Goal: Information Seeking & Learning: Find specific fact

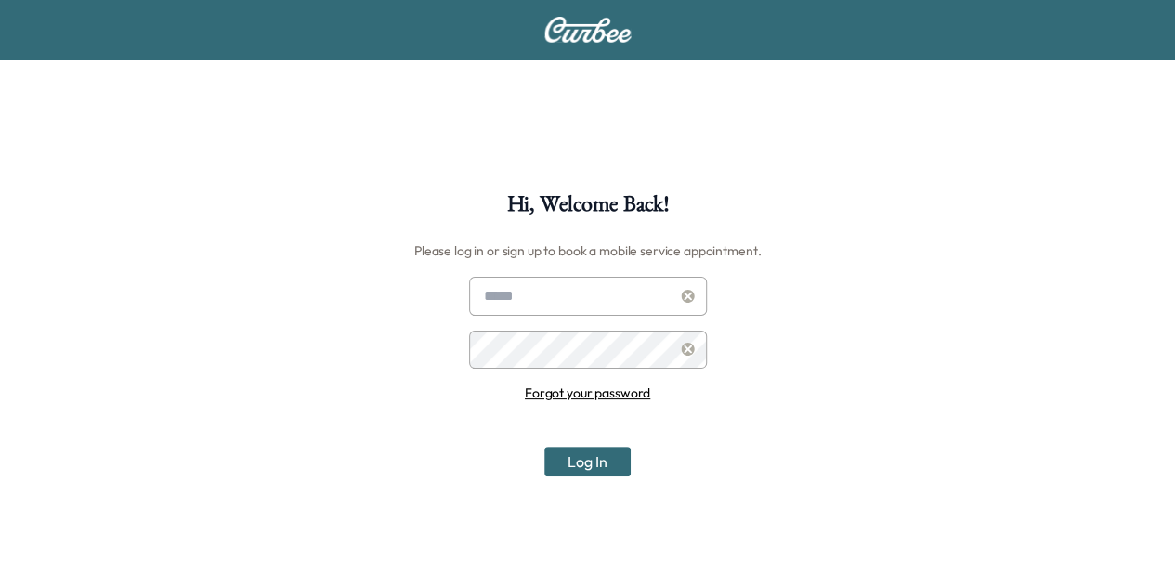
click at [535, 307] on input "text" at bounding box center [588, 296] width 238 height 39
type input "**********"
click at [544, 447] on button "Log In" at bounding box center [587, 462] width 86 height 30
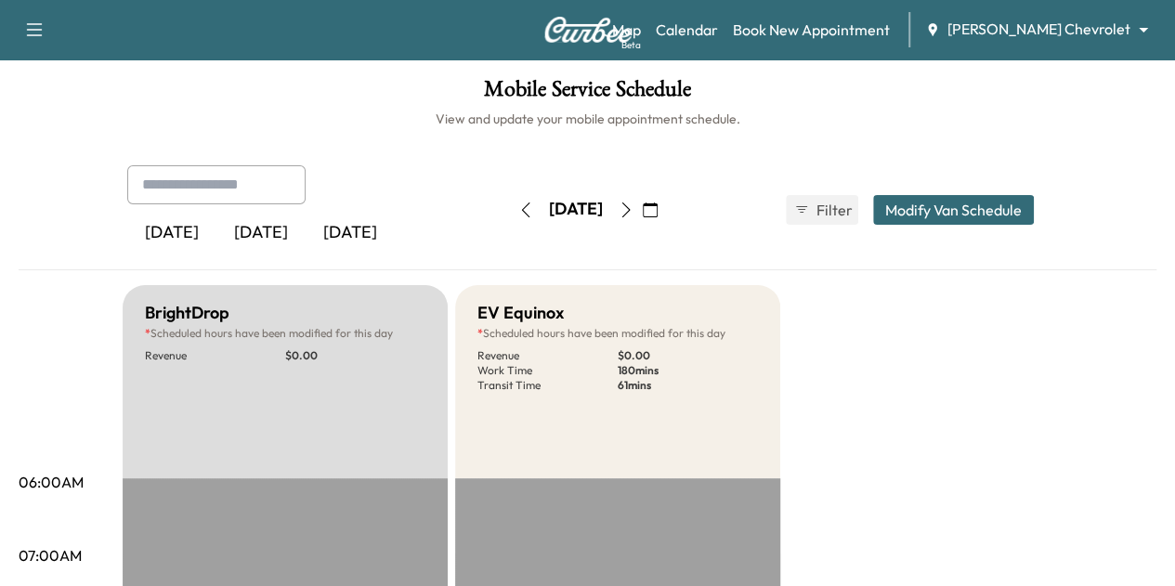
click at [634, 211] on icon "button" at bounding box center [626, 210] width 15 height 15
click at [630, 204] on icon "button" at bounding box center [625, 210] width 8 height 15
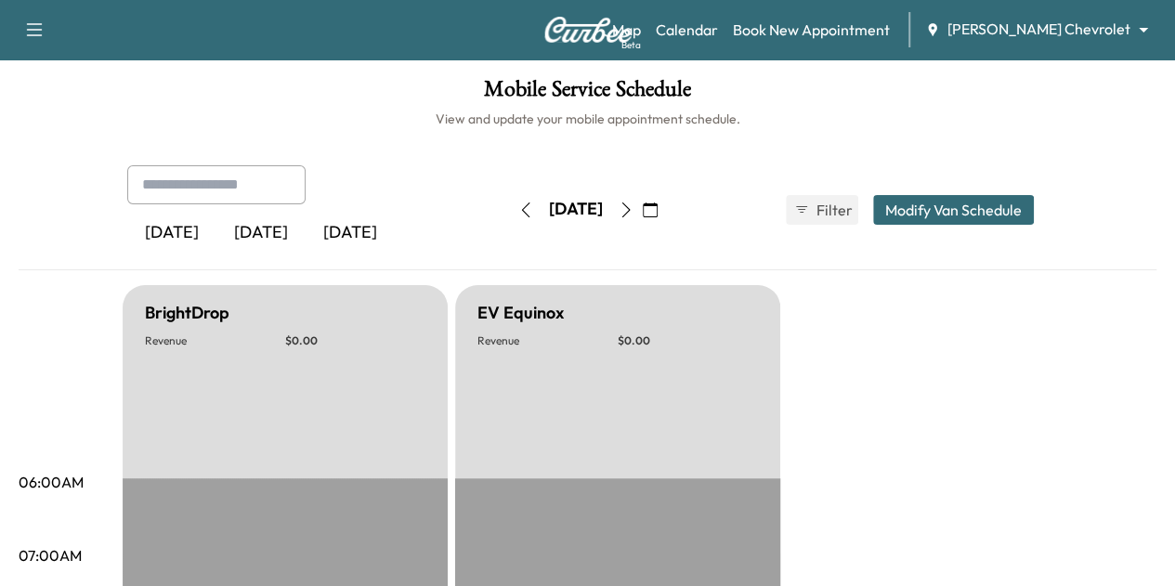
click at [634, 205] on icon "button" at bounding box center [626, 210] width 15 height 15
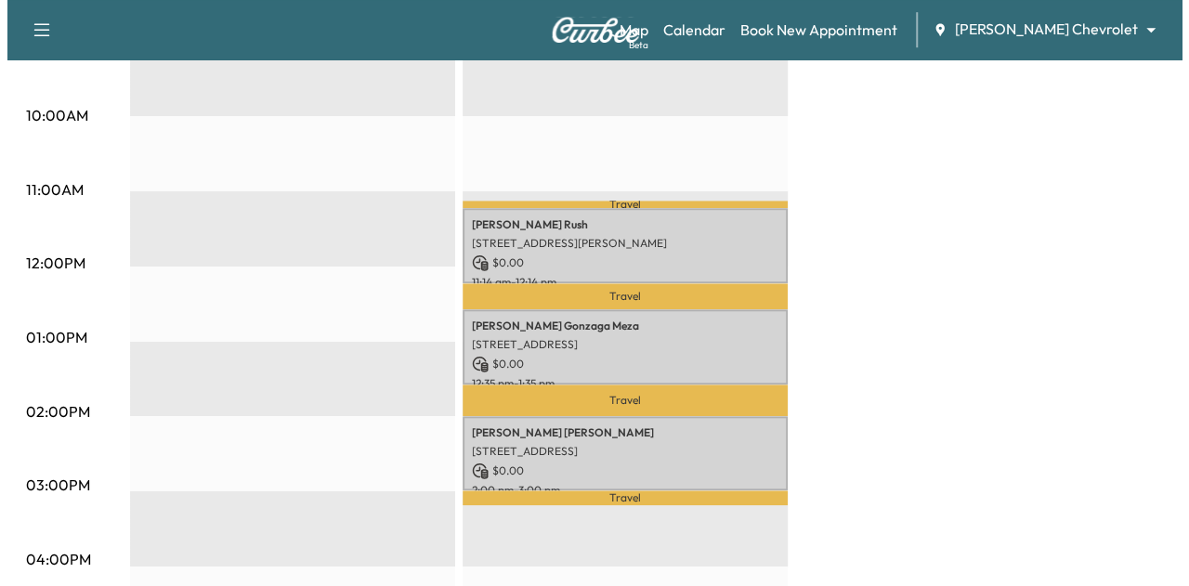
scroll to position [663, 0]
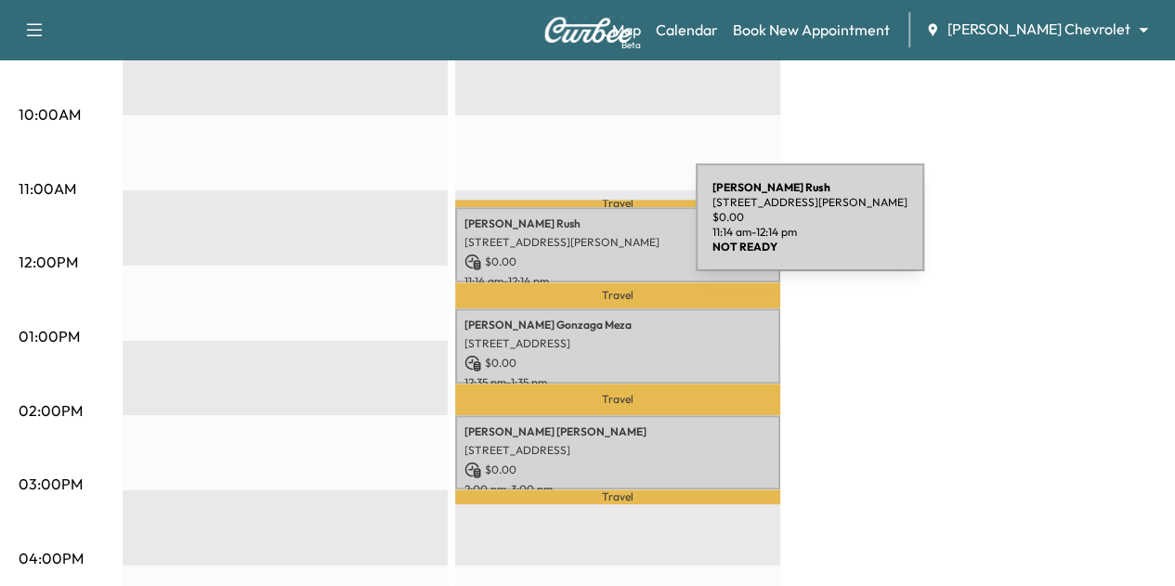
click at [556, 229] on div "[PERSON_NAME] [STREET_ADDRESS][PERSON_NAME] $ 0.00 11:14 am - 12:14 pm" at bounding box center [617, 244] width 325 height 75
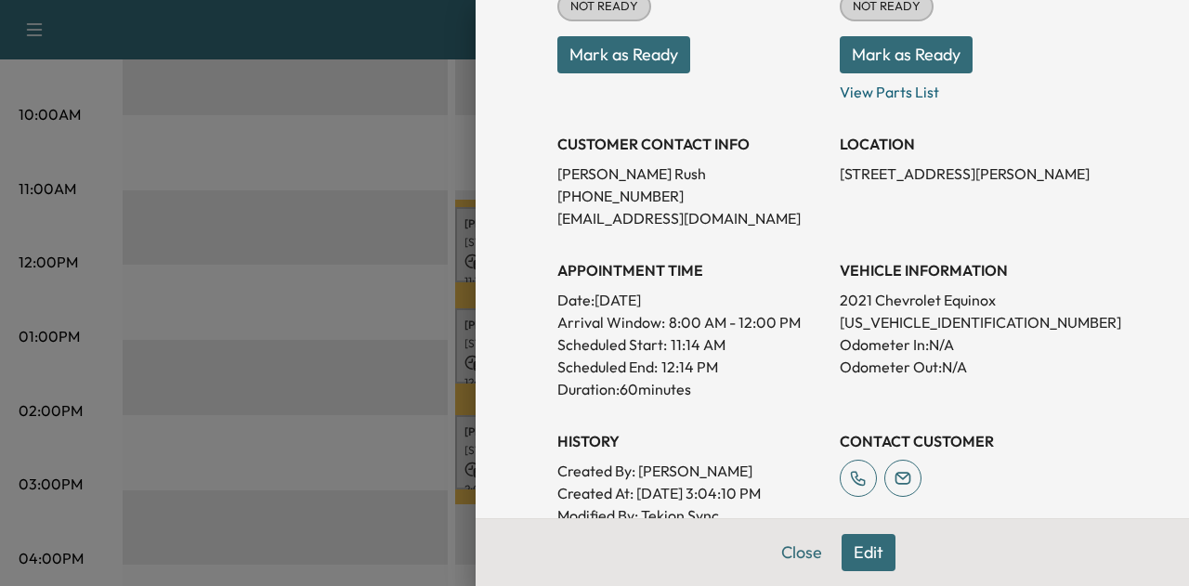
scroll to position [297, 0]
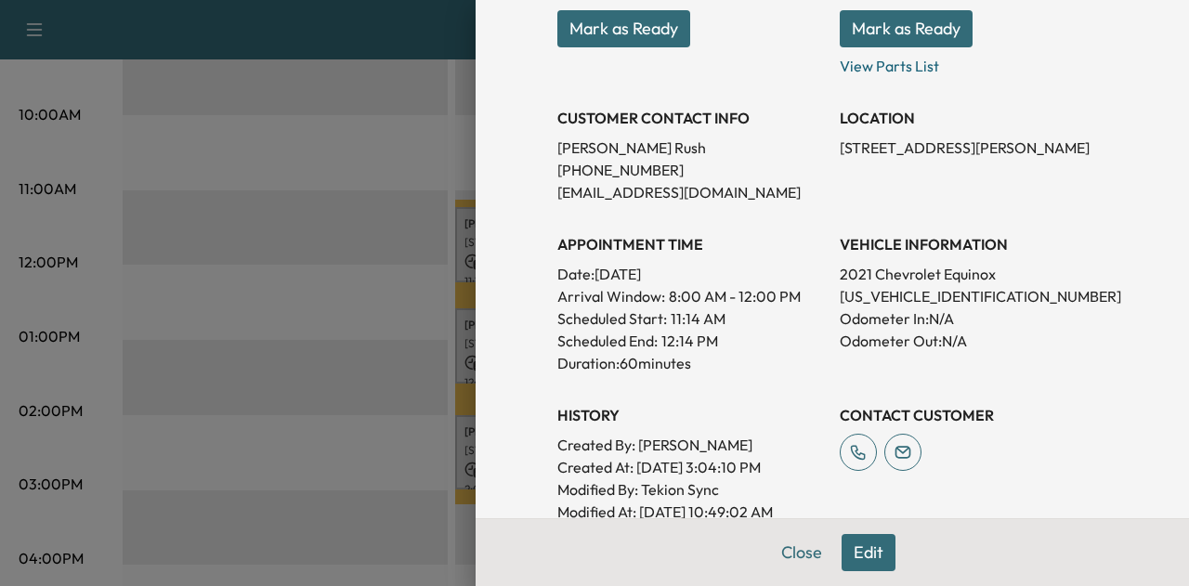
click at [892, 294] on p "[US_VEHICLE_IDENTIFICATION_NUMBER]" at bounding box center [974, 296] width 268 height 22
copy p "[US_VEHICLE_IDENTIFICATION_NUMBER]"
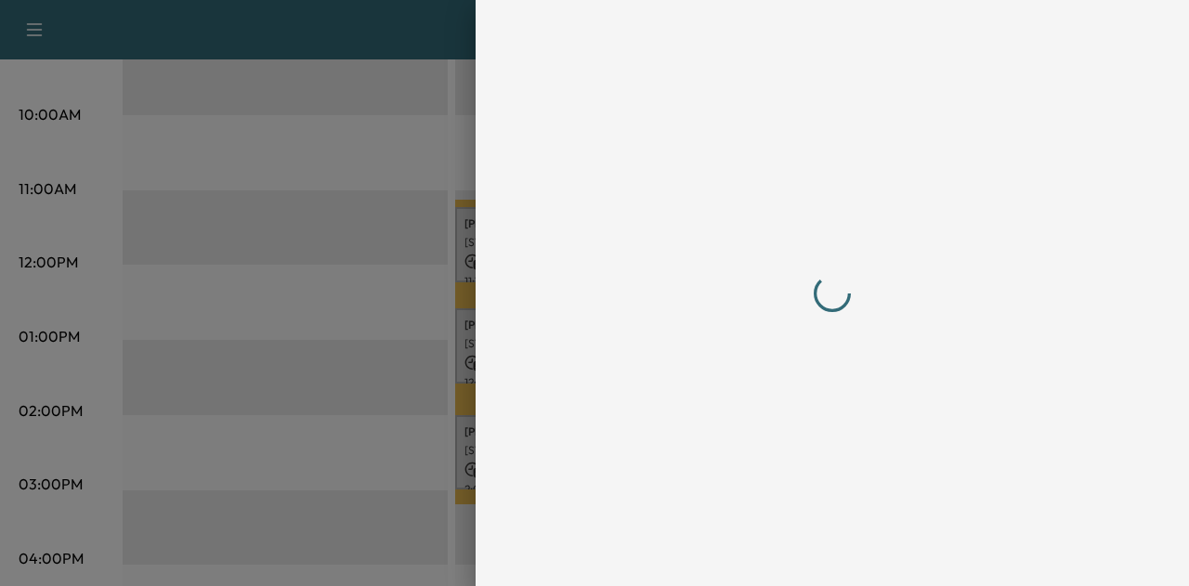
scroll to position [0, 0]
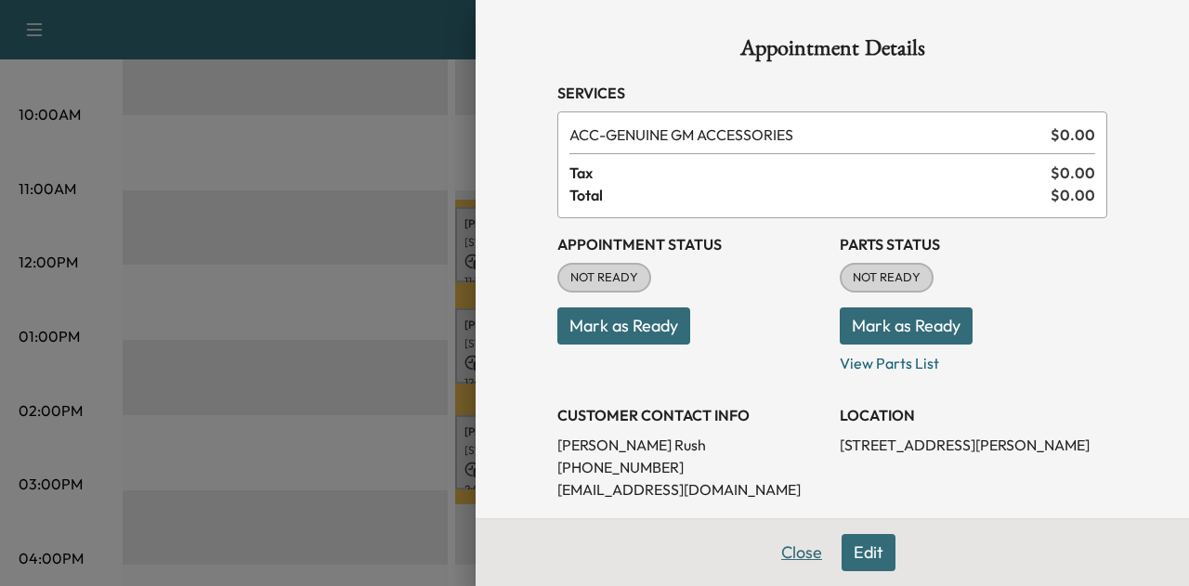
click at [788, 542] on button "Close" at bounding box center [801, 552] width 65 height 37
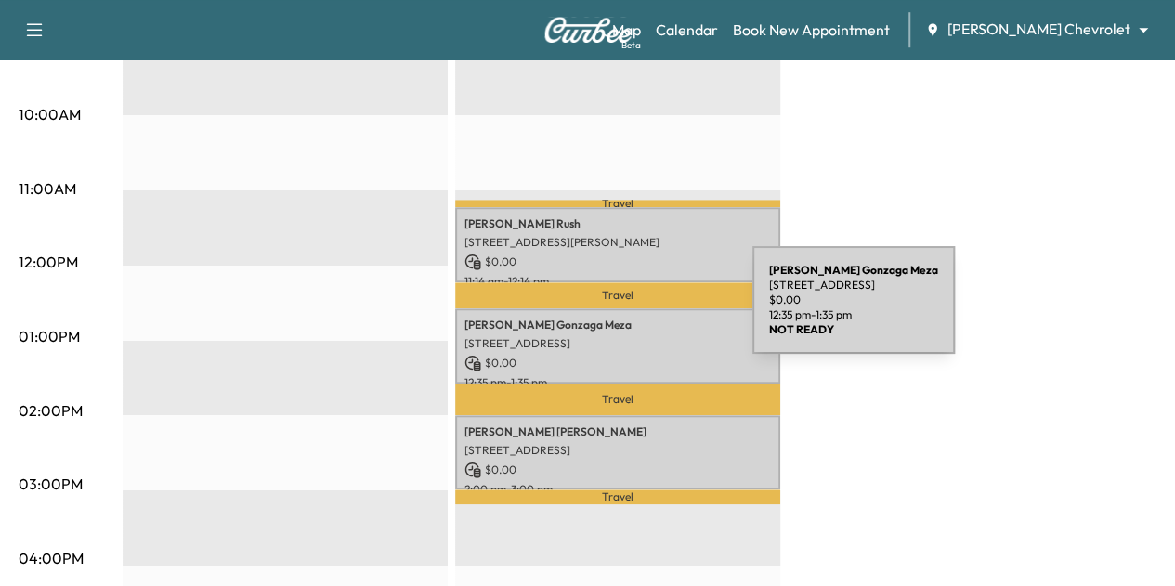
click at [613, 318] on p "[PERSON_NAME] [PERSON_NAME]" at bounding box center [617, 325] width 307 height 15
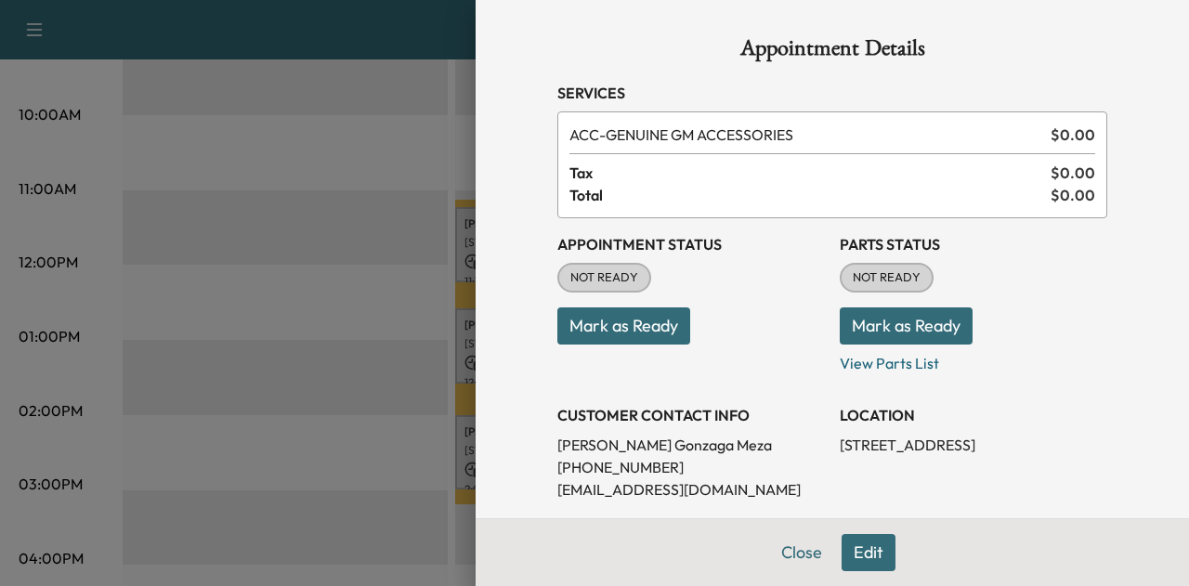
scroll to position [237, 0]
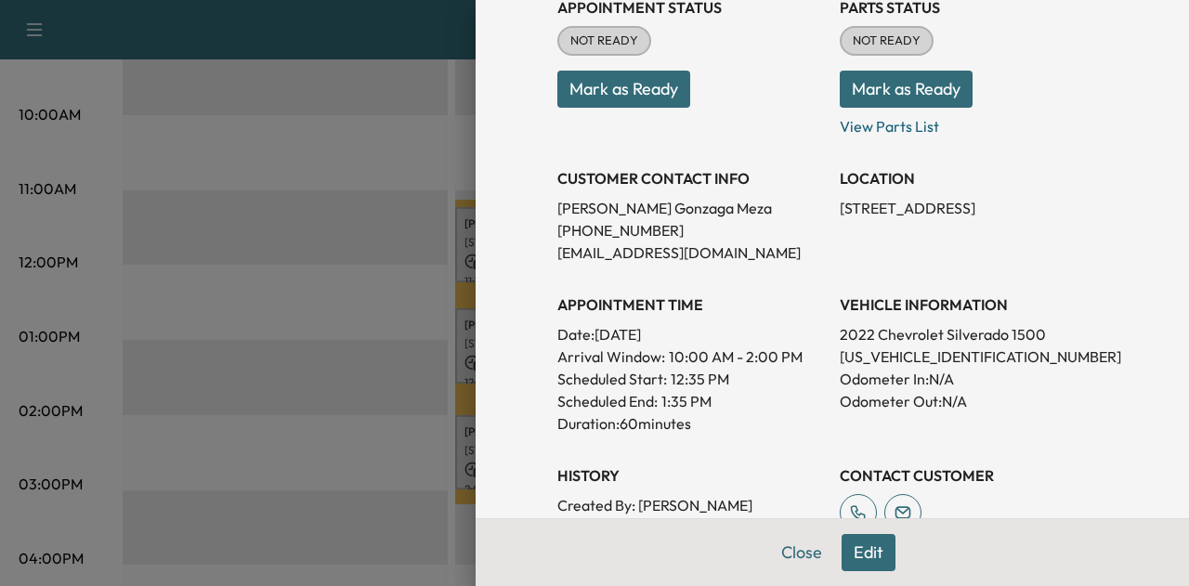
click at [944, 354] on p "[US_VEHICLE_IDENTIFICATION_NUMBER]" at bounding box center [974, 357] width 268 height 22
copy p "[US_VEHICLE_IDENTIFICATION_NUMBER]"
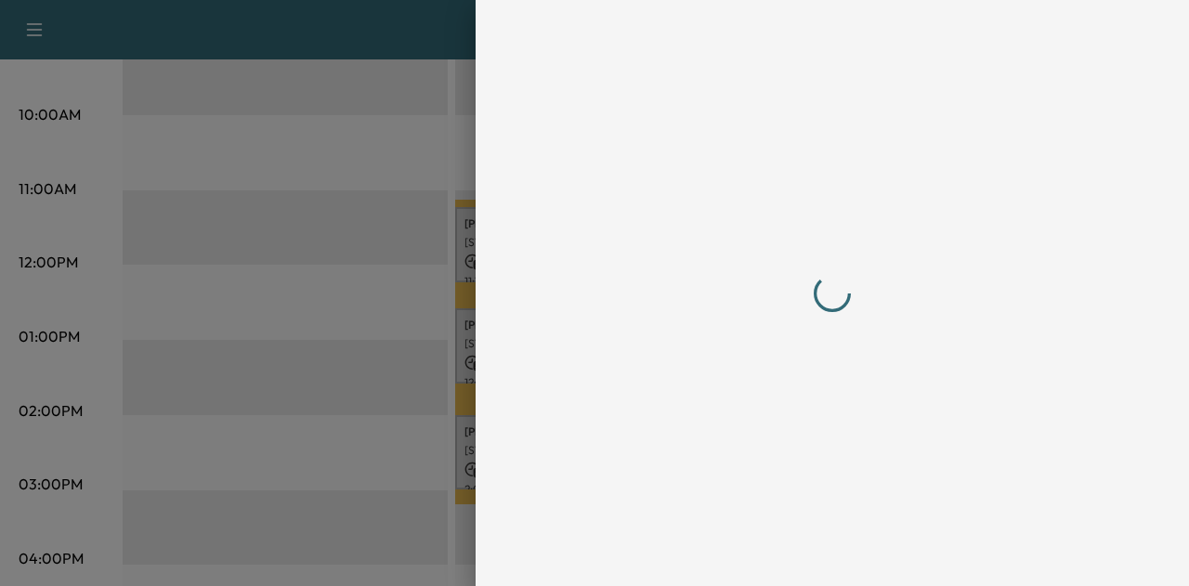
scroll to position [0, 0]
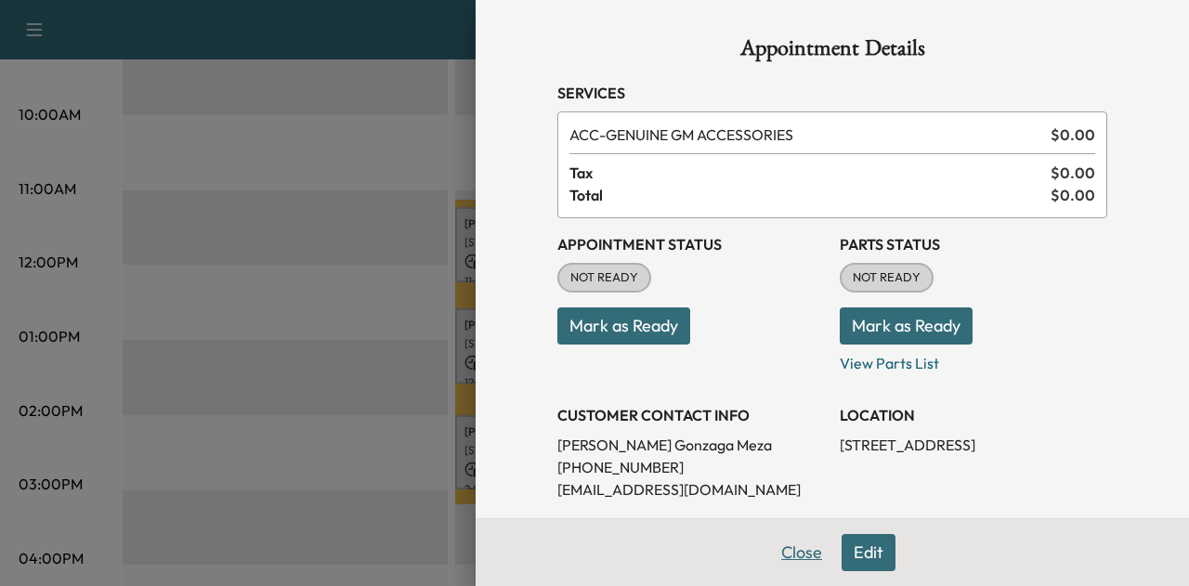
click at [776, 563] on button "Close" at bounding box center [801, 552] width 65 height 37
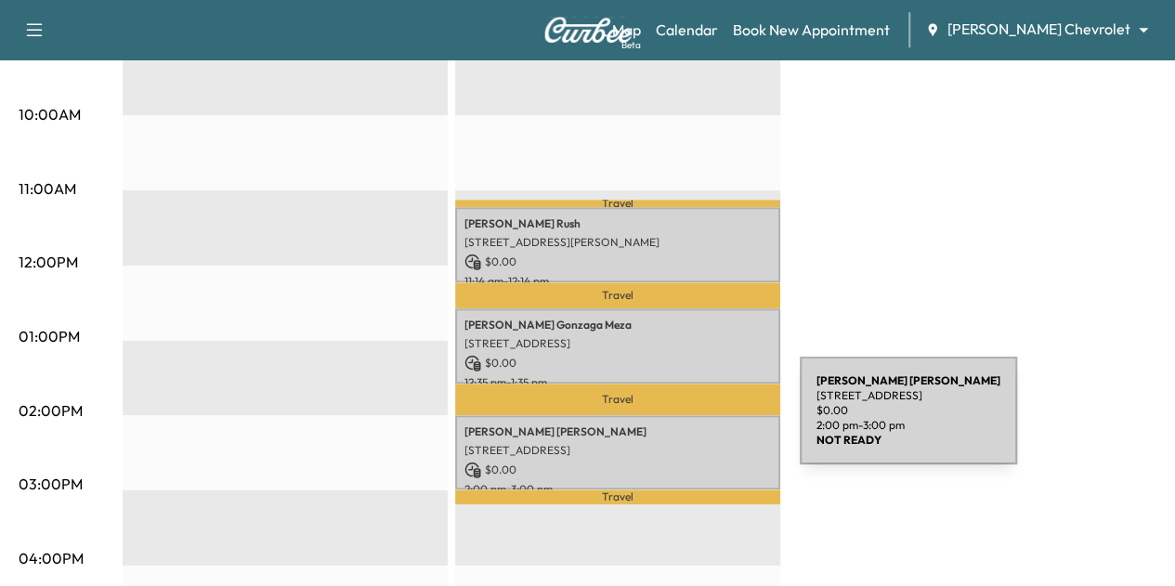
click at [660, 425] on p "[PERSON_NAME]" at bounding box center [617, 432] width 307 height 15
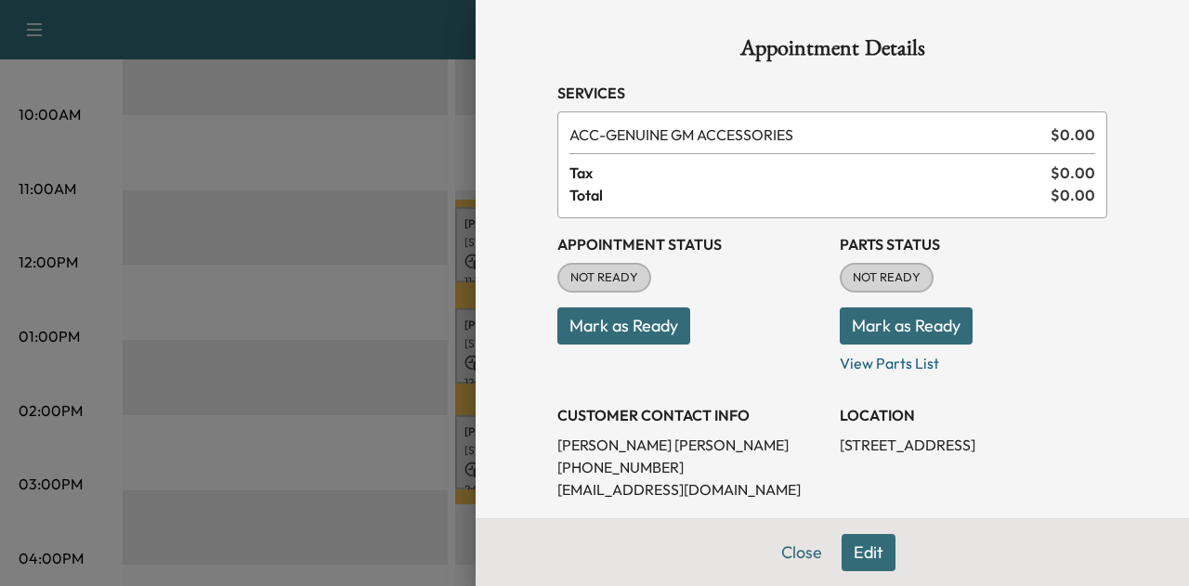
scroll to position [282, 0]
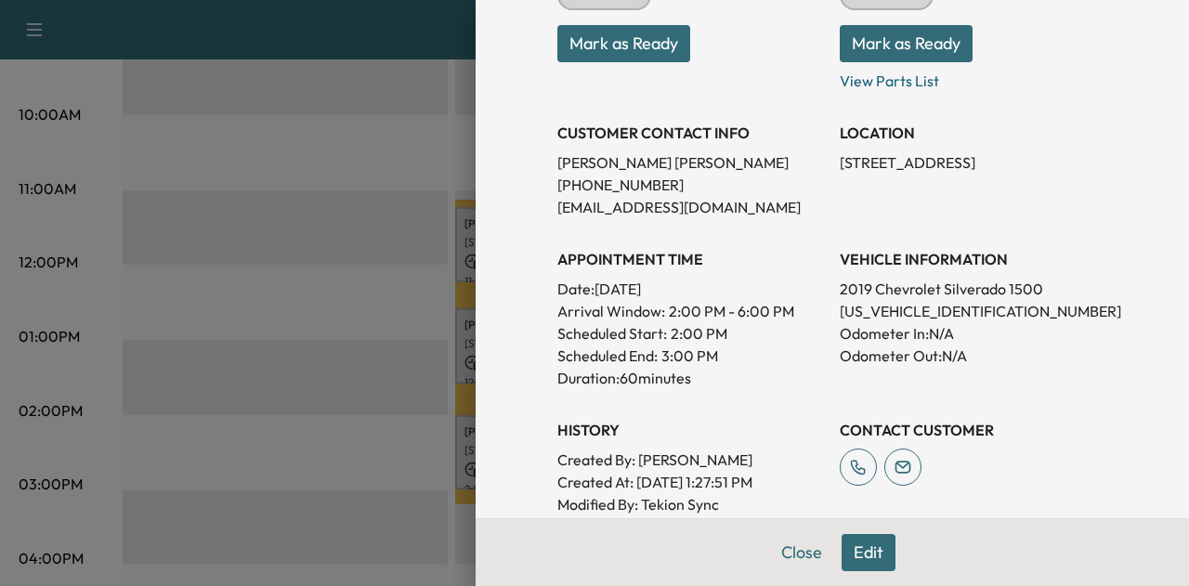
click at [921, 311] on p "[US_VEHICLE_IDENTIFICATION_NUMBER]" at bounding box center [974, 311] width 268 height 22
copy p "[US_VEHICLE_IDENTIFICATION_NUMBER]"
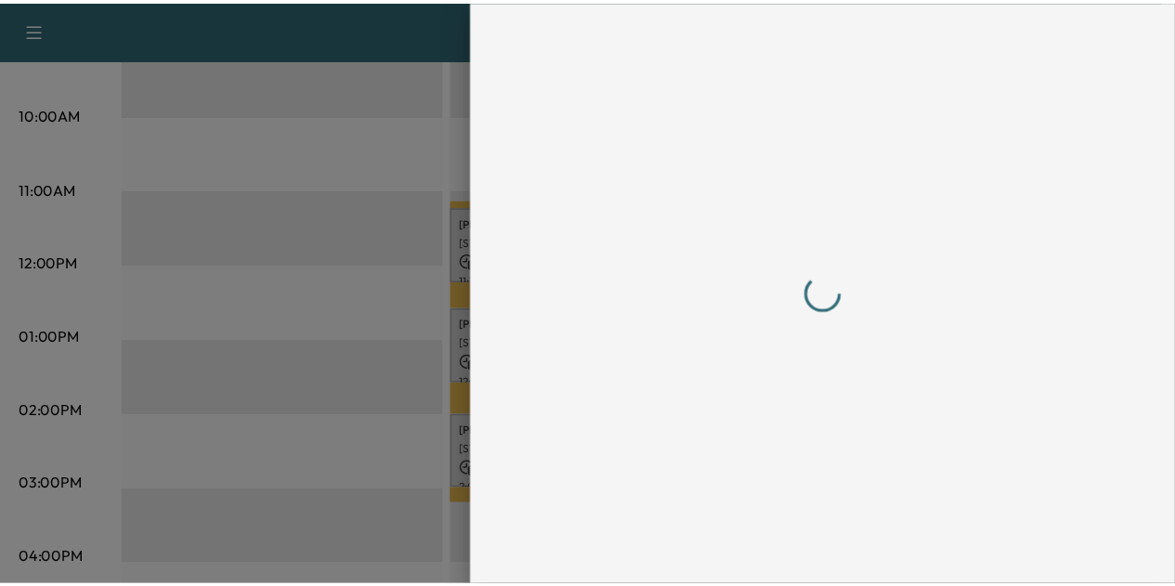
scroll to position [0, 0]
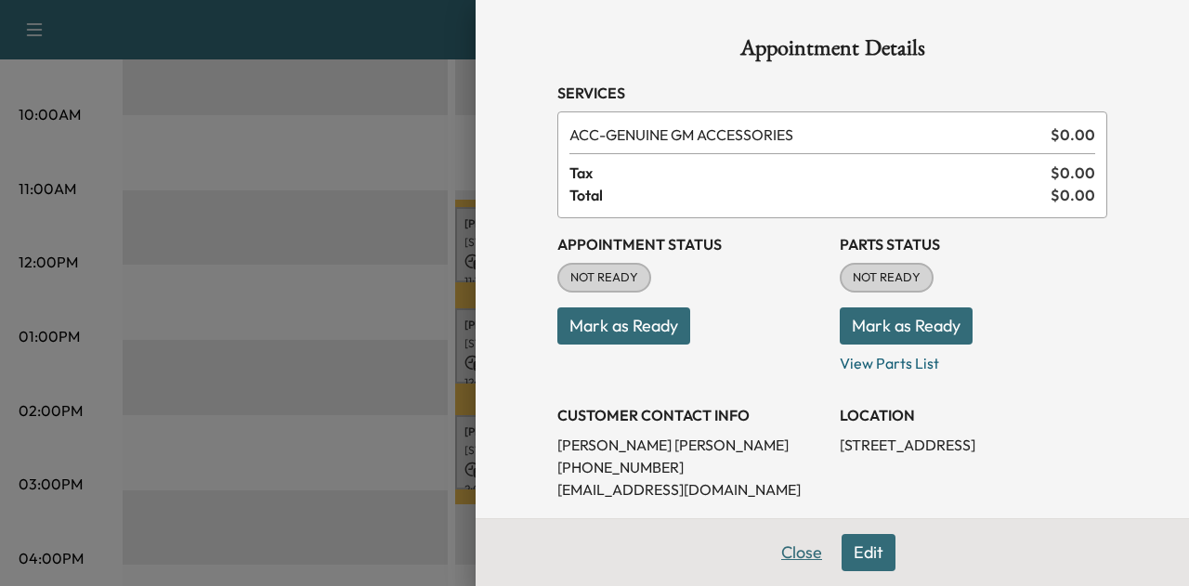
click at [774, 551] on button "Close" at bounding box center [801, 552] width 65 height 37
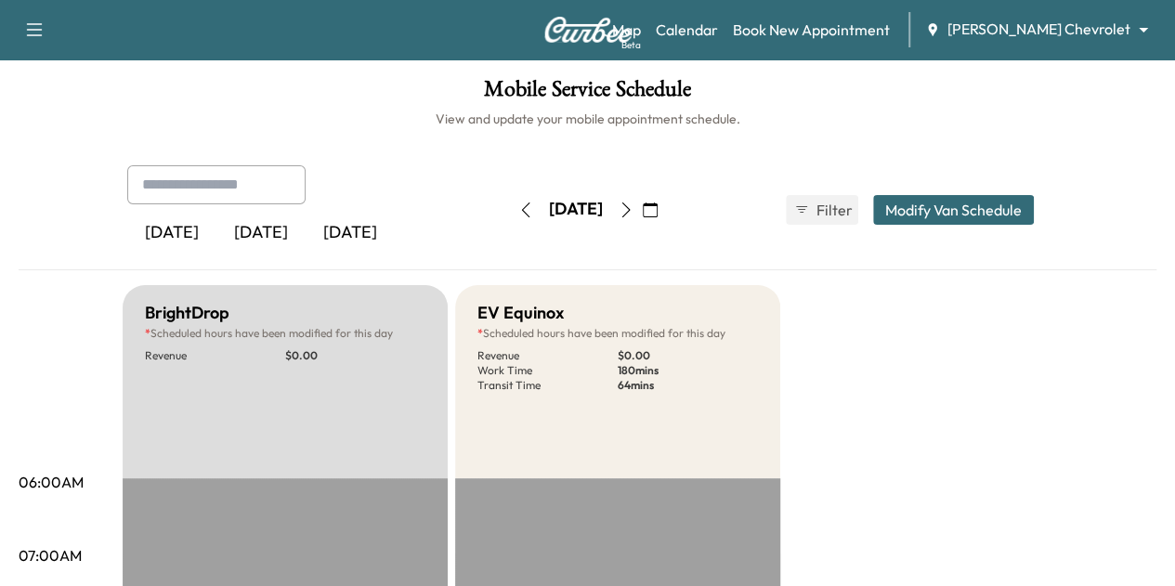
click at [634, 212] on icon "button" at bounding box center [626, 210] width 15 height 15
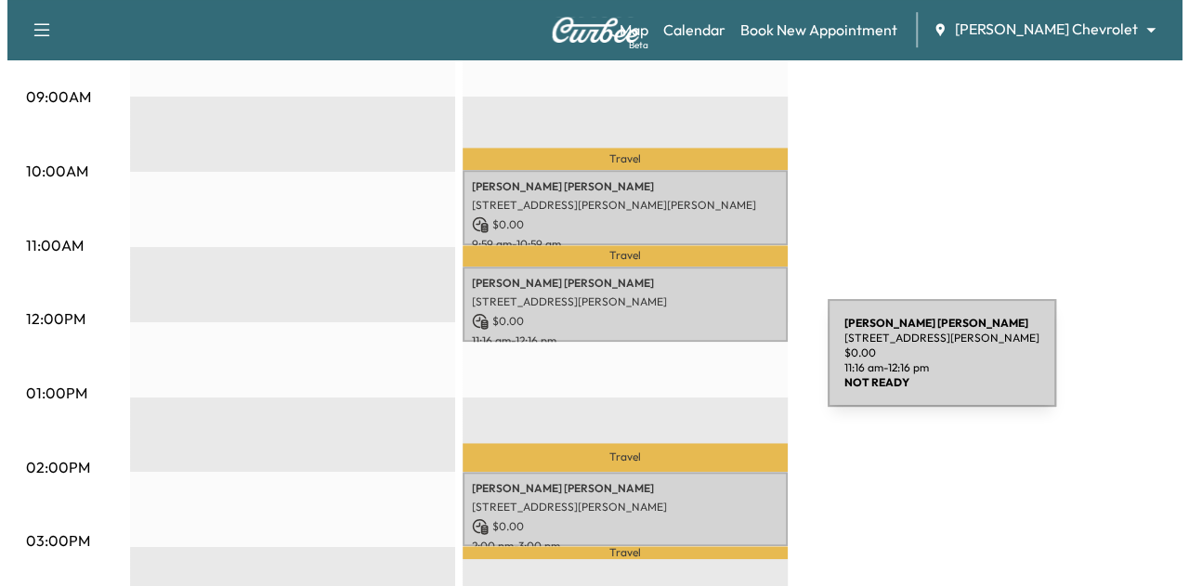
scroll to position [608, 0]
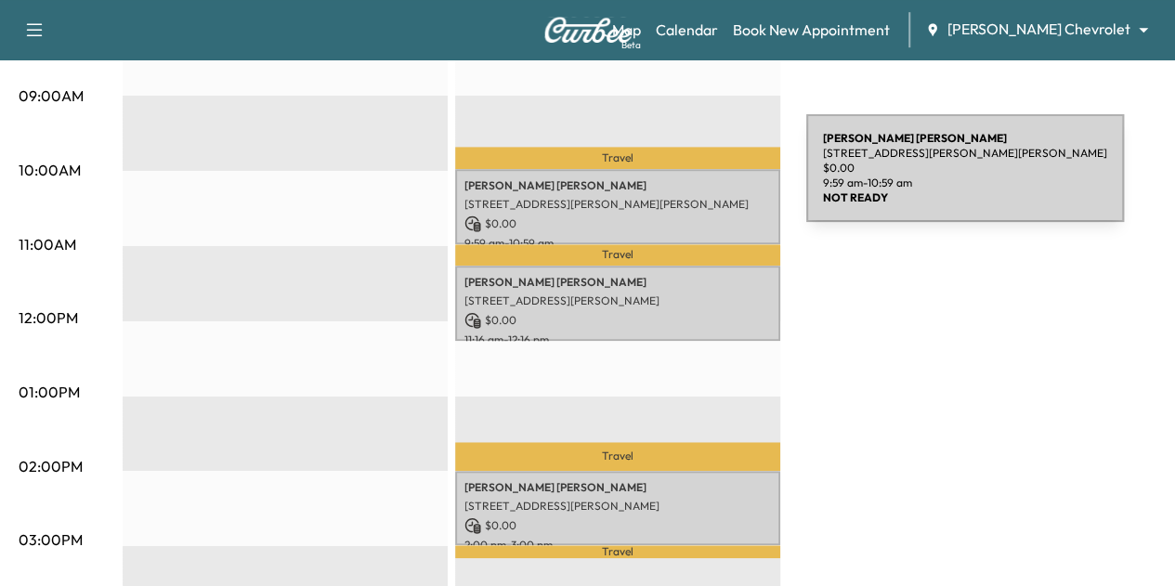
click at [667, 179] on p "[PERSON_NAME]" at bounding box center [617, 185] width 307 height 15
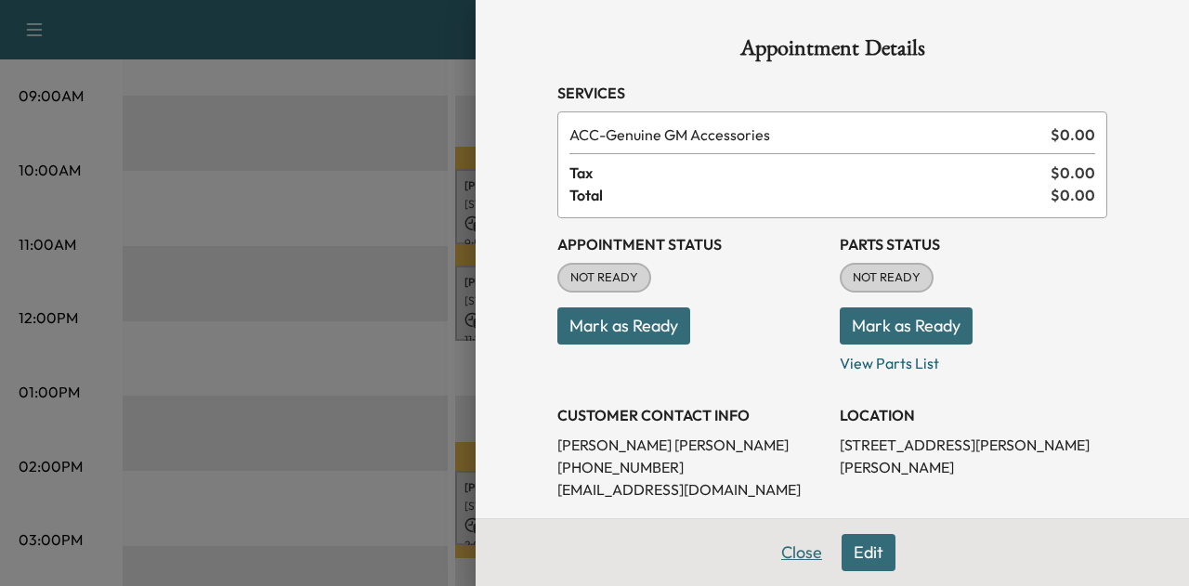
click at [791, 549] on button "Close" at bounding box center [801, 552] width 65 height 37
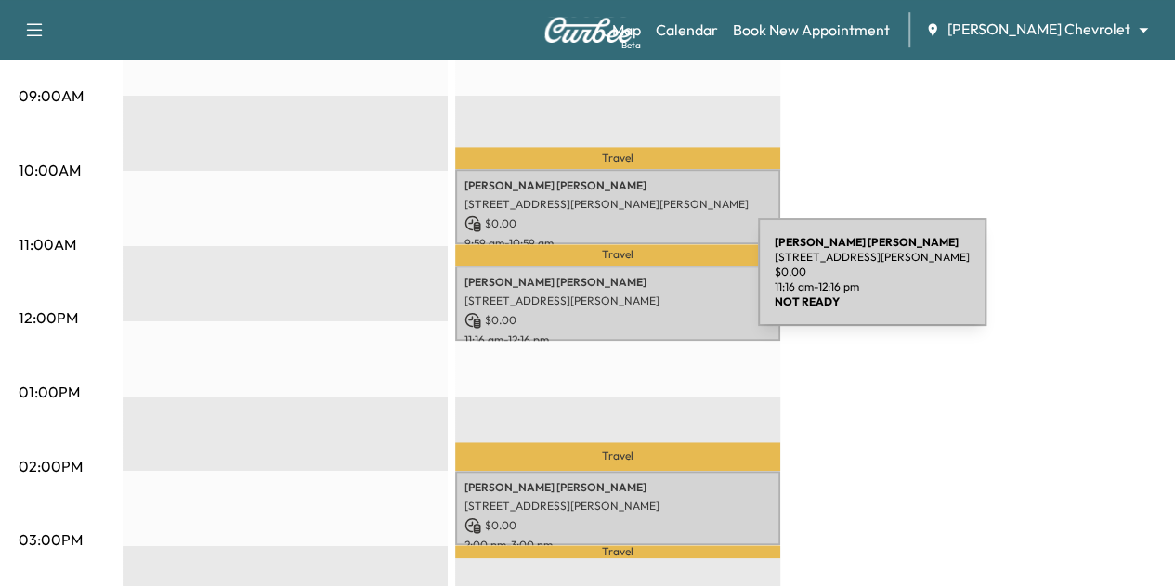
click at [619, 283] on p "[PERSON_NAME]" at bounding box center [617, 282] width 307 height 15
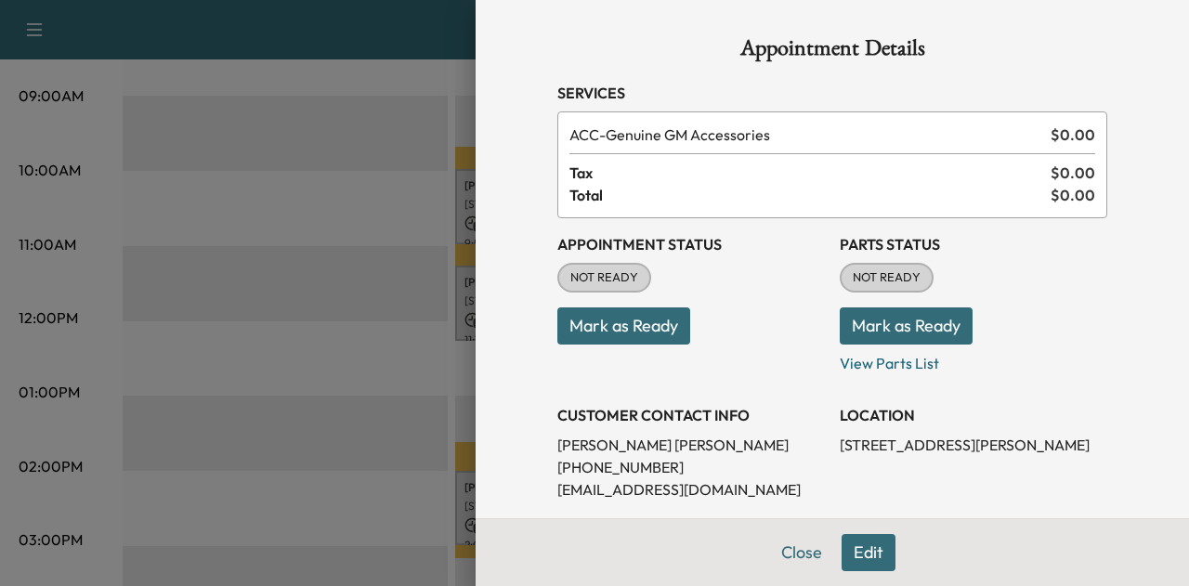
scroll to position [224, 0]
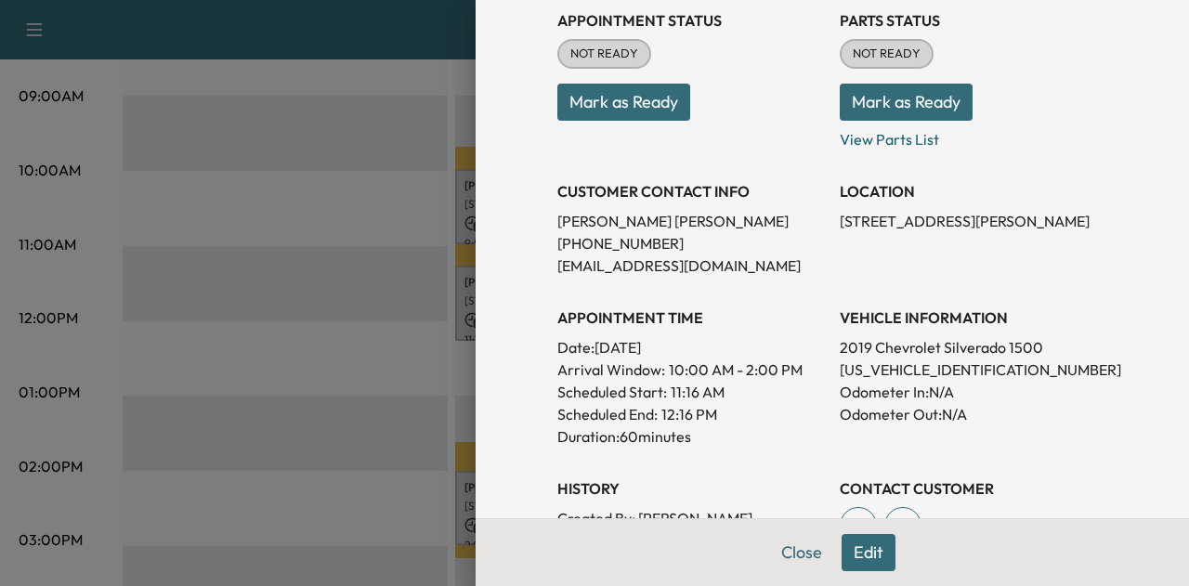
click at [873, 367] on p "[US_VEHICLE_IDENTIFICATION_NUMBER]" at bounding box center [974, 370] width 268 height 22
copy p "[US_VEHICLE_IDENTIFICATION_NUMBER]"
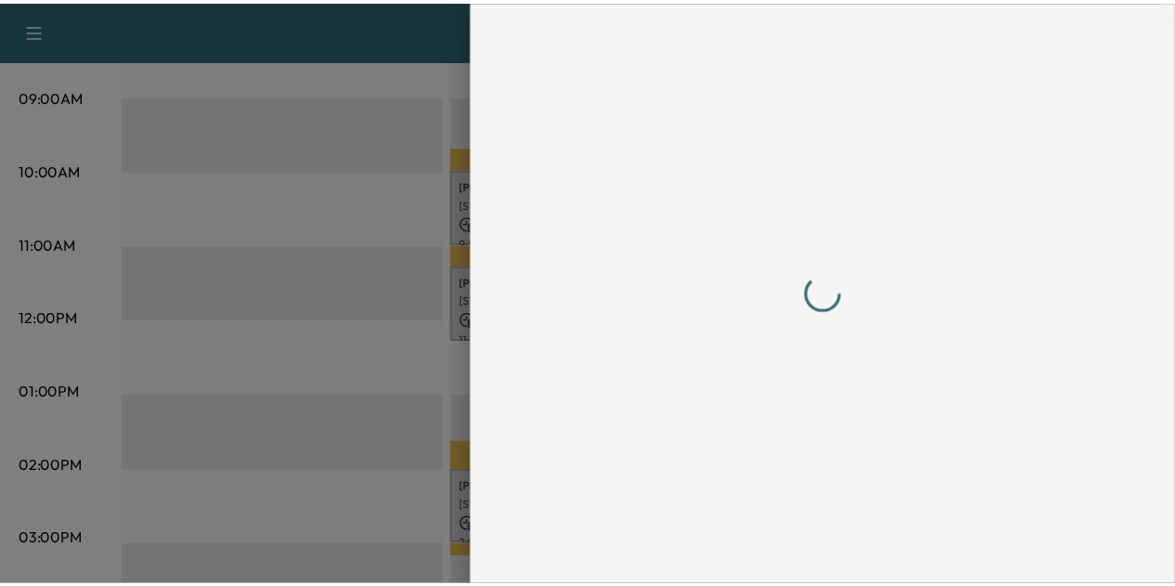
scroll to position [0, 0]
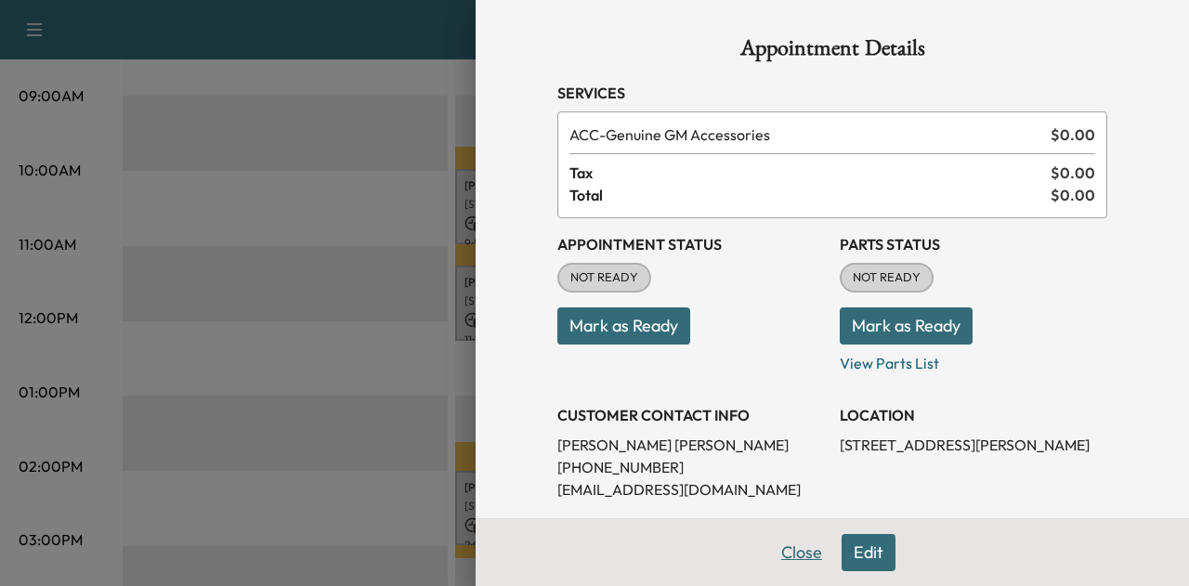
click at [797, 545] on button "Close" at bounding box center [801, 552] width 65 height 37
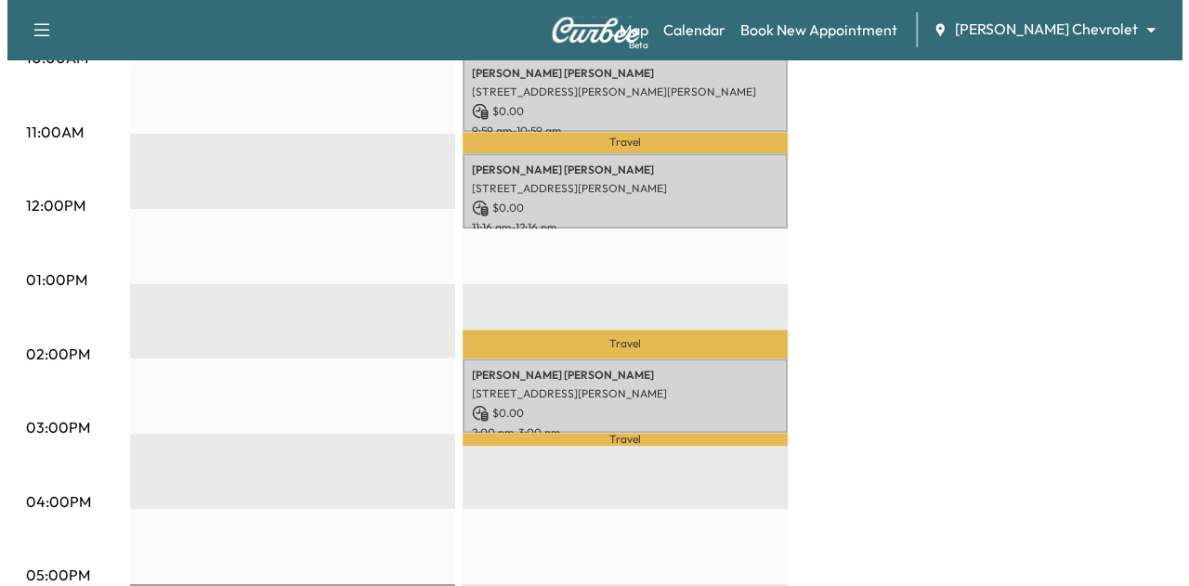
scroll to position [721, 0]
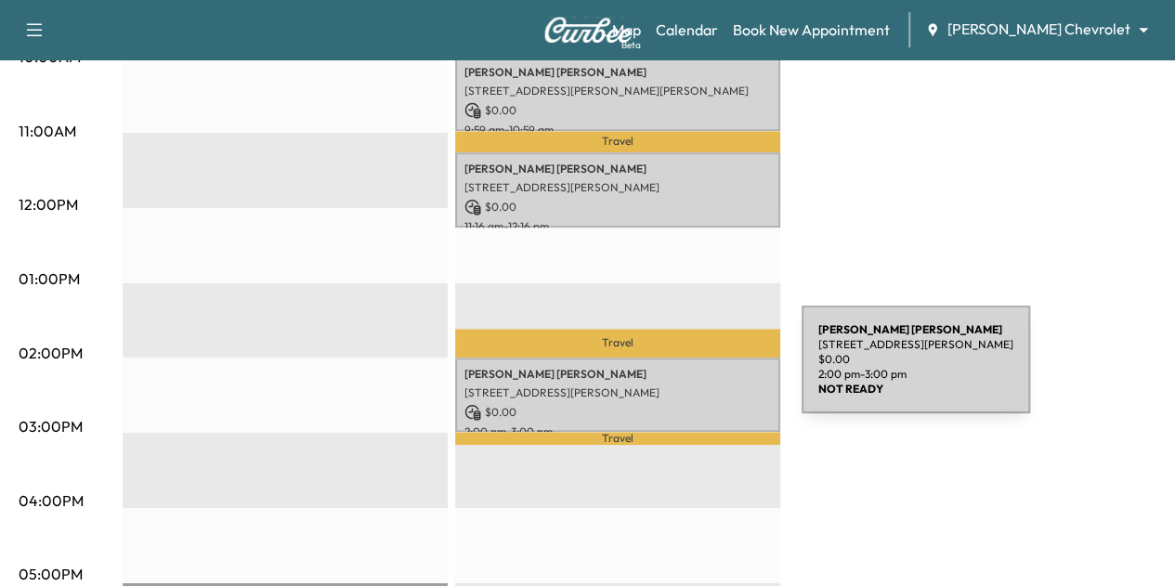
click at [663, 371] on p "[PERSON_NAME]" at bounding box center [617, 374] width 307 height 15
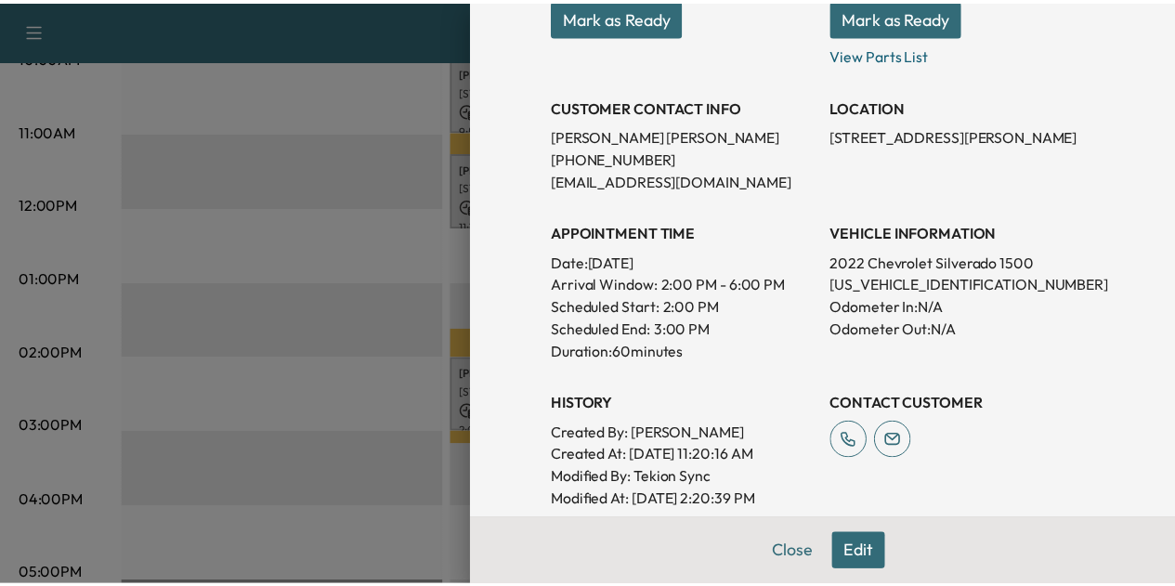
scroll to position [275, 0]
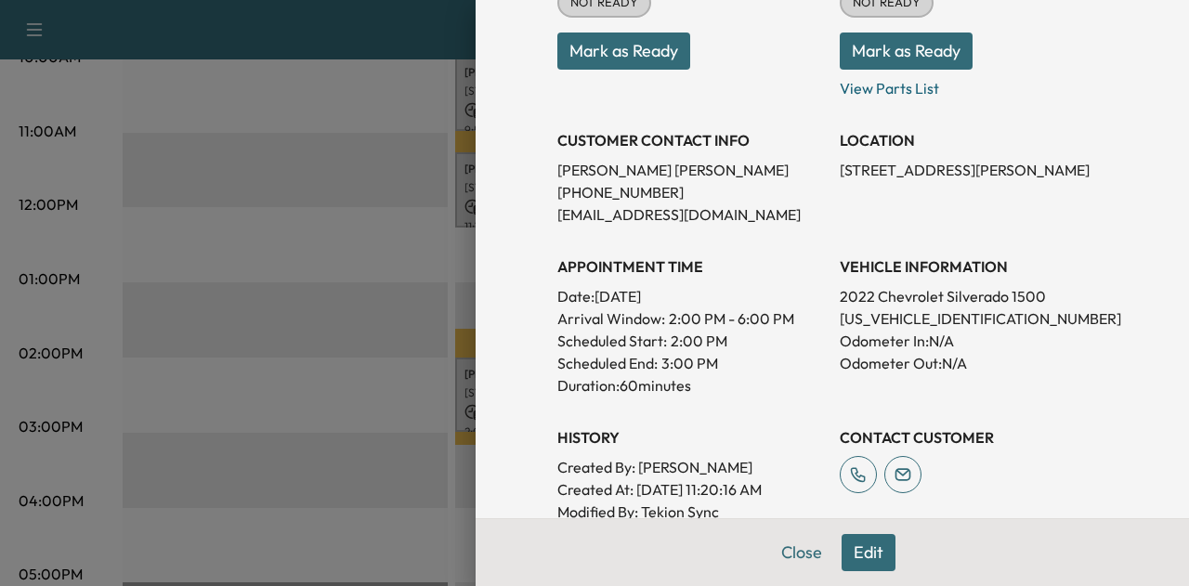
click at [869, 311] on p "[US_VEHICLE_IDENTIFICATION_NUMBER]" at bounding box center [974, 318] width 268 height 22
copy p "[US_VEHICLE_IDENTIFICATION_NUMBER]"
click at [799, 543] on button "Close" at bounding box center [801, 552] width 65 height 37
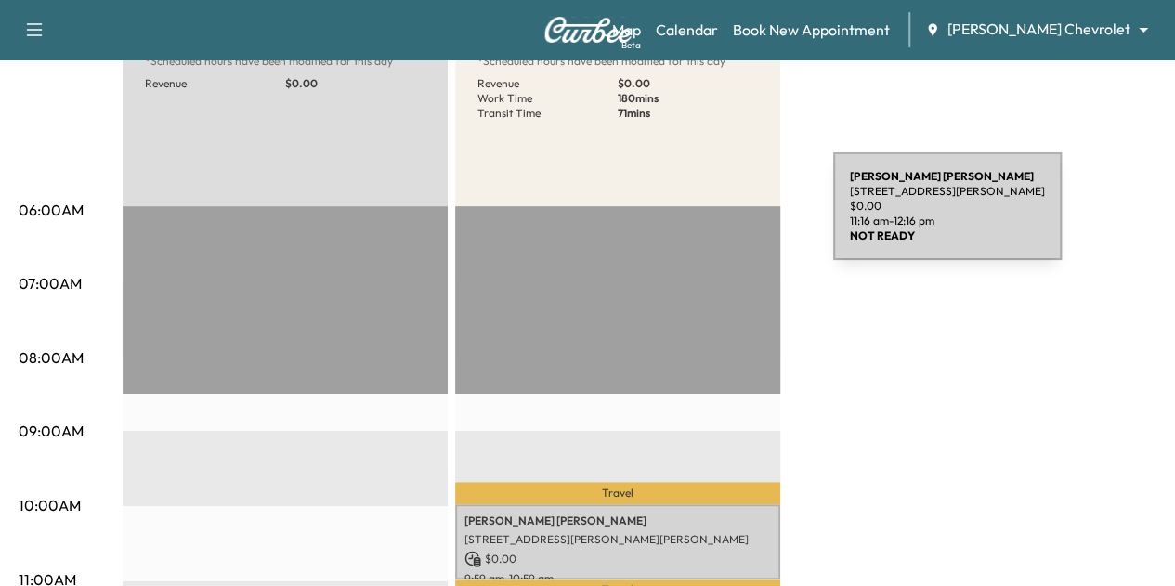
scroll to position [270, 0]
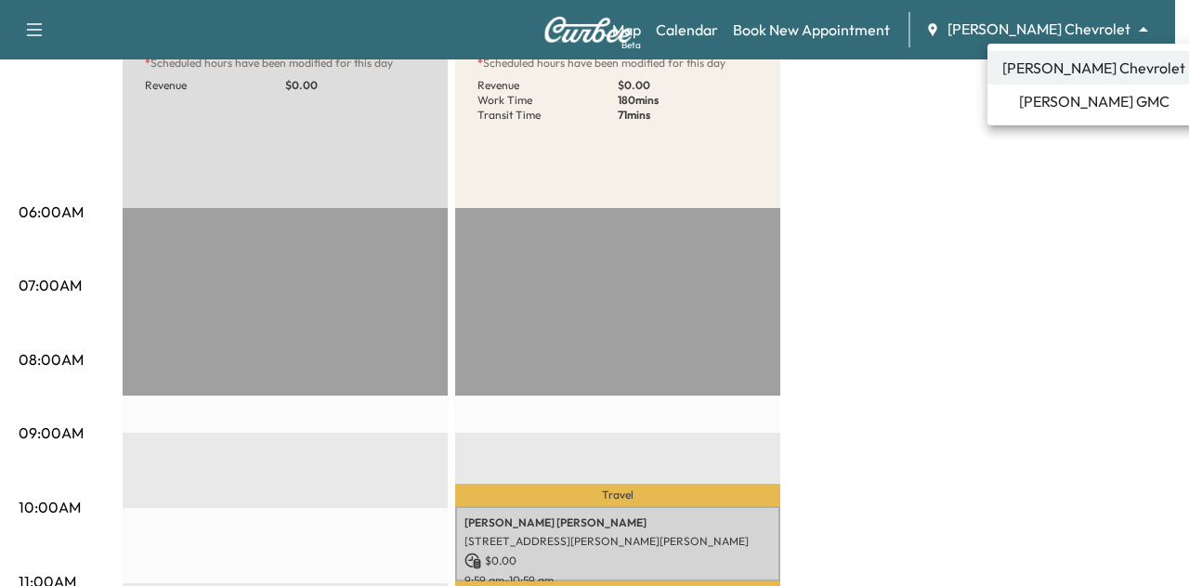
drag, startPoint x: 1035, startPoint y: 24, endPoint x: 1030, endPoint y: 99, distance: 75.4
click at [1030, 99] on body "Support Log Out Map Beta Calendar Book New Appointment [PERSON_NAME] Chevrolet …" at bounding box center [594, 23] width 1189 height 586
click at [1030, 99] on li "[PERSON_NAME] GMC" at bounding box center [1093, 101] width 213 height 33
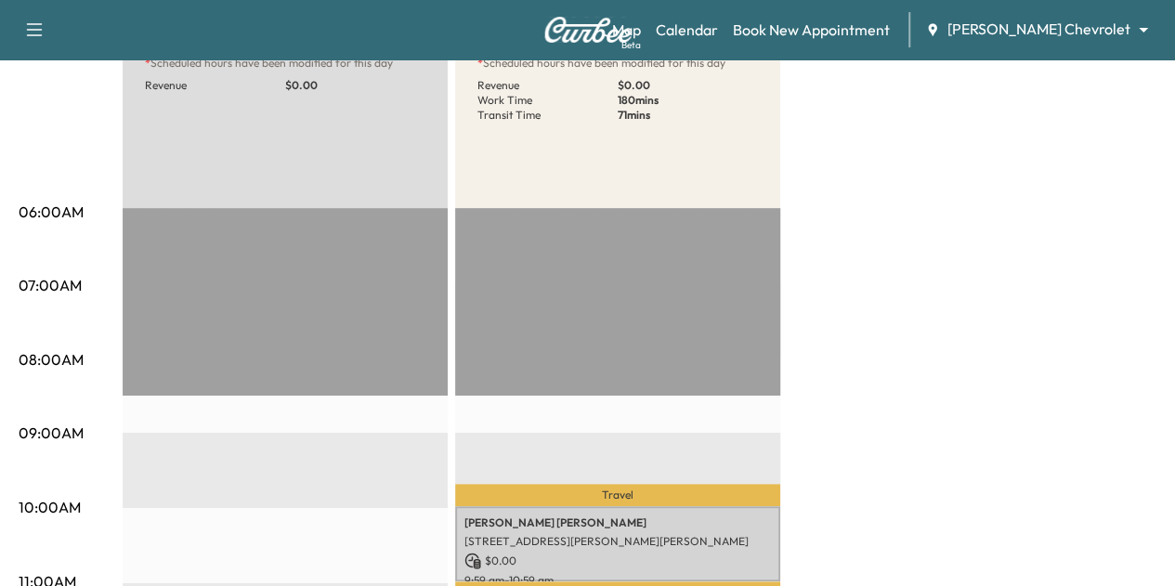
scroll to position [0, 0]
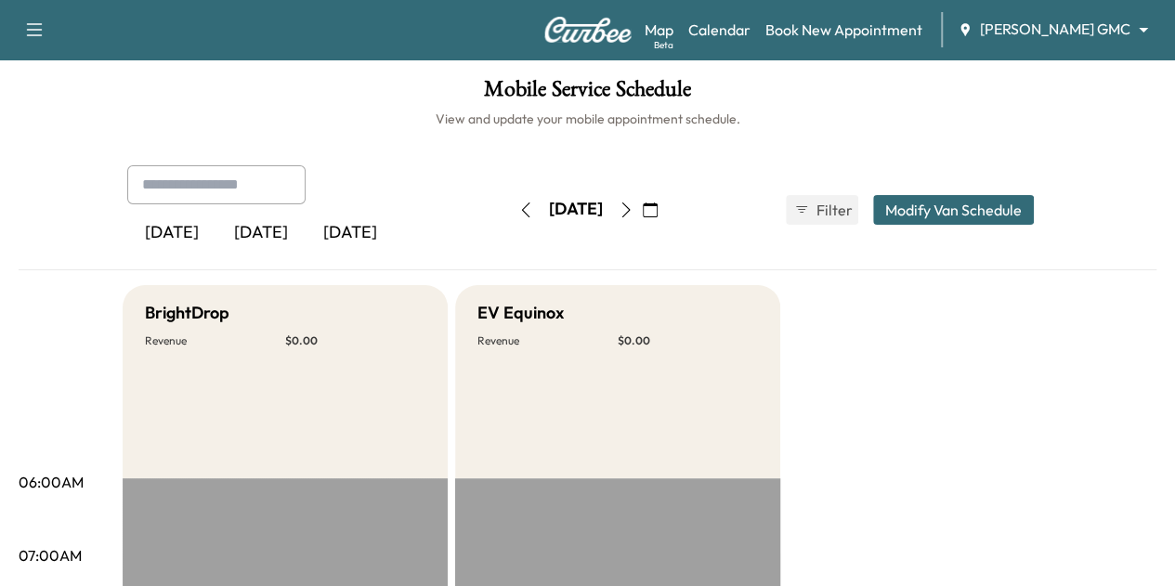
click at [518, 205] on icon "button" at bounding box center [525, 210] width 15 height 15
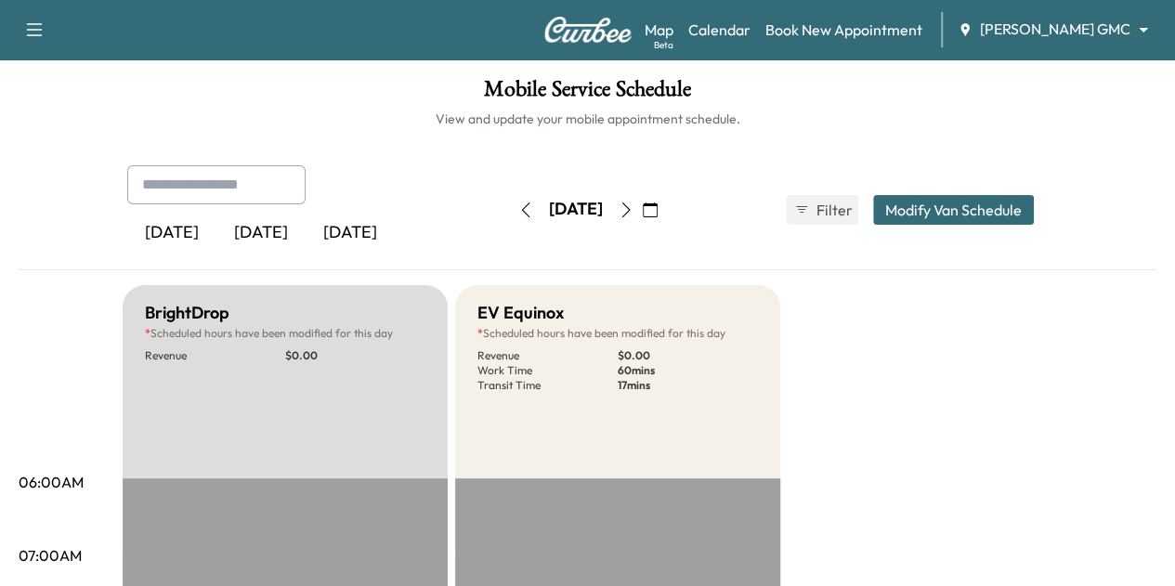
click at [634, 203] on icon "button" at bounding box center [626, 210] width 15 height 15
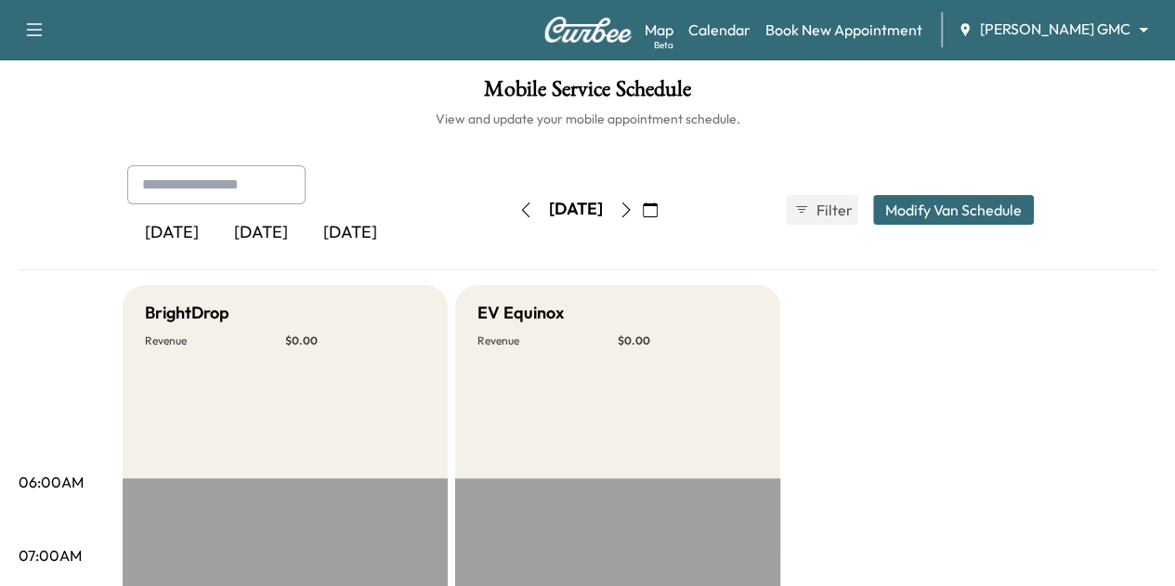
click at [634, 203] on icon "button" at bounding box center [626, 210] width 15 height 15
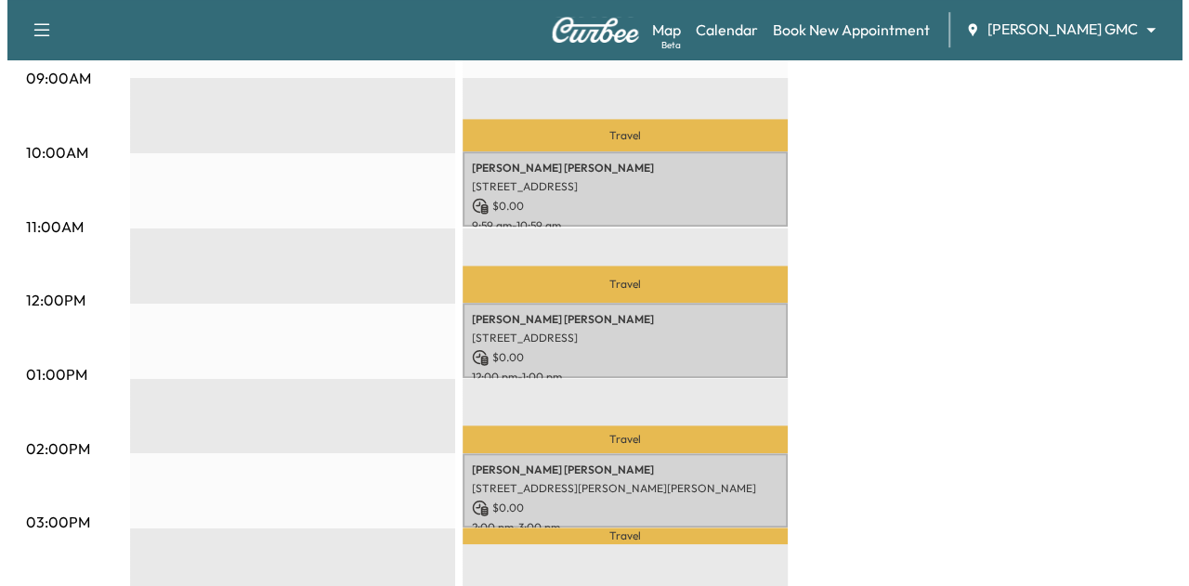
scroll to position [626, 0]
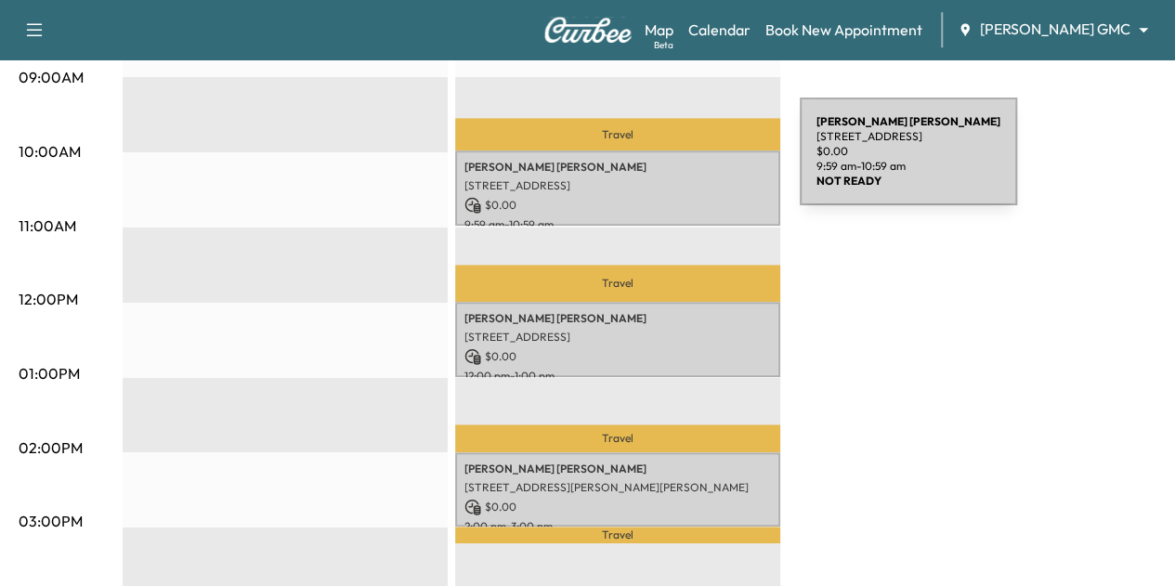
click at [660, 163] on p "[PERSON_NAME]" at bounding box center [617, 167] width 307 height 15
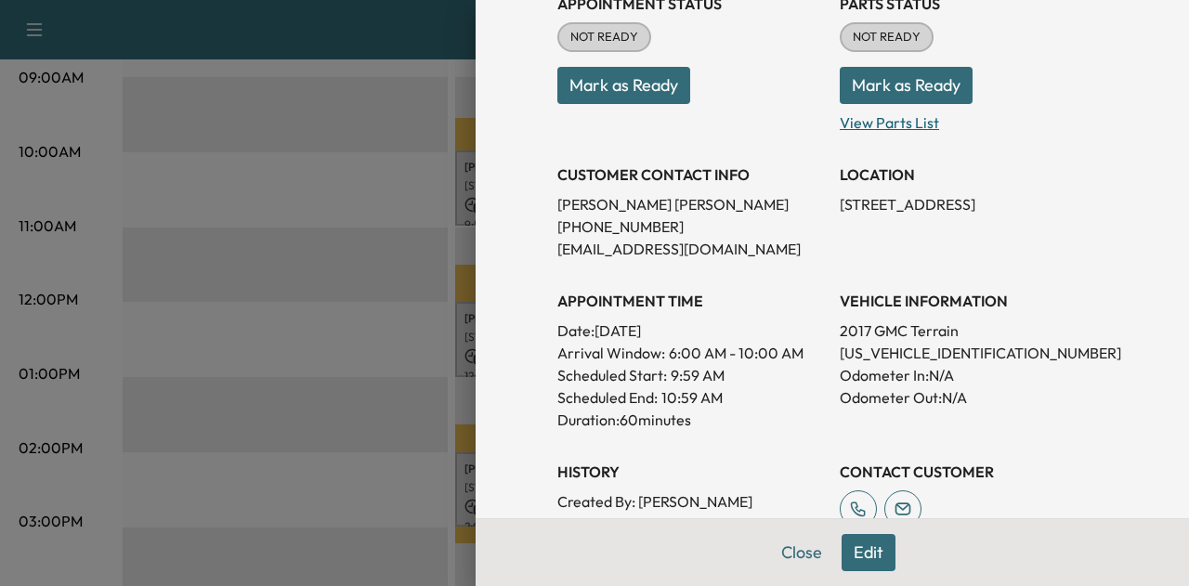
scroll to position [243, 0]
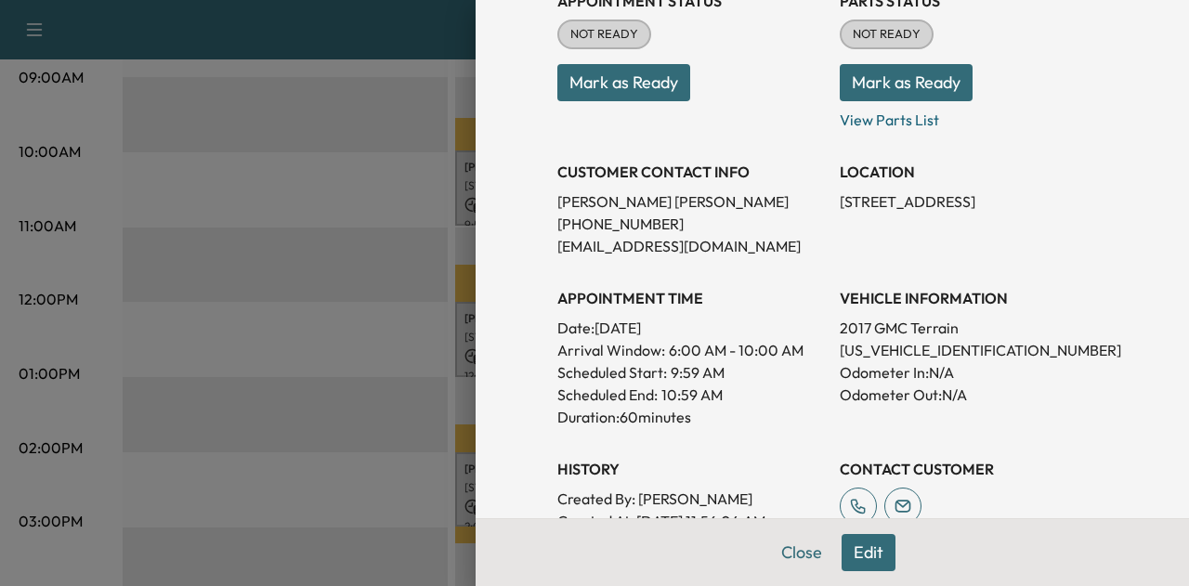
click at [877, 346] on p "[US_VEHICLE_IDENTIFICATION_NUMBER]" at bounding box center [974, 350] width 268 height 22
copy p "[US_VEHICLE_IDENTIFICATION_NUMBER]"
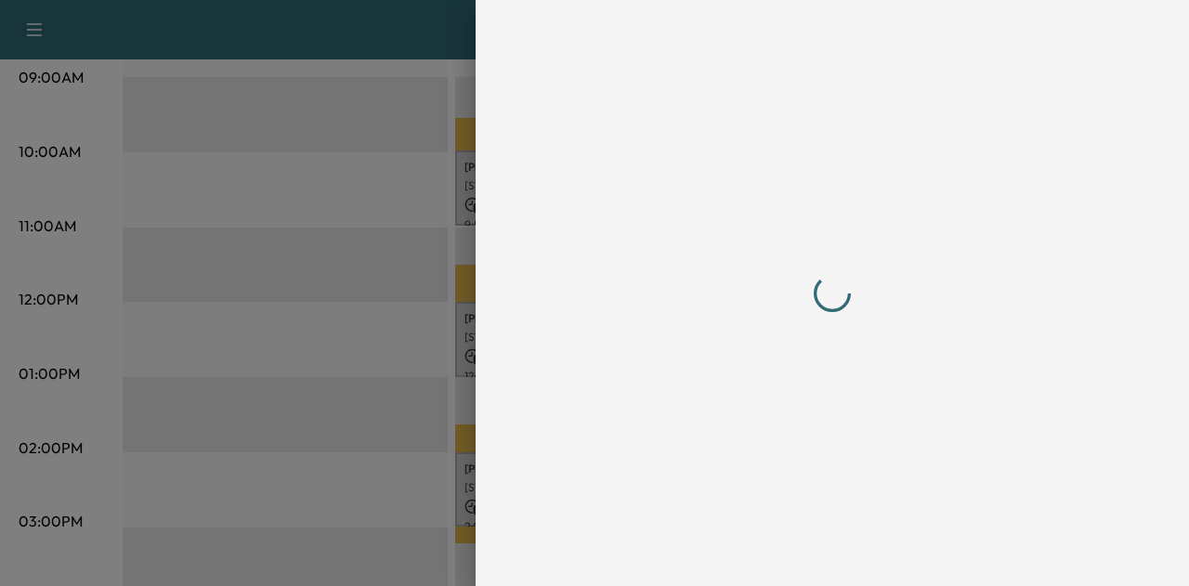
scroll to position [0, 0]
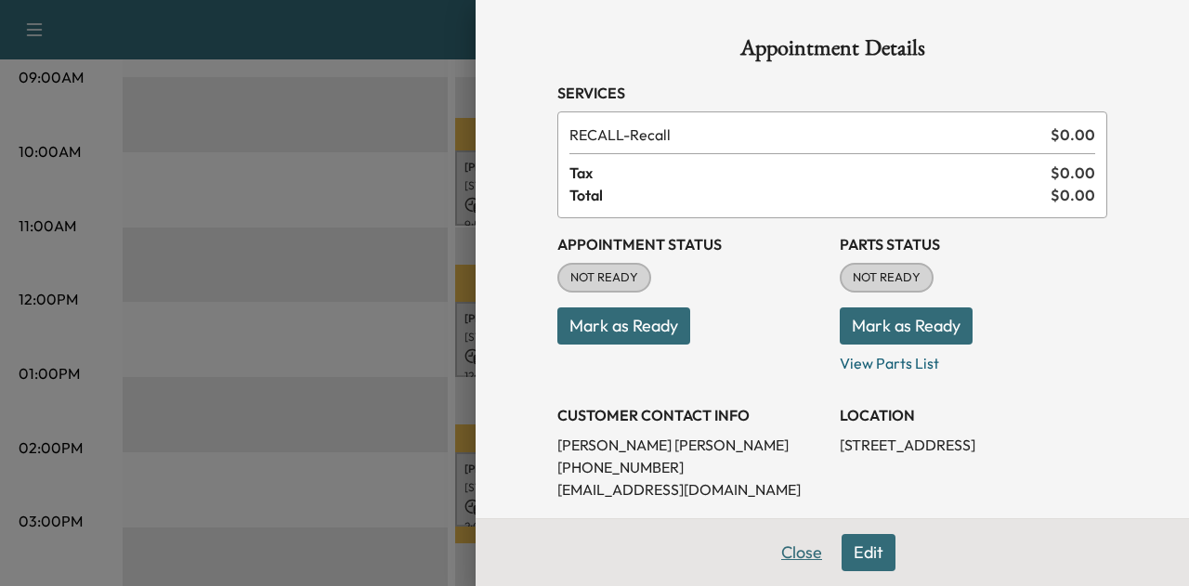
click at [792, 551] on button "Close" at bounding box center [801, 552] width 65 height 37
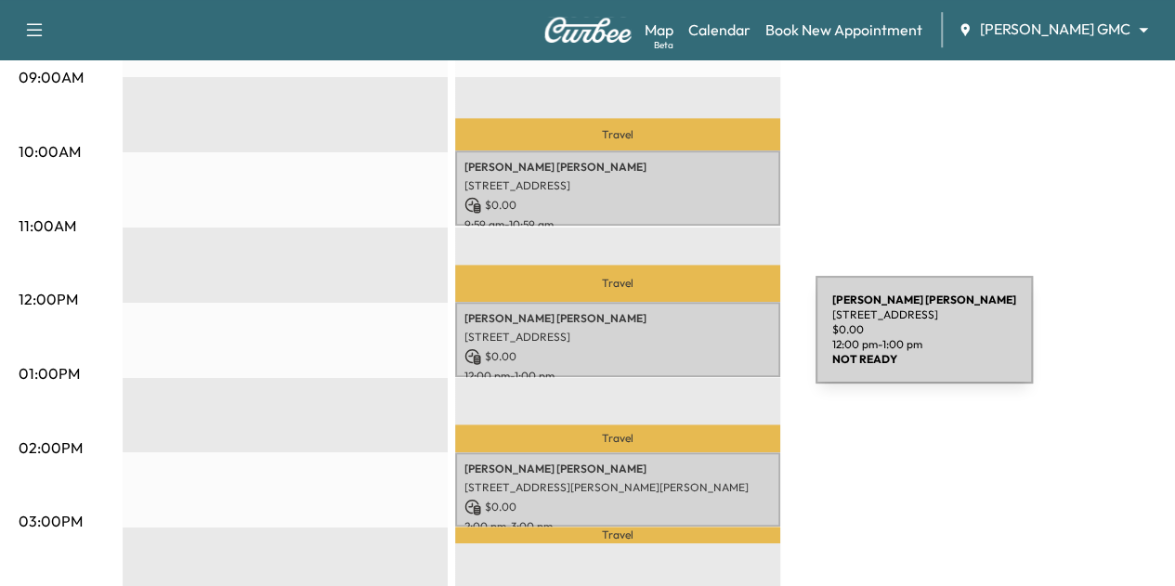
click at [676, 341] on div "[PERSON_NAME] [STREET_ADDRESS] $ 0.00 12:00 pm - 1:00 pm" at bounding box center [617, 339] width 325 height 75
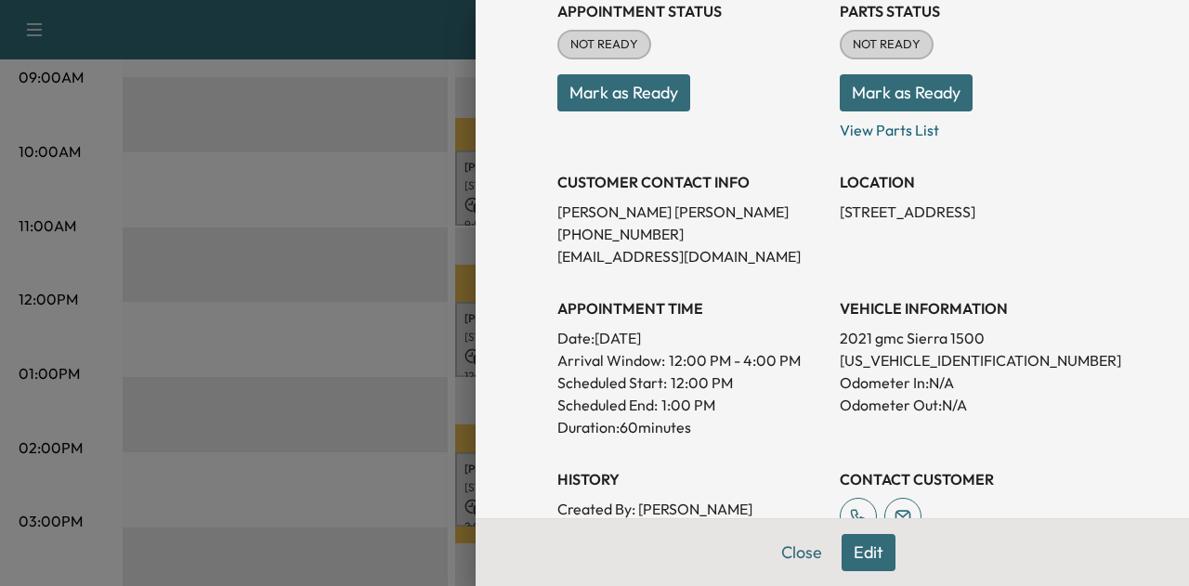
scroll to position [234, 0]
click at [899, 359] on p "[US_VEHICLE_IDENTIFICATION_NUMBER]" at bounding box center [974, 359] width 268 height 22
copy p "[US_VEHICLE_IDENTIFICATION_NUMBER]"
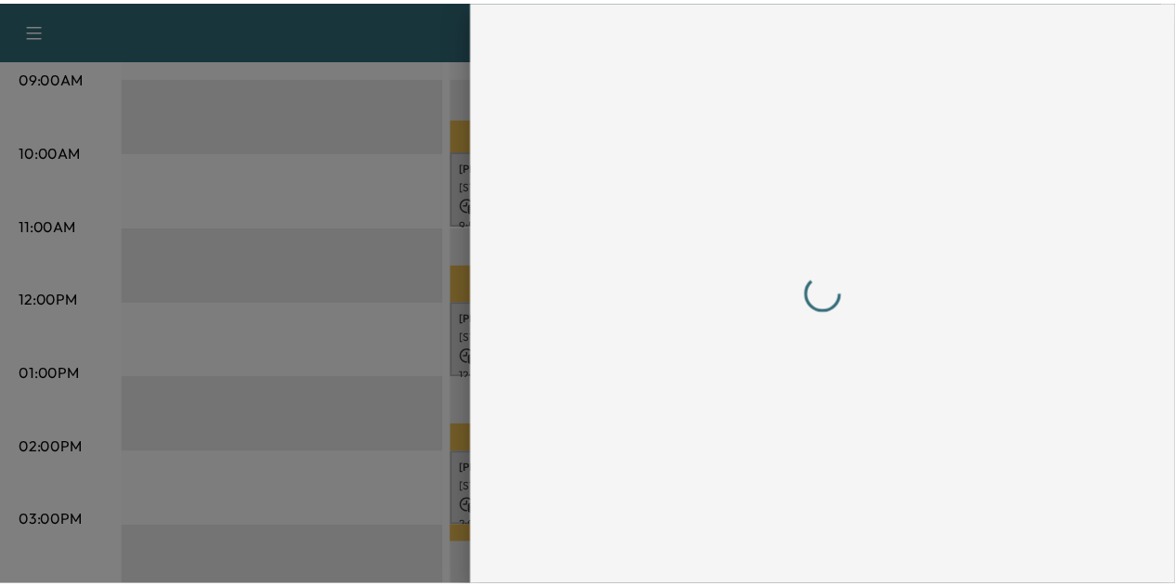
scroll to position [0, 0]
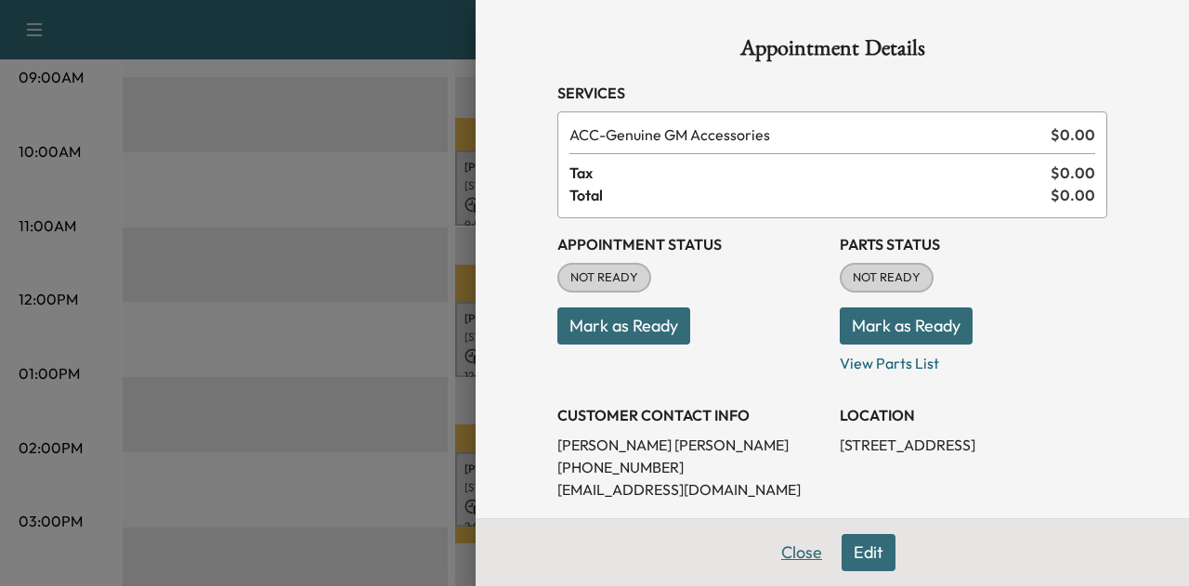
click at [797, 553] on button "Close" at bounding box center [801, 552] width 65 height 37
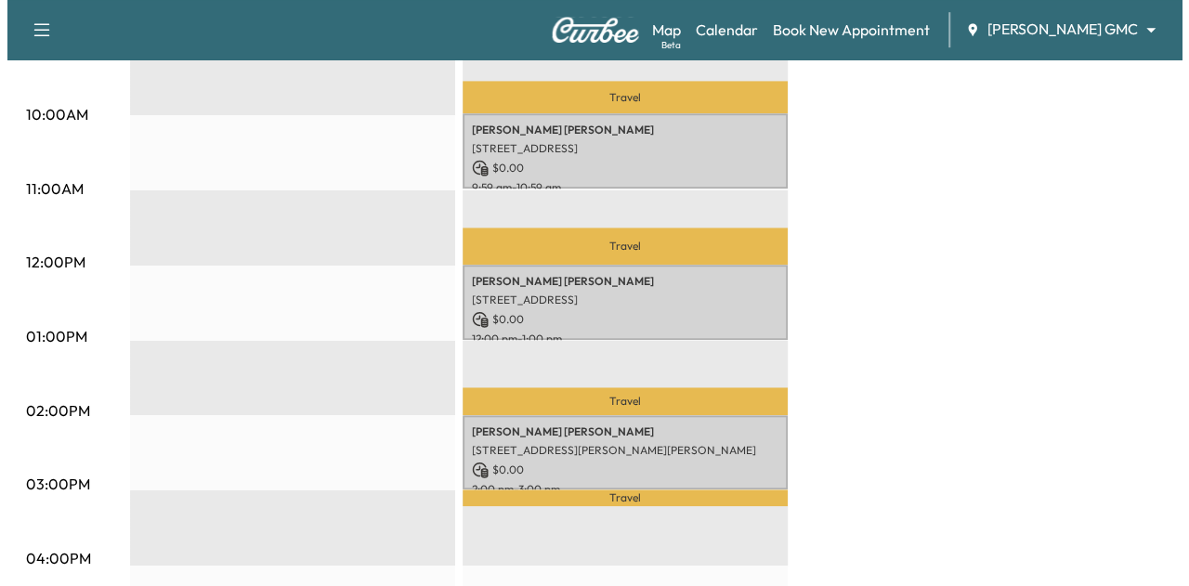
scroll to position [673, 0]
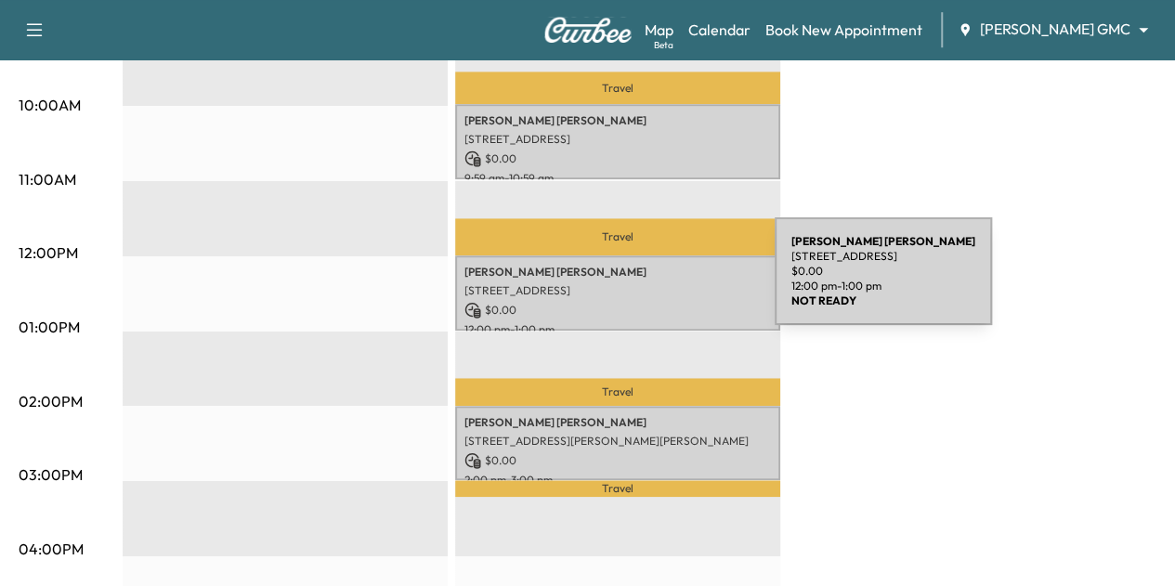
click at [635, 283] on p "[STREET_ADDRESS]" at bounding box center [617, 290] width 307 height 15
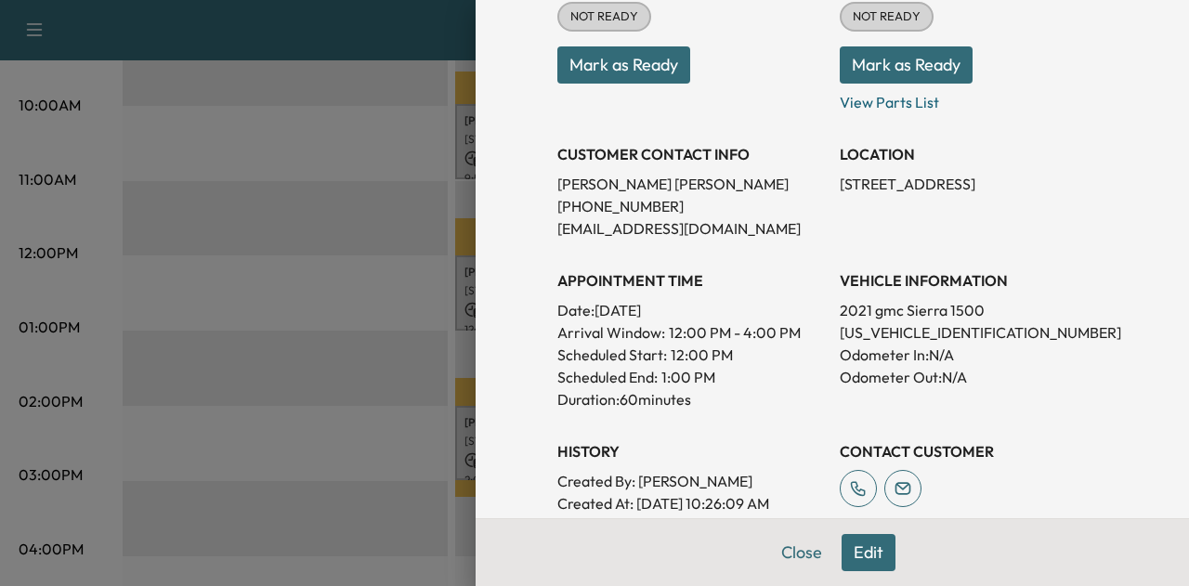
scroll to position [262, 0]
click at [853, 322] on p "[US_VEHICLE_IDENTIFICATION_NUMBER]" at bounding box center [974, 331] width 268 height 22
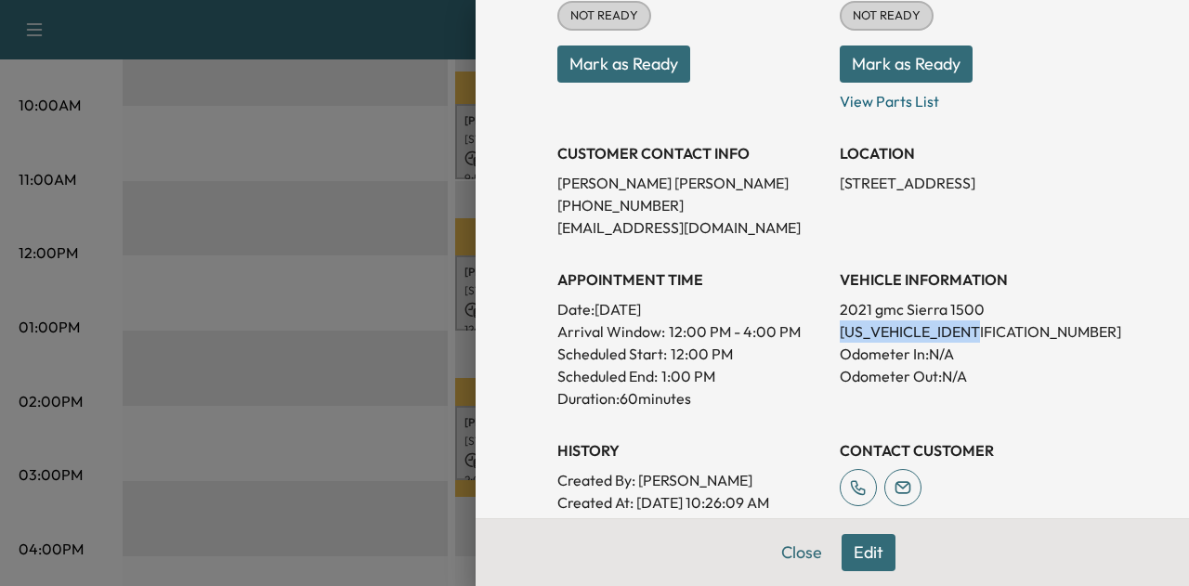
click at [853, 322] on p "[US_VEHICLE_IDENTIFICATION_NUMBER]" at bounding box center [974, 331] width 268 height 22
copy p "[US_VEHICLE_IDENTIFICATION_NUMBER]"
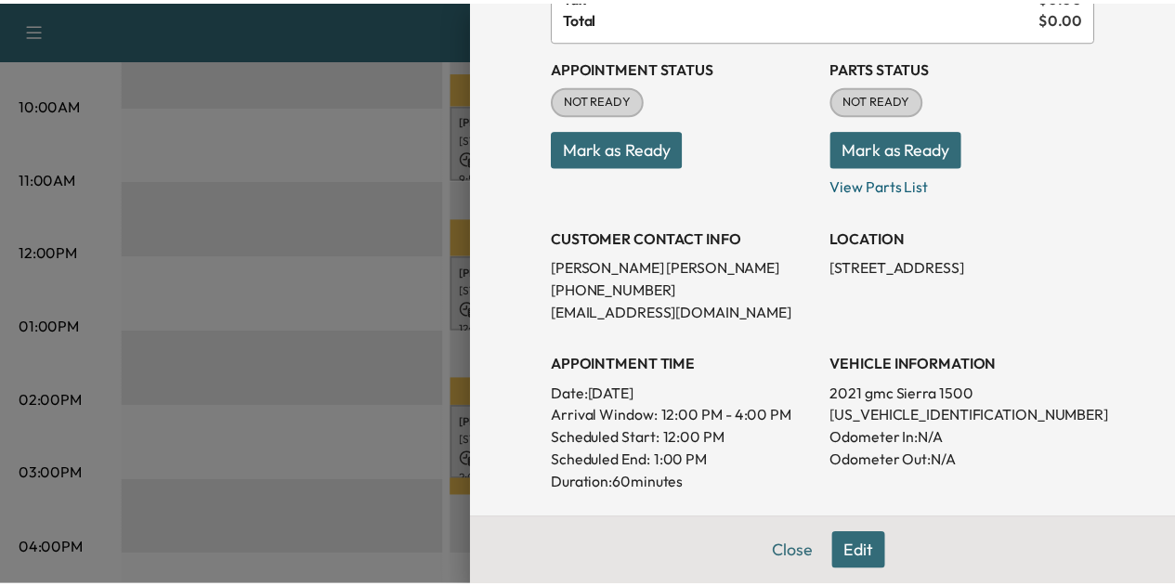
scroll to position [178, 0]
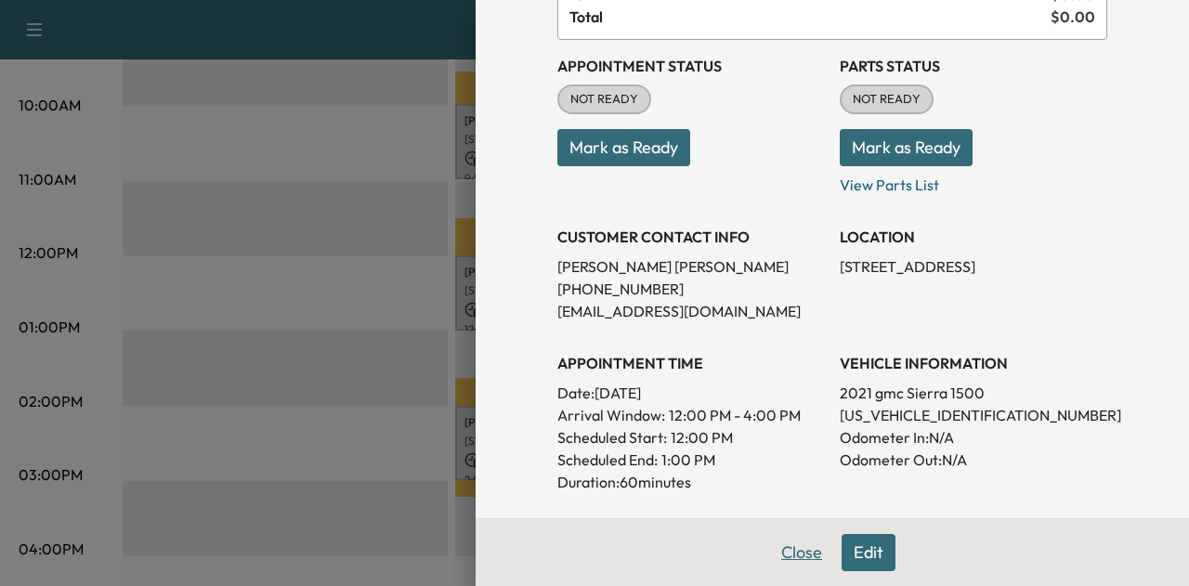
click at [774, 555] on button "Close" at bounding box center [801, 552] width 65 height 37
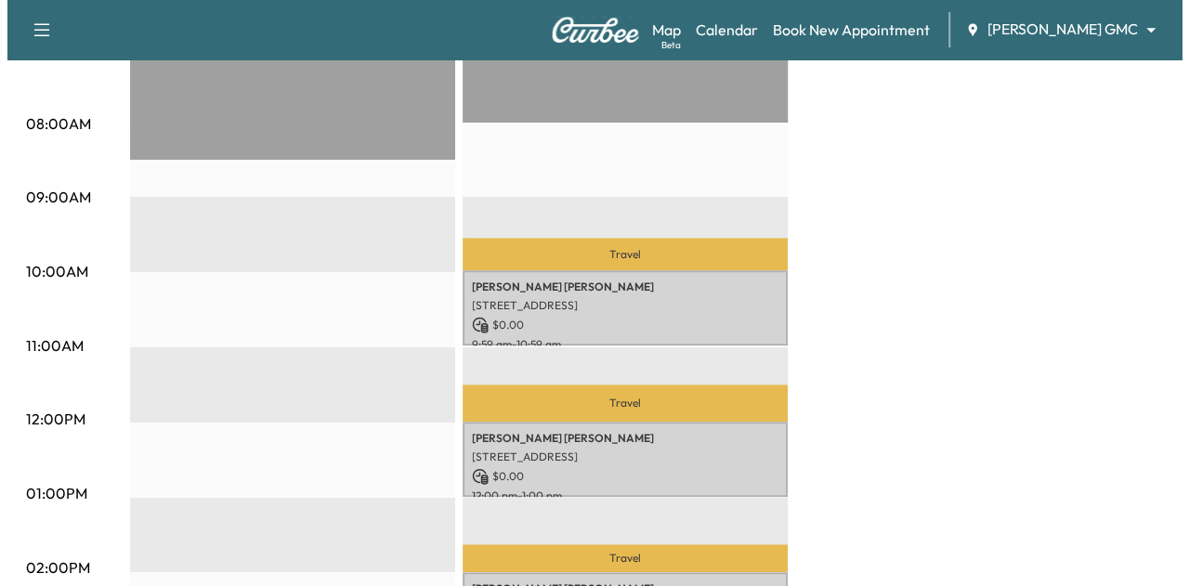
scroll to position [507, 0]
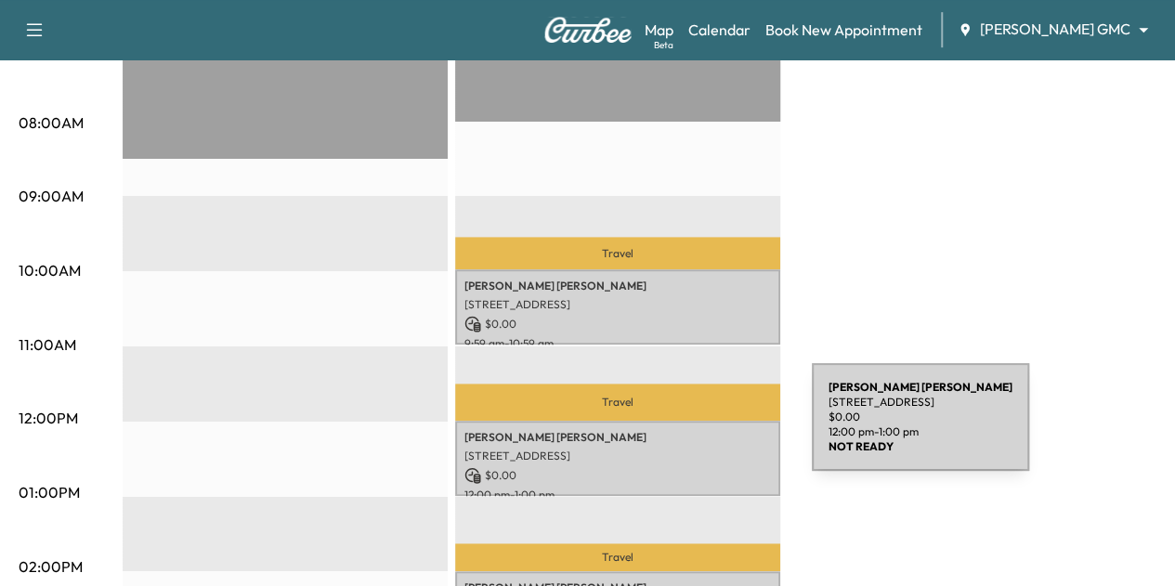
click at [663, 441] on div "[PERSON_NAME] [STREET_ADDRESS] $ 0.00 12:00 pm - 1:00 pm" at bounding box center [617, 458] width 325 height 75
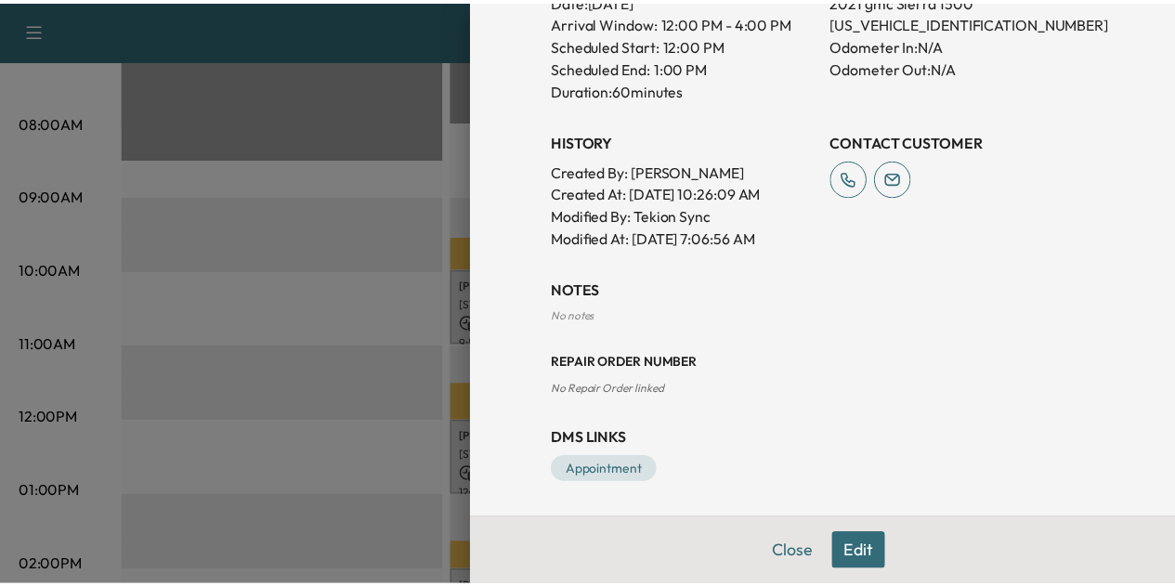
scroll to position [0, 0]
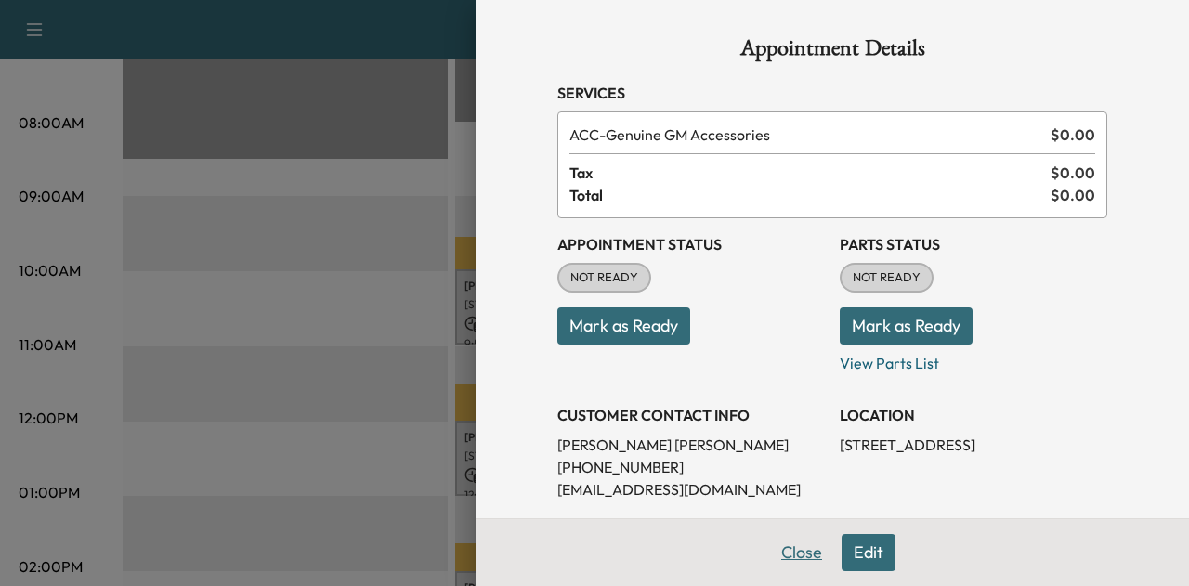
click at [797, 553] on button "Close" at bounding box center [801, 552] width 65 height 37
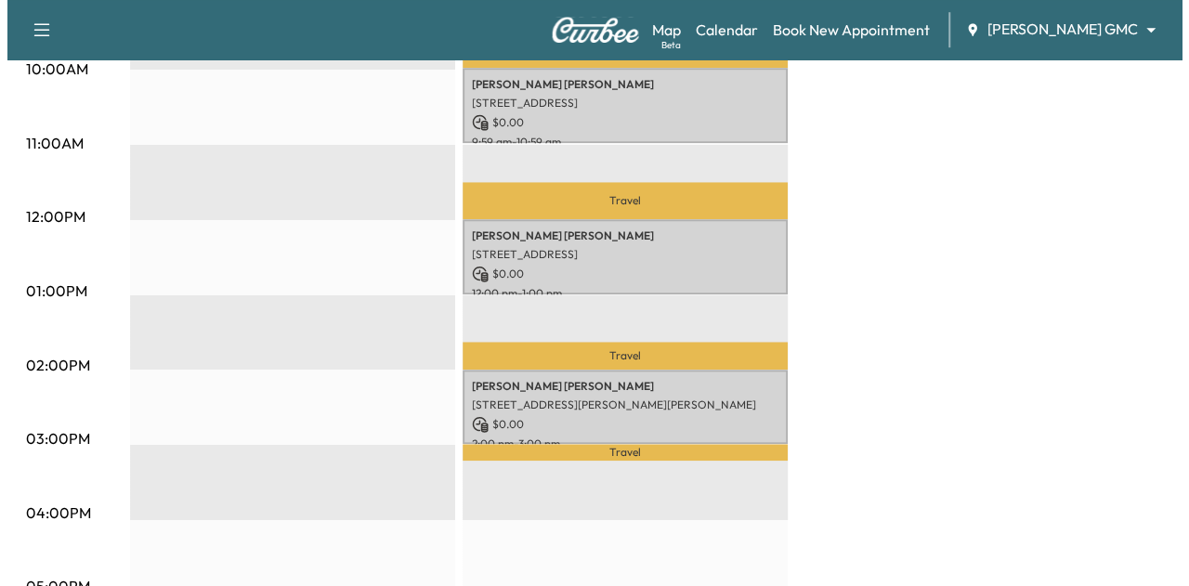
scroll to position [711, 0]
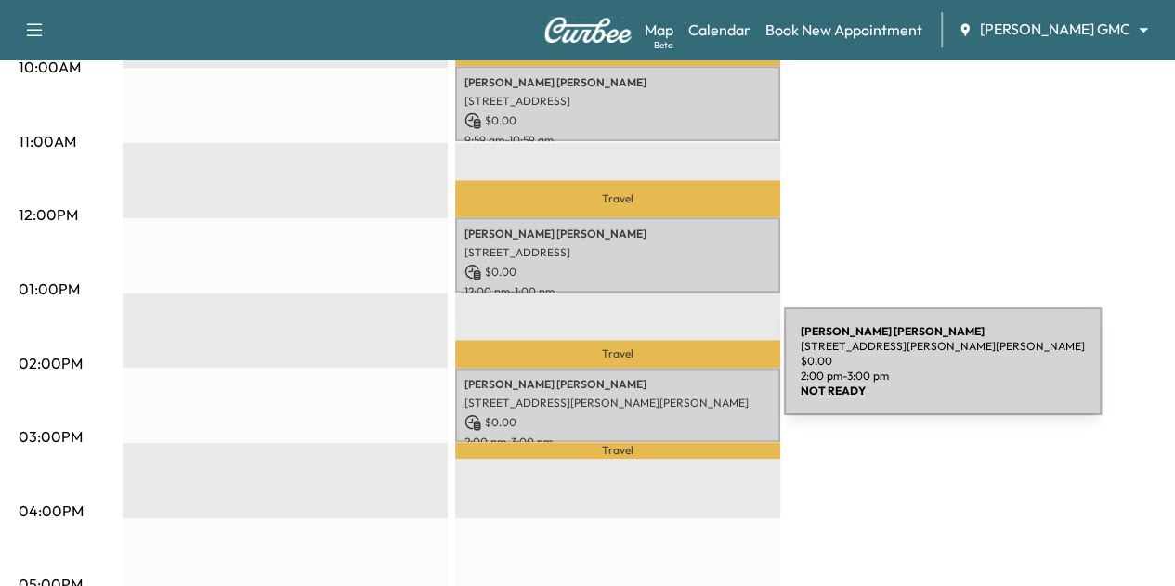
click at [645, 377] on p "[PERSON_NAME]" at bounding box center [617, 384] width 307 height 15
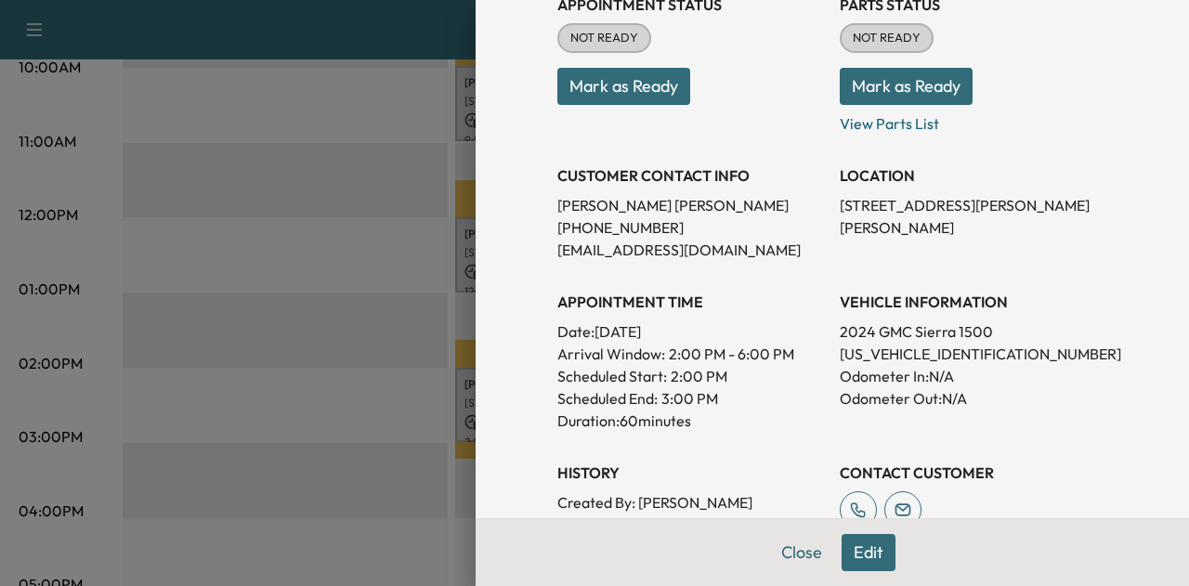
scroll to position [279, 0]
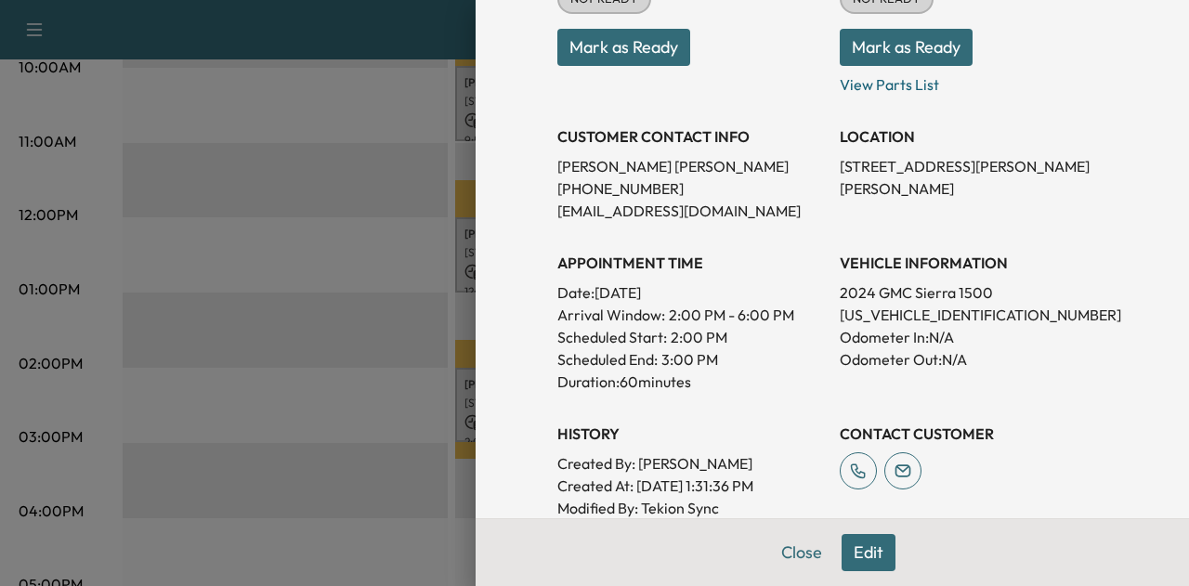
click at [882, 311] on p "[US_VEHICLE_IDENTIFICATION_NUMBER]" at bounding box center [974, 315] width 268 height 22
copy p "[US_VEHICLE_IDENTIFICATION_NUMBER]"
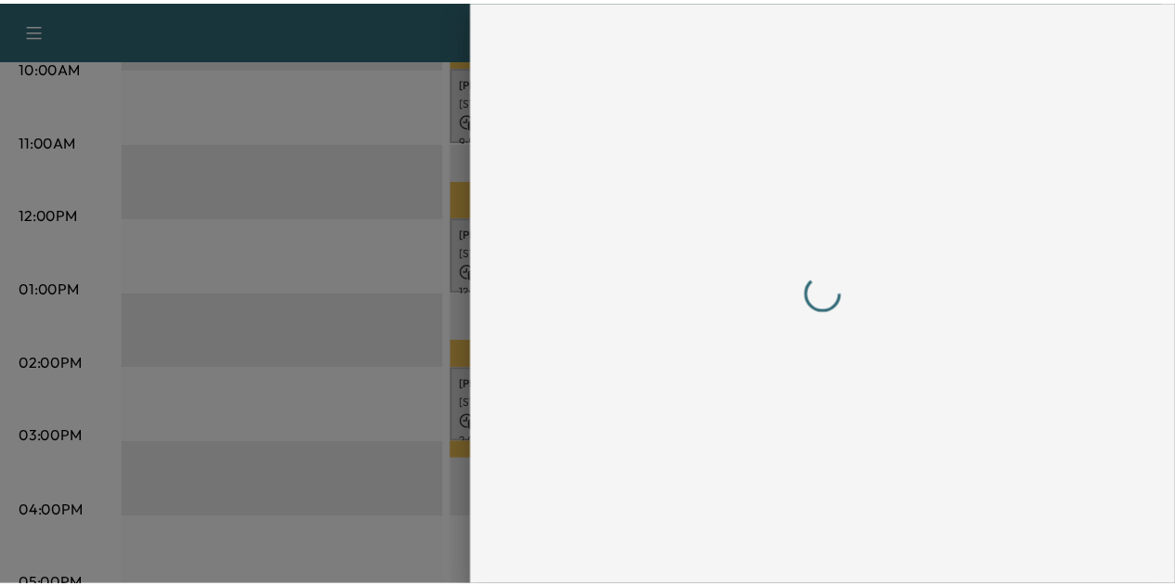
scroll to position [0, 0]
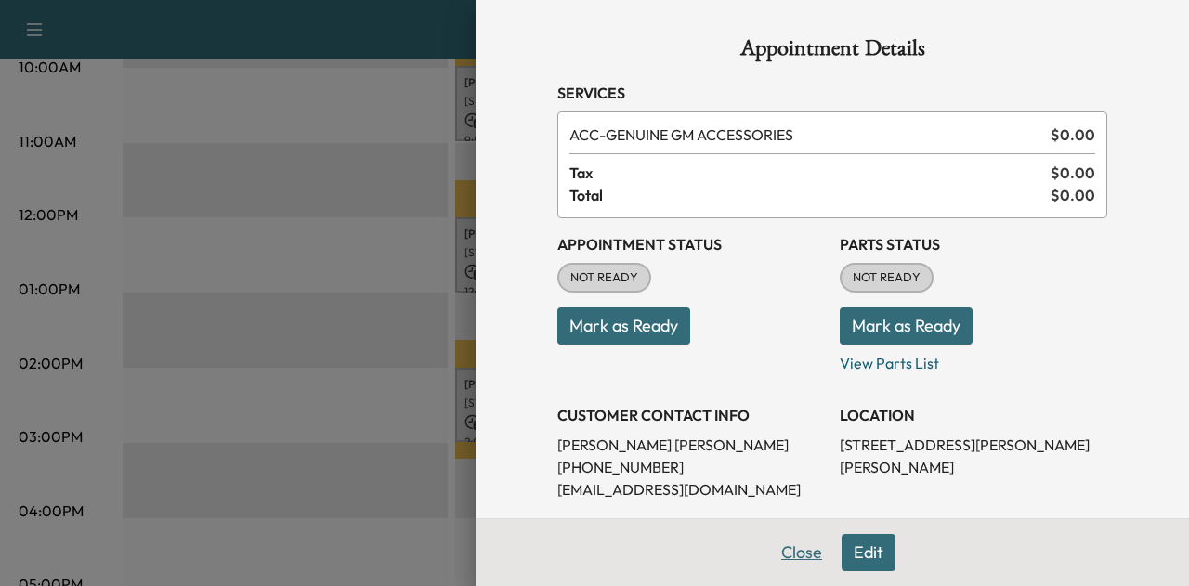
click at [791, 551] on button "Close" at bounding box center [801, 552] width 65 height 37
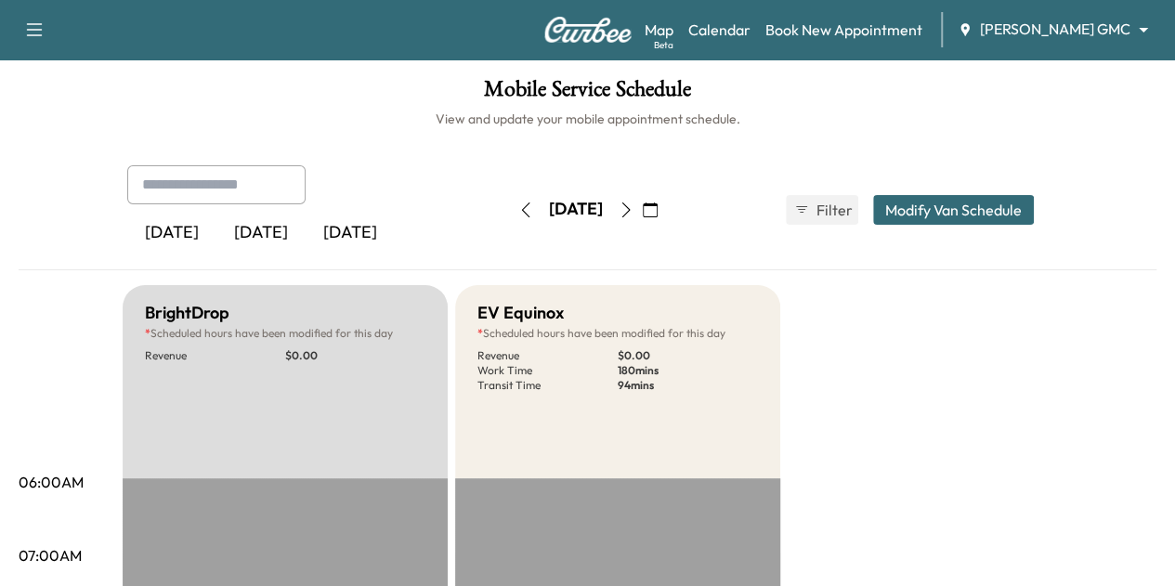
click at [634, 209] on icon "button" at bounding box center [626, 210] width 15 height 15
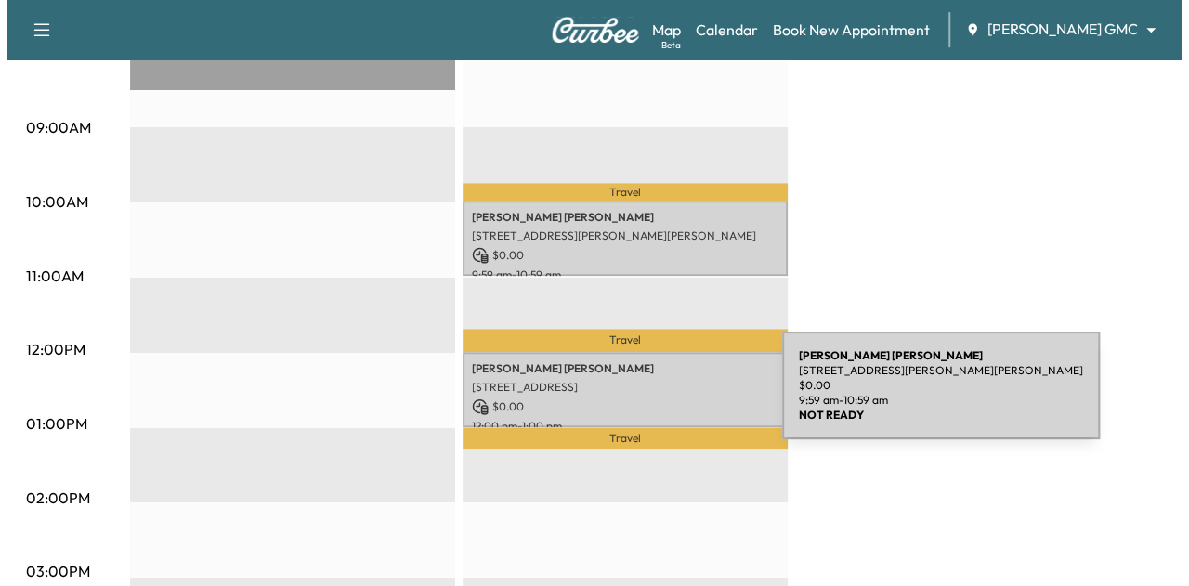
scroll to position [579, 0]
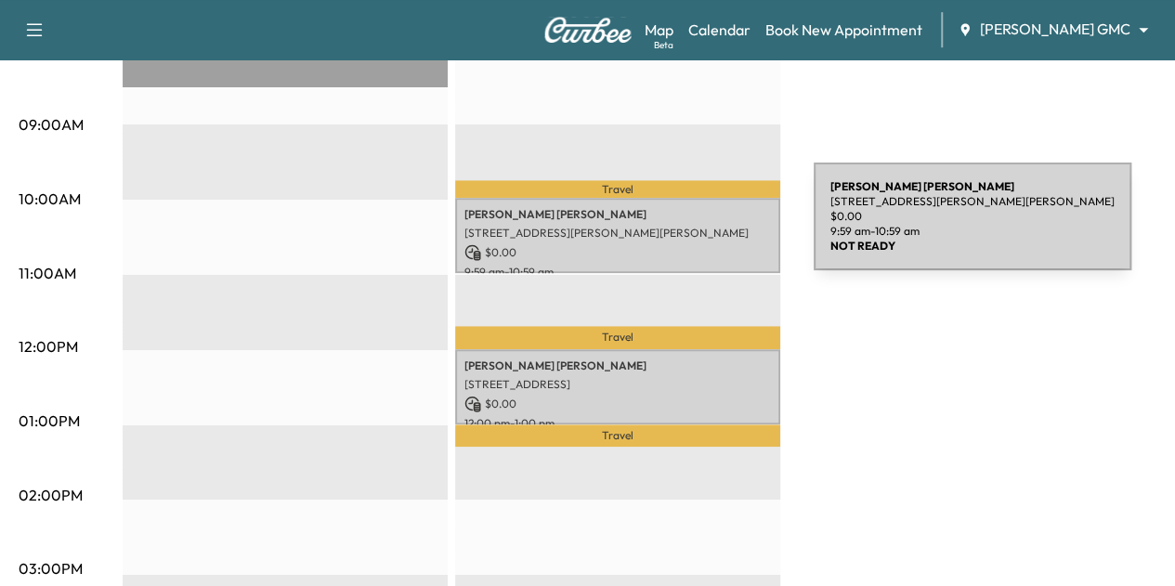
click at [674, 228] on p "[STREET_ADDRESS][PERSON_NAME][PERSON_NAME]" at bounding box center [617, 233] width 307 height 15
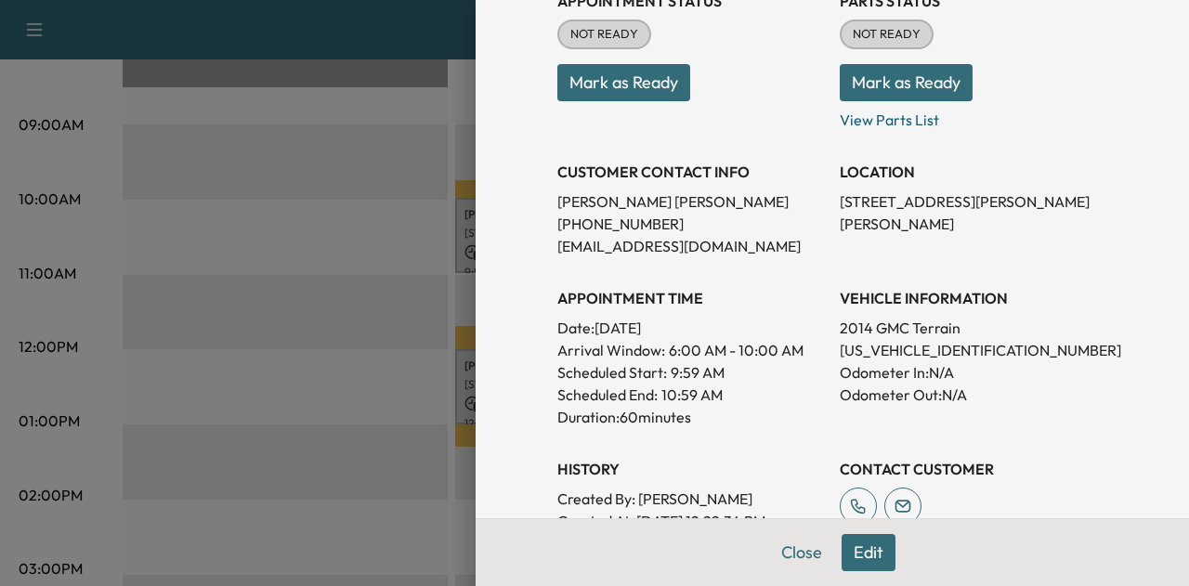
scroll to position [264, 0]
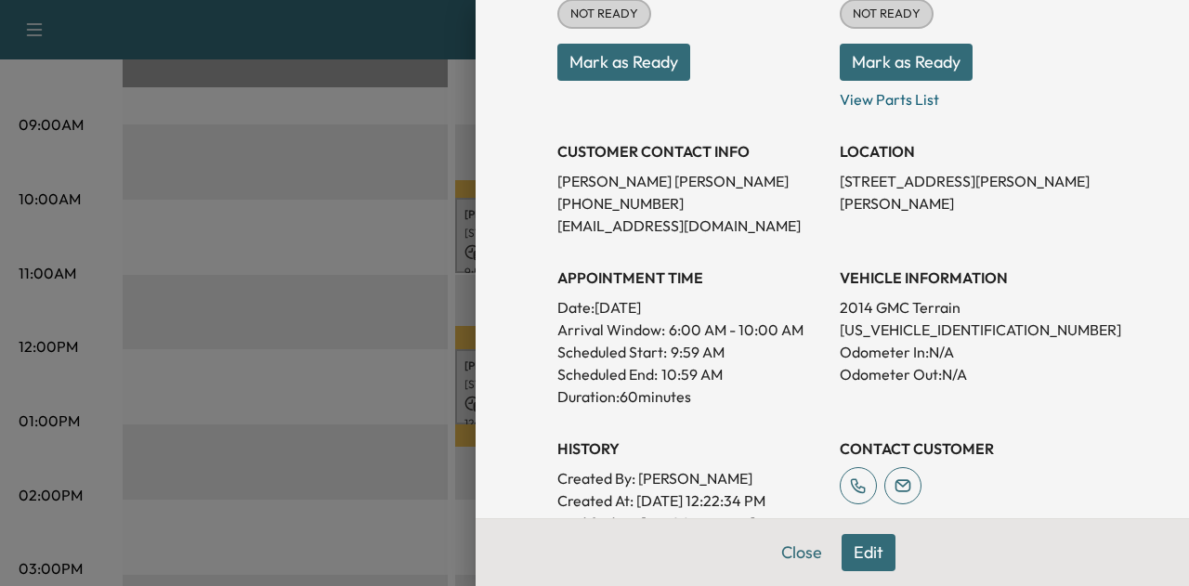
click at [849, 326] on p "[US_VEHICLE_IDENTIFICATION_NUMBER]" at bounding box center [974, 330] width 268 height 22
copy p "[US_VEHICLE_IDENTIFICATION_NUMBER]"
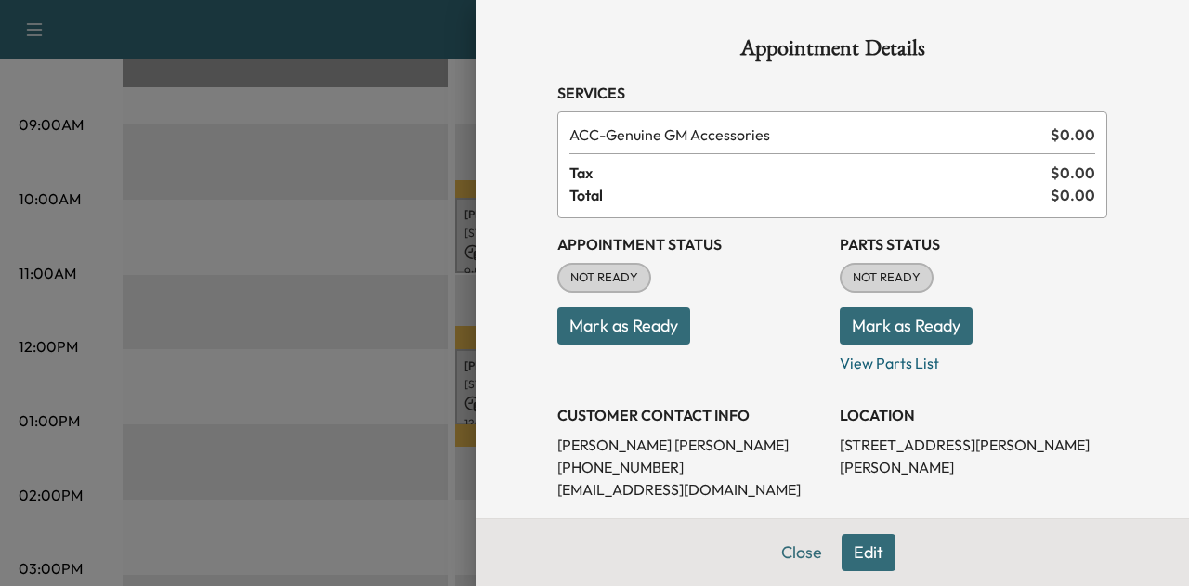
scroll to position [300, 0]
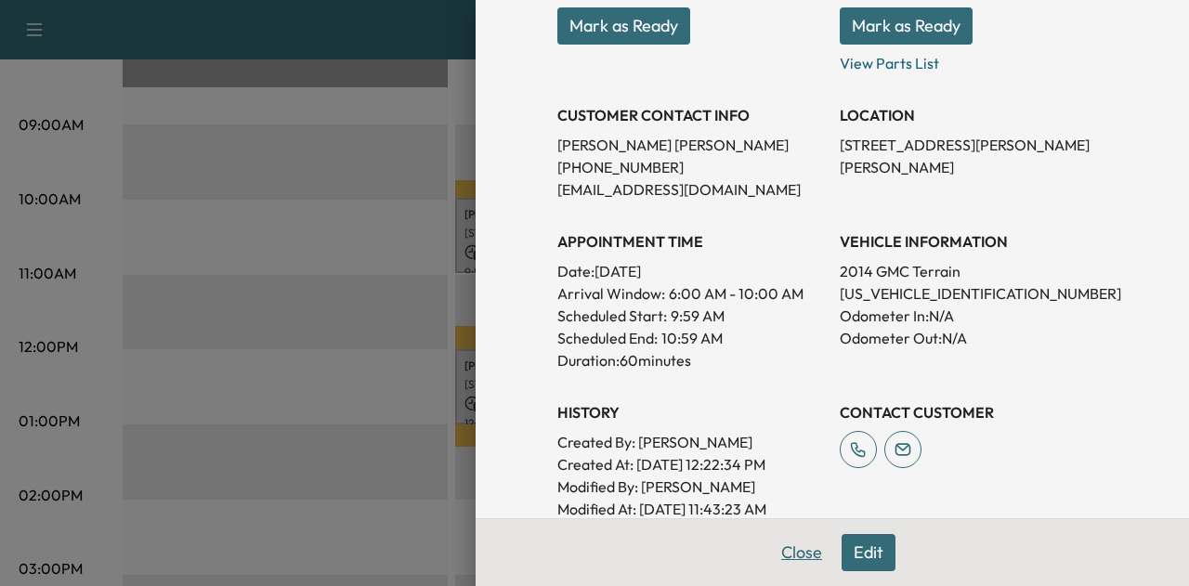
click at [799, 549] on button "Close" at bounding box center [801, 552] width 65 height 37
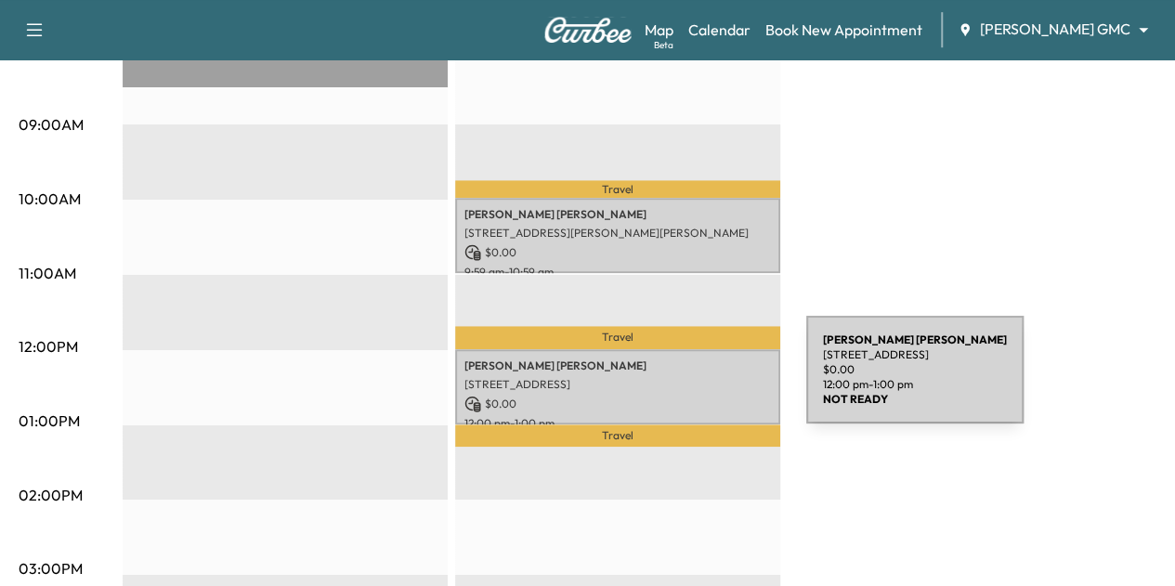
click at [667, 381] on p "[STREET_ADDRESS]" at bounding box center [617, 384] width 307 height 15
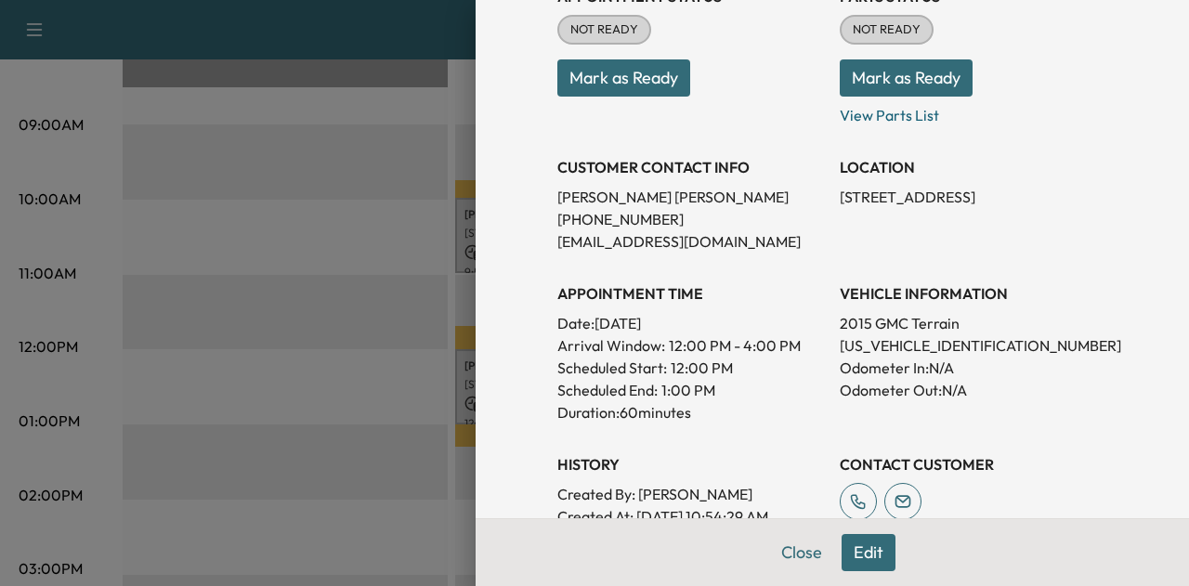
scroll to position [249, 0]
click at [883, 350] on p "[US_VEHICLE_IDENTIFICATION_NUMBER]" at bounding box center [974, 344] width 268 height 22
click at [874, 344] on p "[US_VEHICLE_IDENTIFICATION_NUMBER]" at bounding box center [974, 344] width 268 height 22
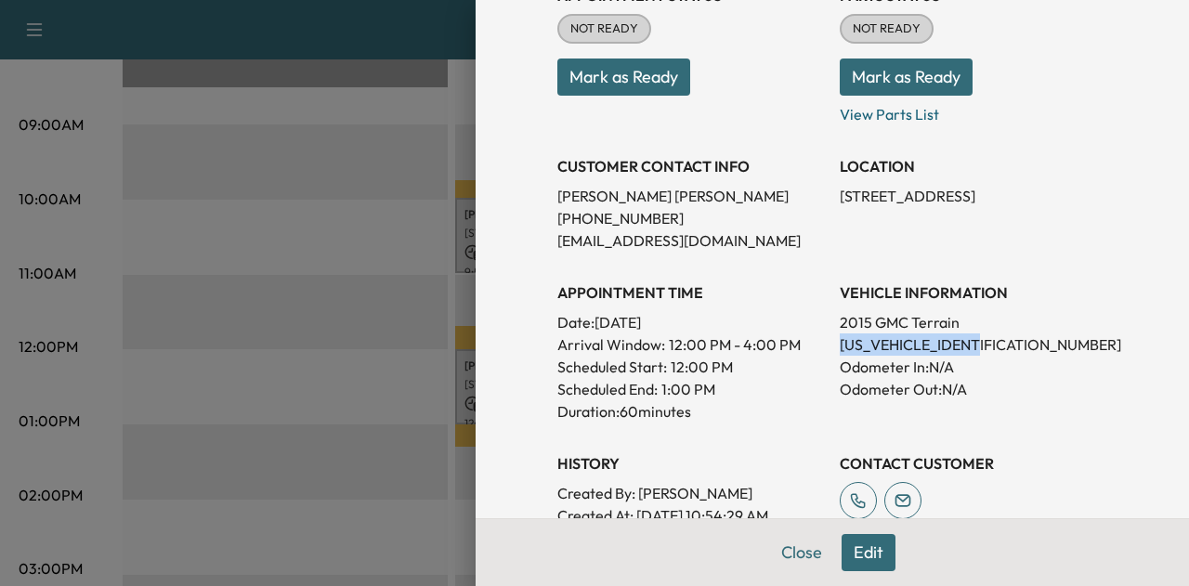
click at [874, 344] on p "[US_VEHICLE_IDENTIFICATION_NUMBER]" at bounding box center [974, 344] width 268 height 22
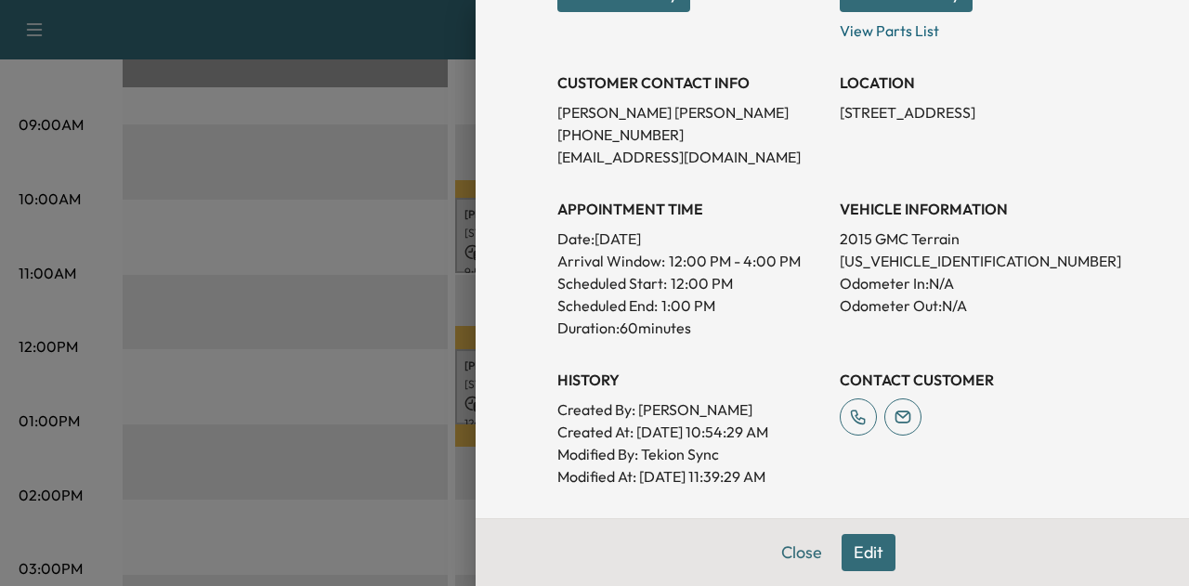
scroll to position [349, 0]
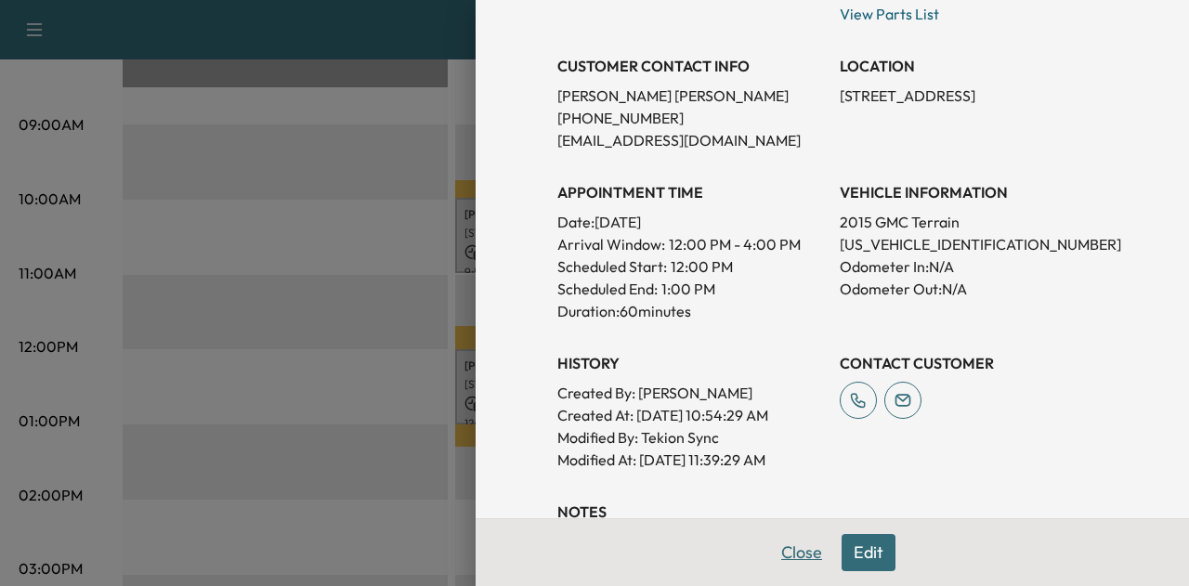
click at [782, 545] on button "Close" at bounding box center [801, 552] width 65 height 37
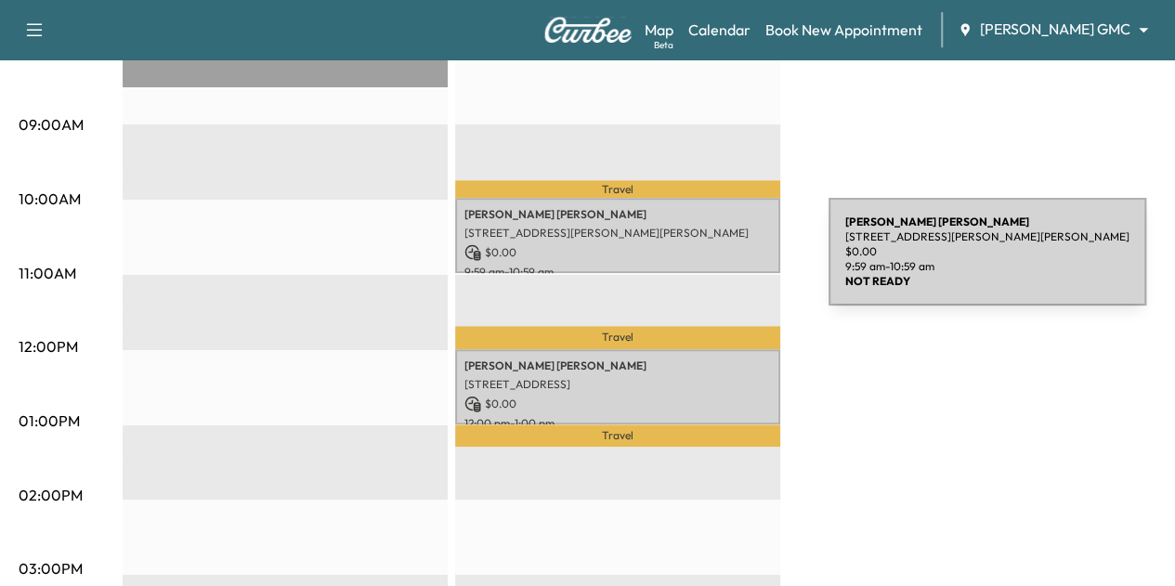
click at [689, 265] on p "9:59 am - 10:59 am" at bounding box center [617, 272] width 307 height 15
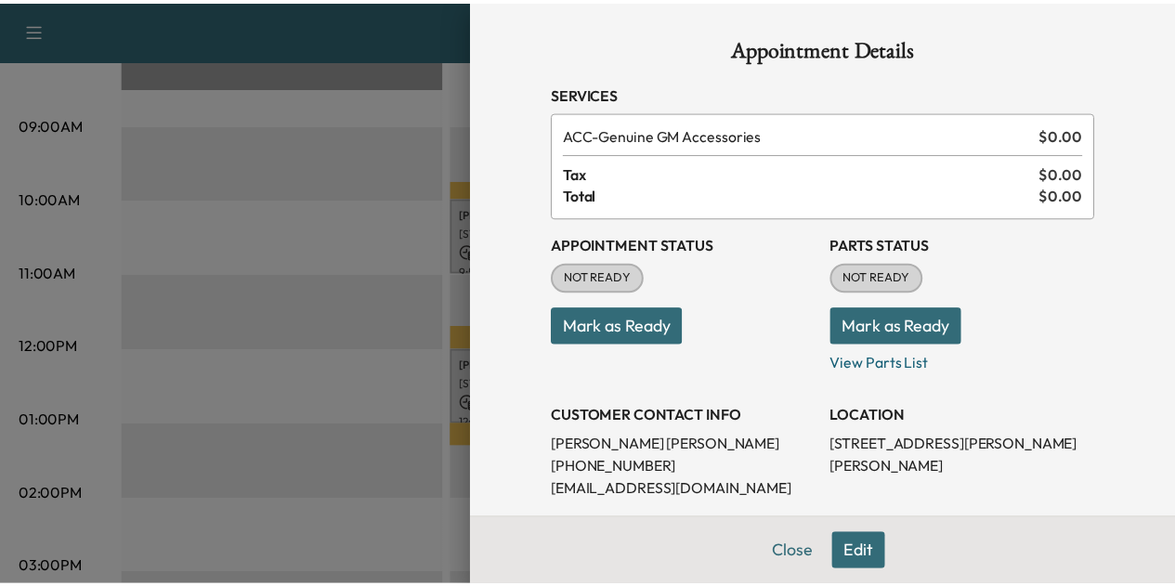
scroll to position [208, 0]
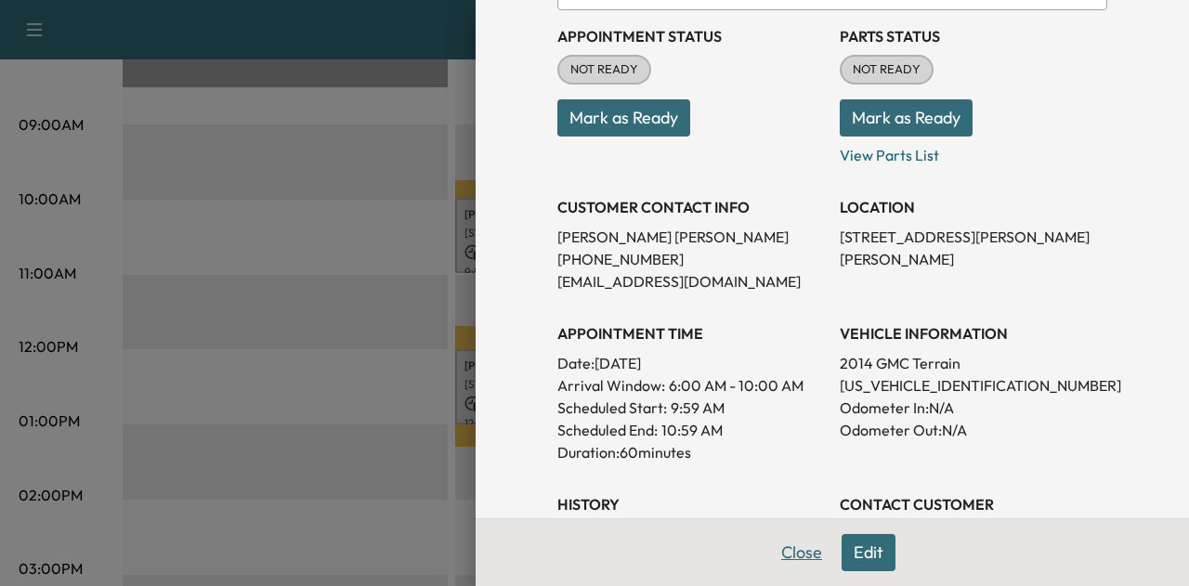
click at [790, 559] on button "Close" at bounding box center [801, 552] width 65 height 37
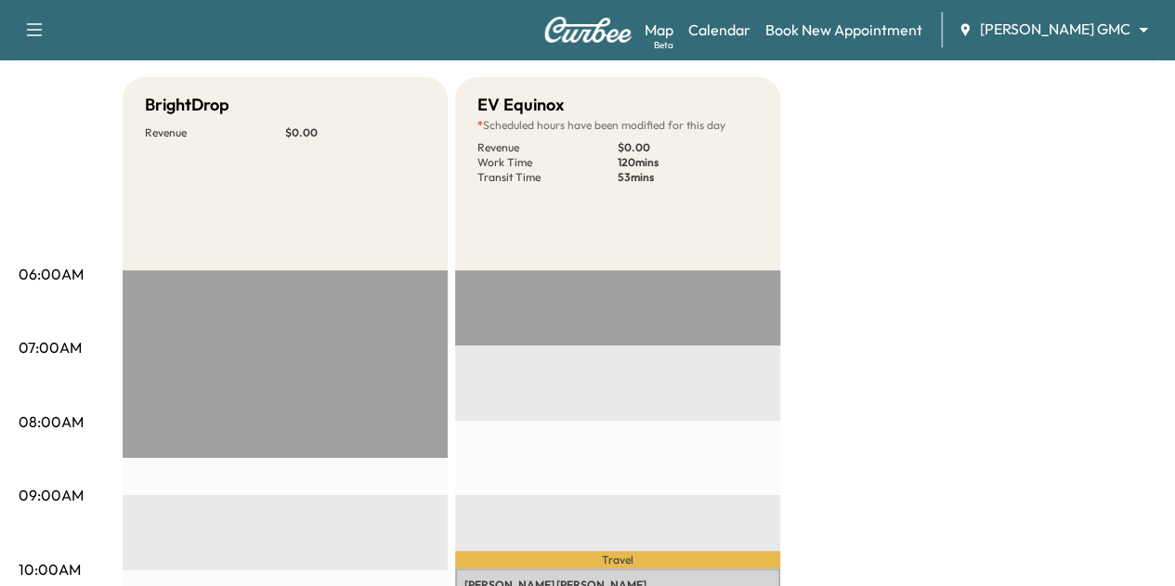
scroll to position [0, 0]
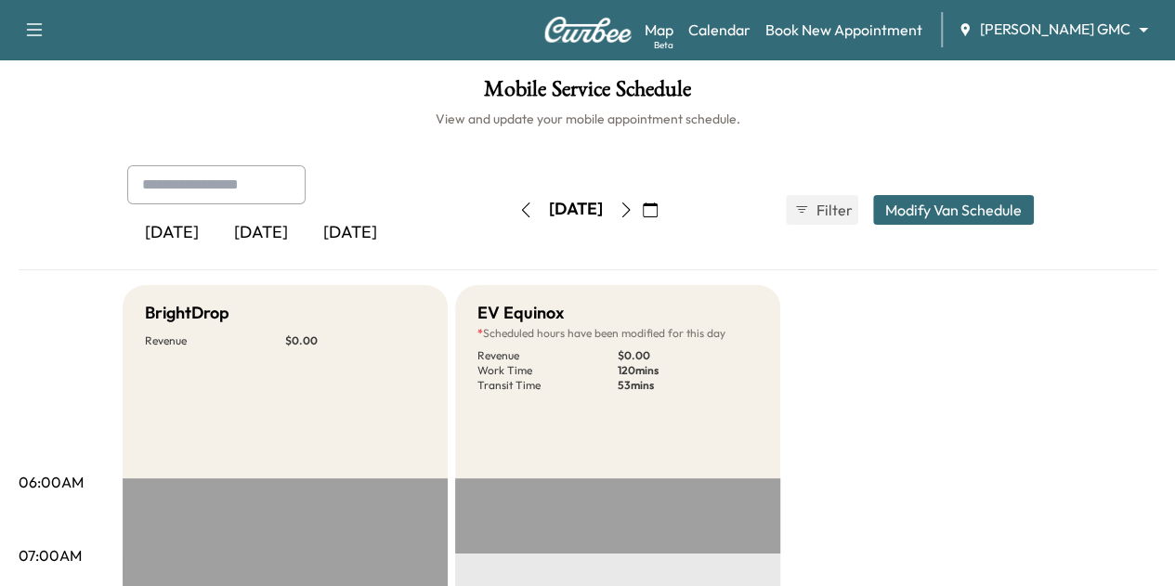
click at [634, 207] on icon "button" at bounding box center [626, 210] width 15 height 15
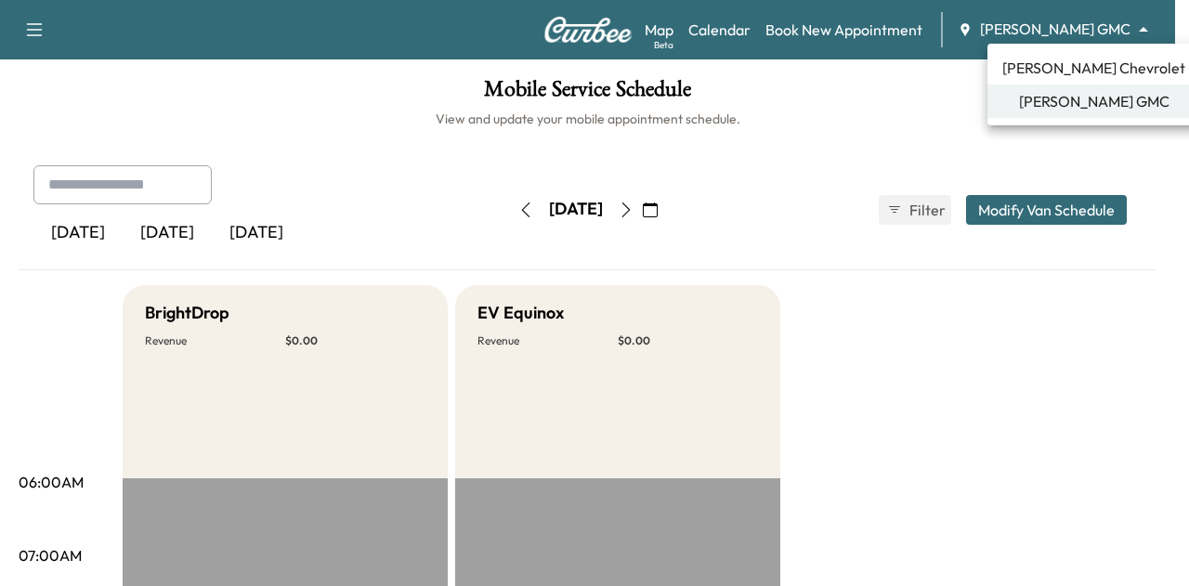
click at [1066, 27] on body "Support Log Out Map Beta Calendar Book New Appointment [PERSON_NAME] GMC ******…" at bounding box center [594, 293] width 1189 height 586
click at [1068, 72] on span "[PERSON_NAME] Chevrolet" at bounding box center [1093, 68] width 183 height 22
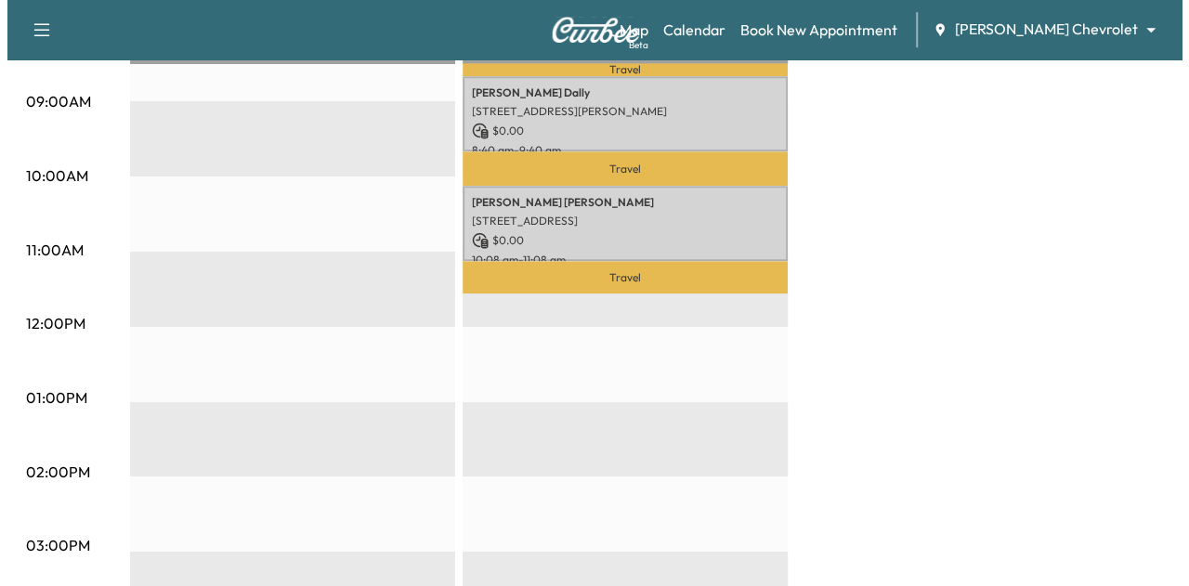
scroll to position [487, 0]
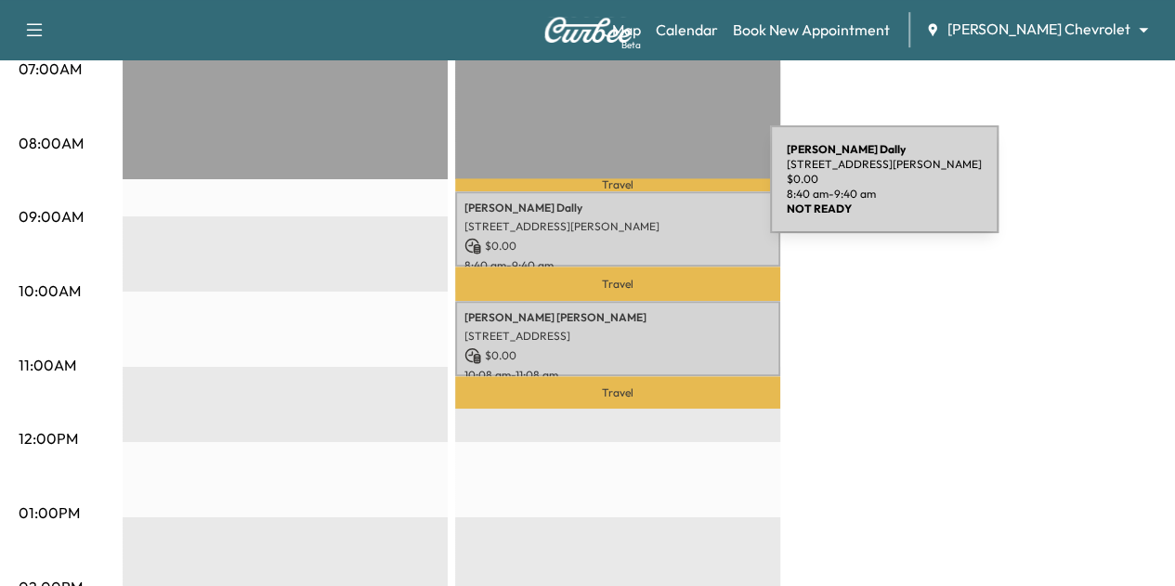
click at [631, 191] on div "[PERSON_NAME] [STREET_ADDRESS][PERSON_NAME] $ 0.00 8:40 am - 9:40 am" at bounding box center [617, 228] width 325 height 75
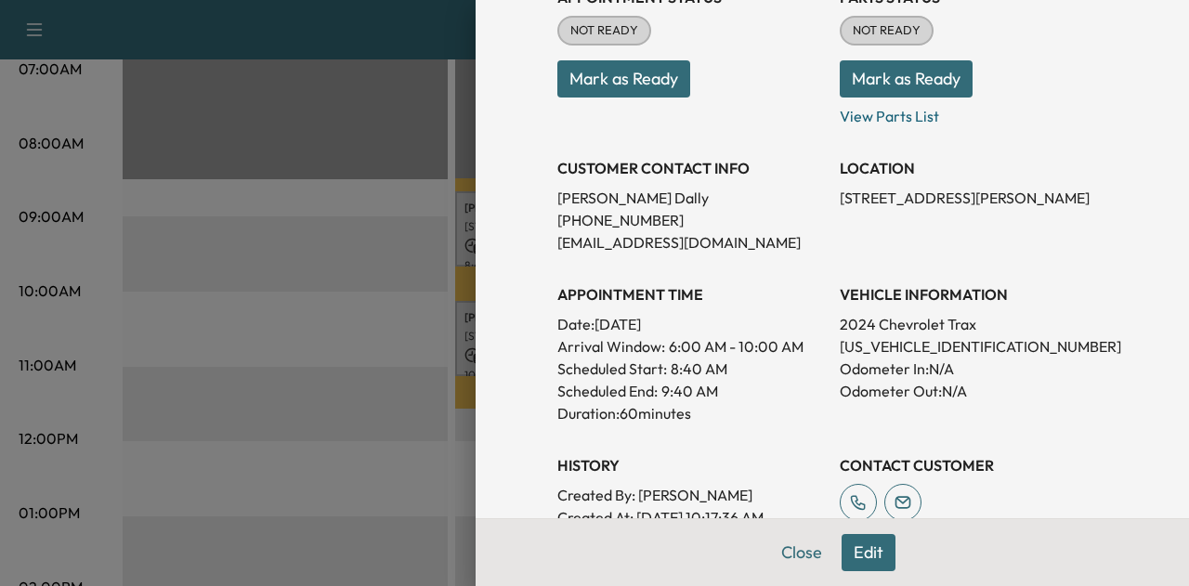
scroll to position [249, 0]
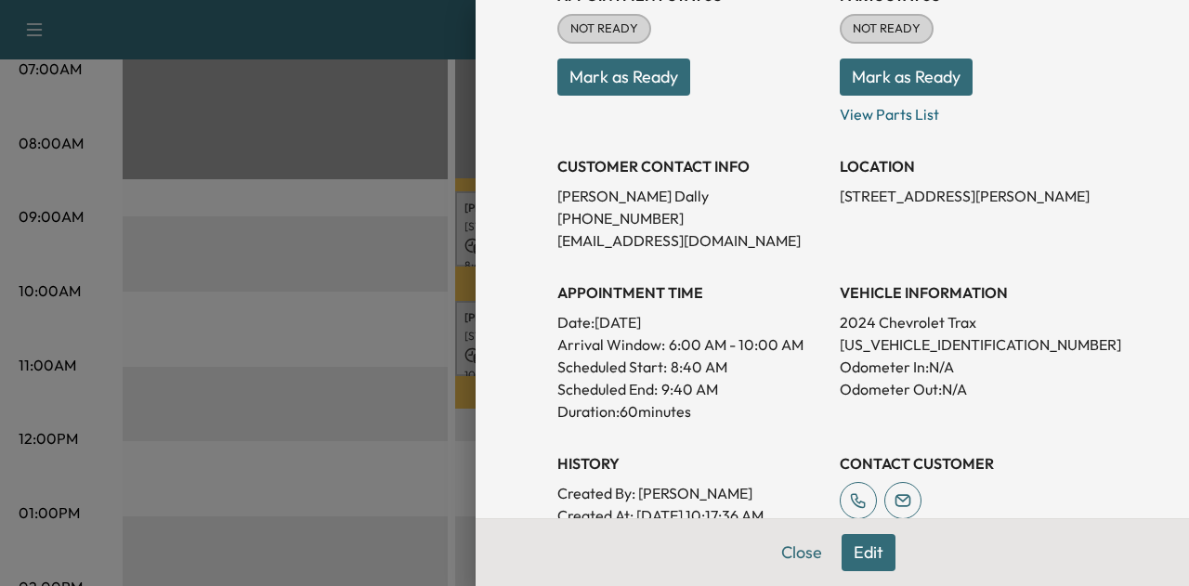
click at [903, 347] on p "[US_VEHICLE_IDENTIFICATION_NUMBER]" at bounding box center [974, 344] width 268 height 22
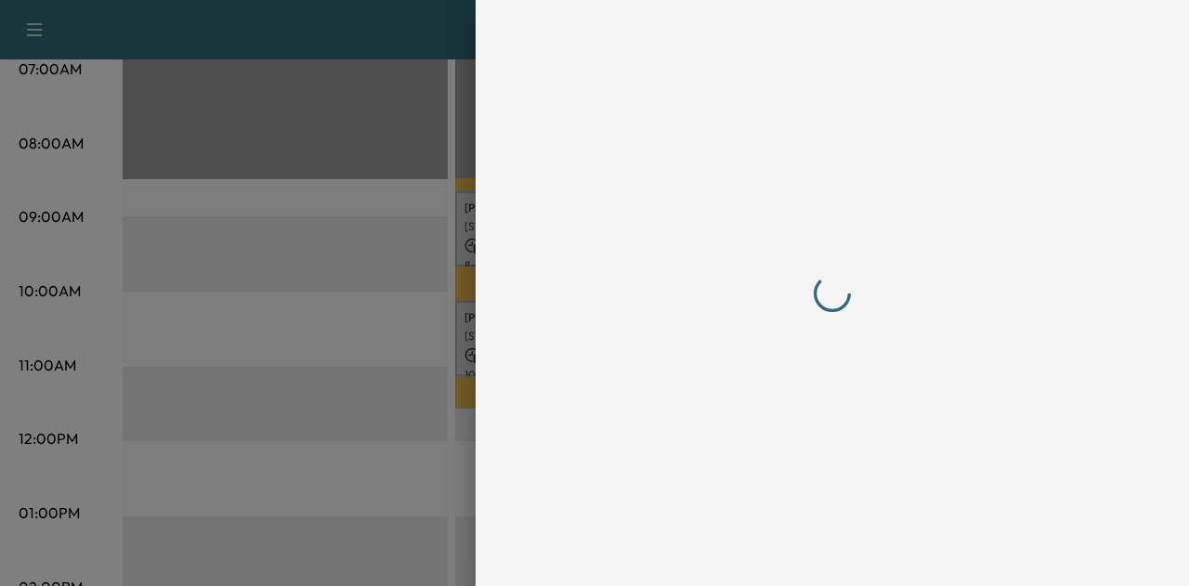
scroll to position [0, 0]
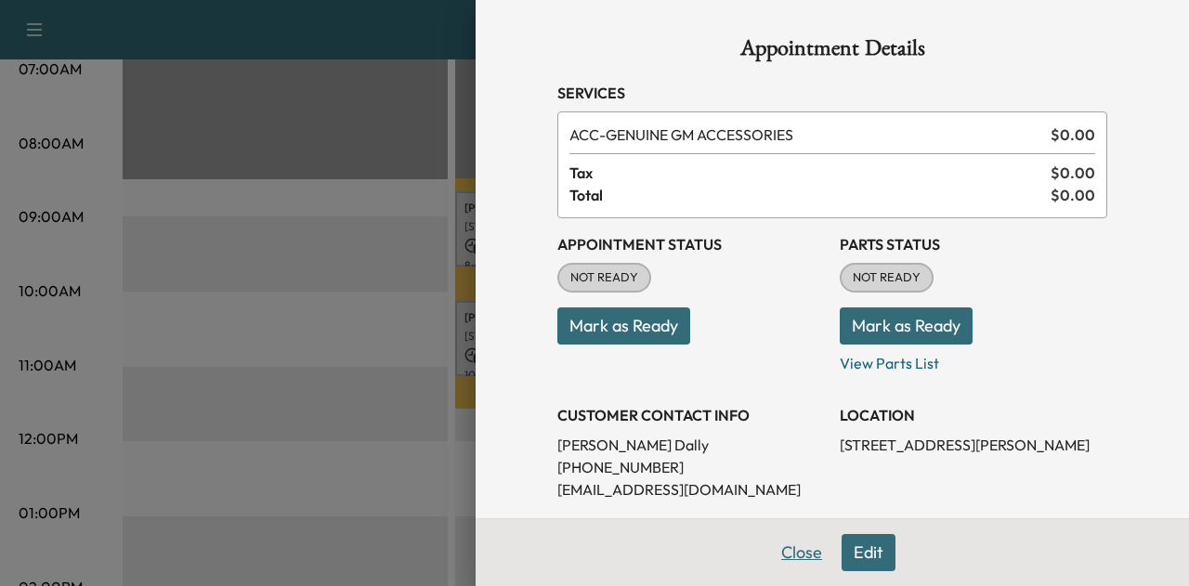
click at [793, 547] on button "Close" at bounding box center [801, 552] width 65 height 37
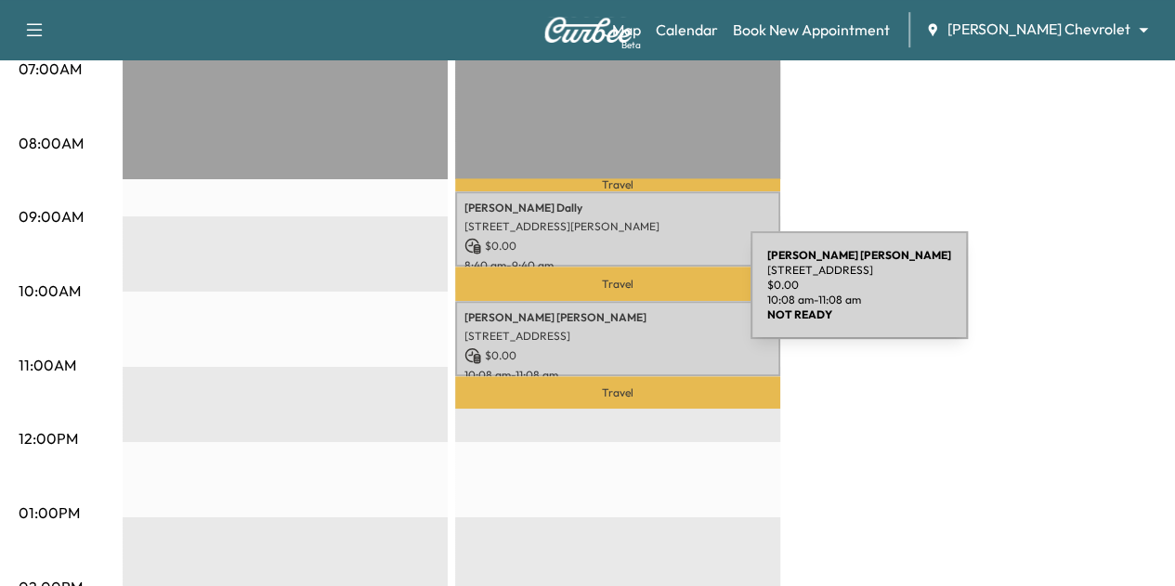
click at [611, 301] on div "[PERSON_NAME] [STREET_ADDRESS] $ 0.00 10:08 am - 11:08 am" at bounding box center [617, 338] width 325 height 75
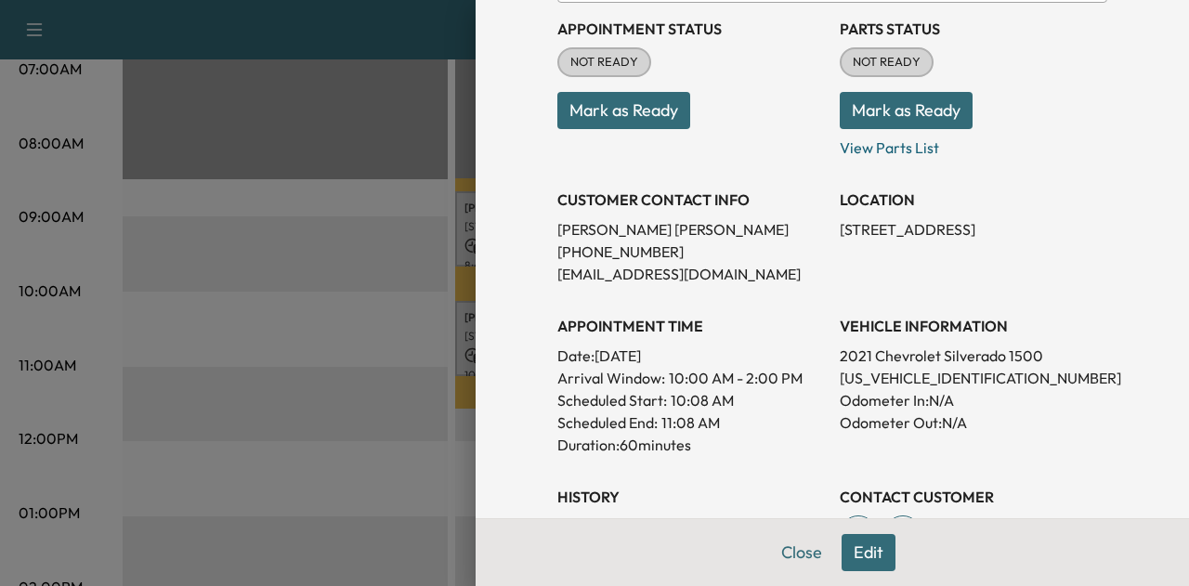
scroll to position [219, 0]
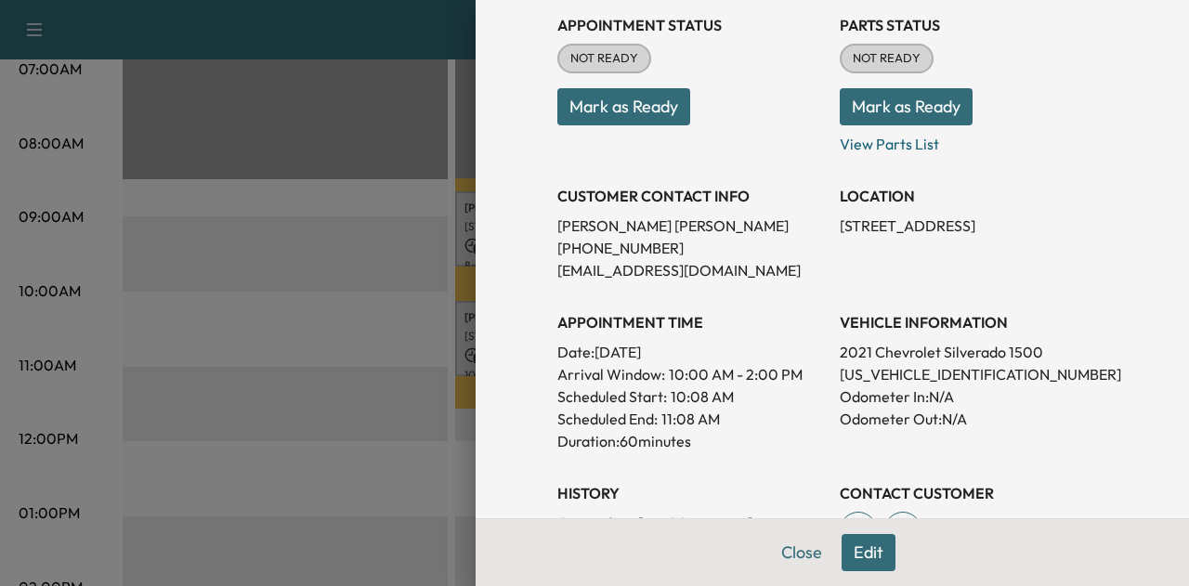
click at [882, 367] on p "[US_VEHICLE_IDENTIFICATION_NUMBER]" at bounding box center [974, 374] width 268 height 22
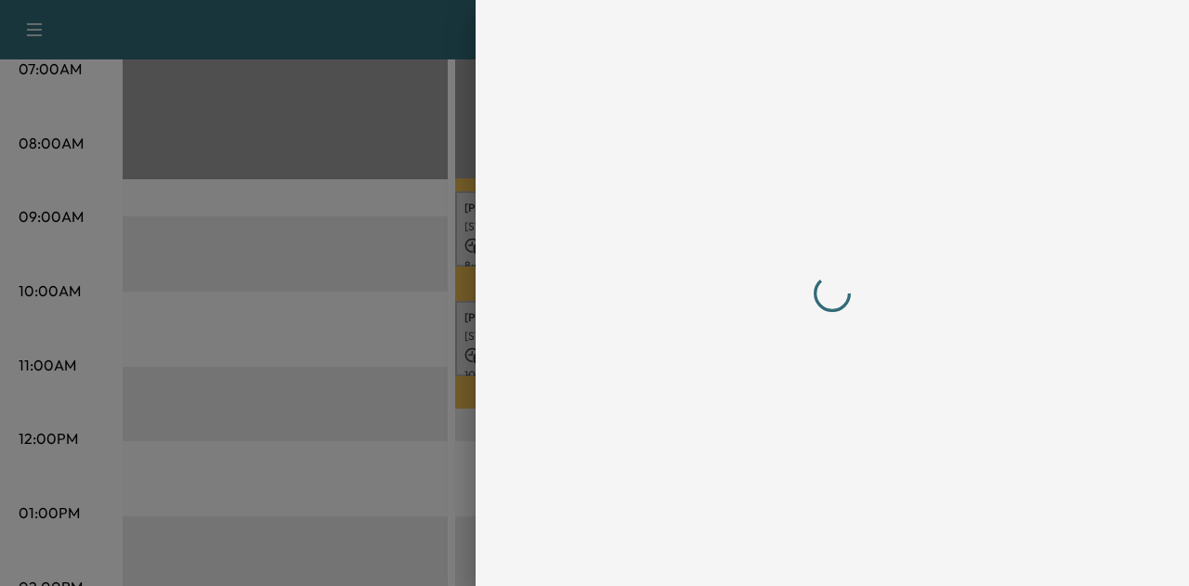
scroll to position [0, 0]
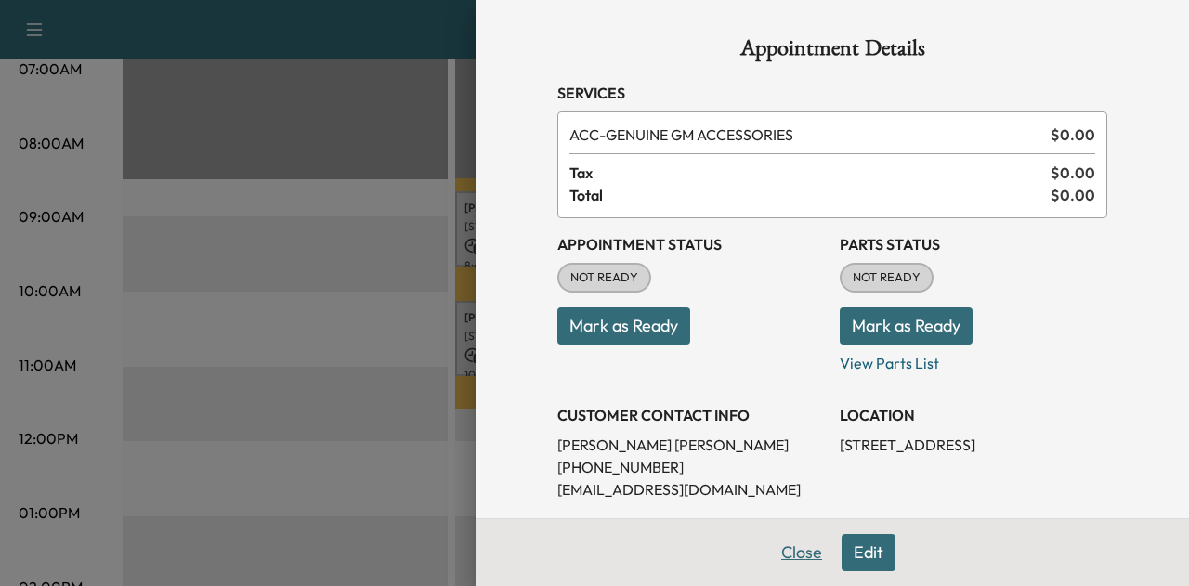
click at [778, 547] on button "Close" at bounding box center [801, 552] width 65 height 37
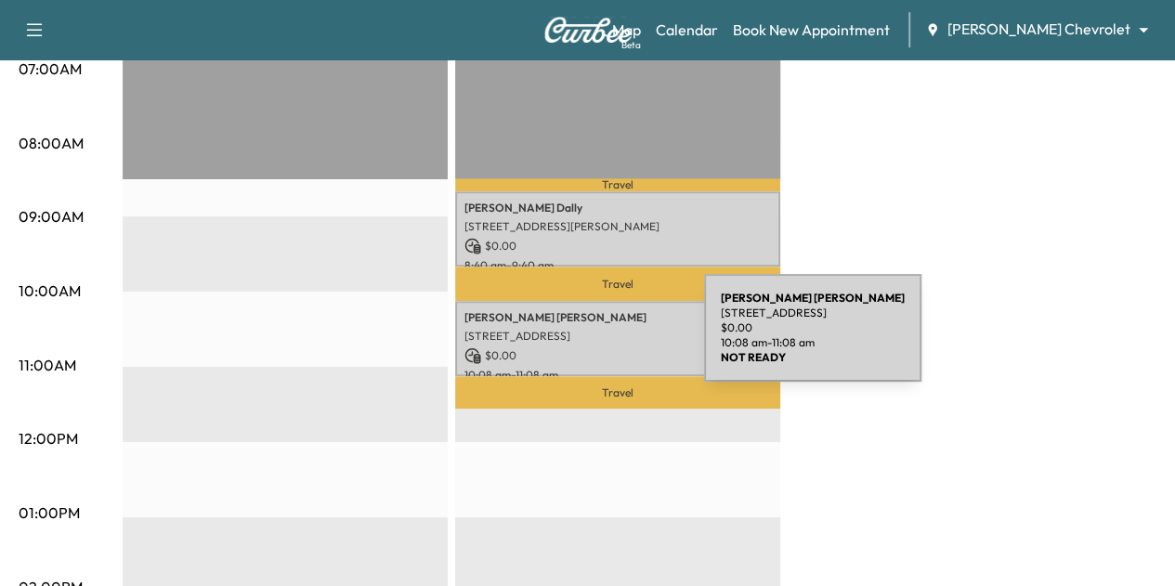
click at [565, 339] on div "[PERSON_NAME] [STREET_ADDRESS] $ 0.00 10:08 am - 11:08 am" at bounding box center [617, 338] width 325 height 75
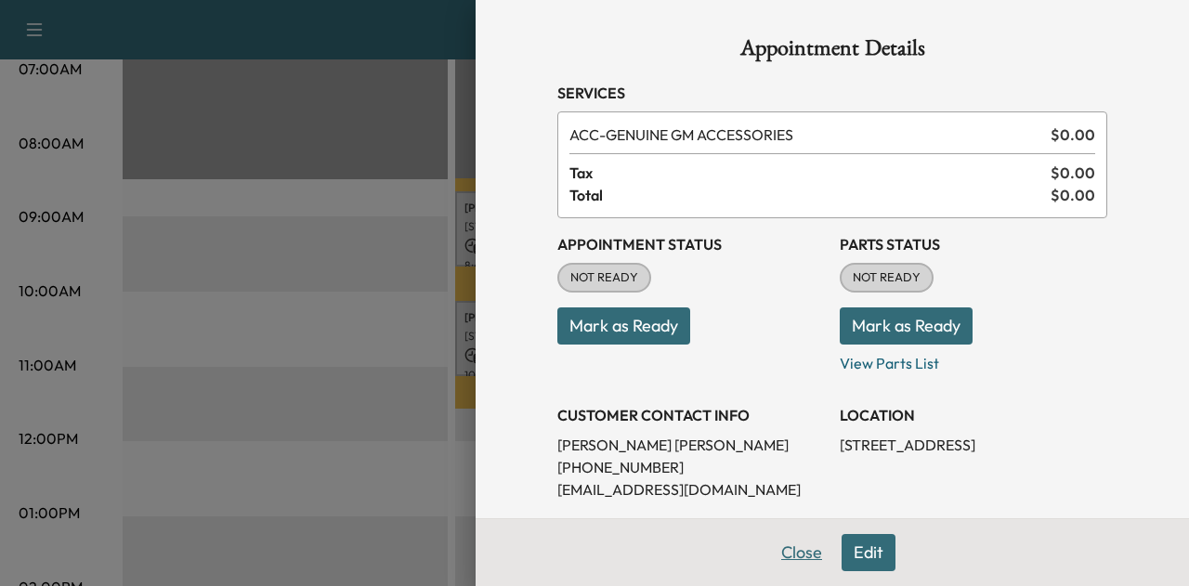
click at [783, 550] on button "Close" at bounding box center [801, 552] width 65 height 37
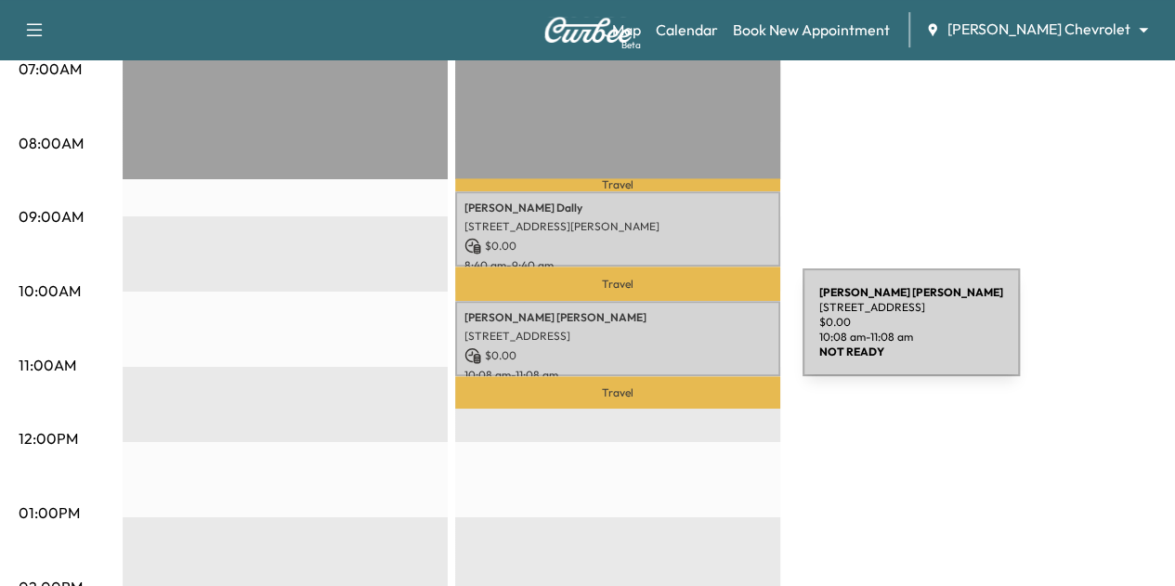
click at [663, 333] on p "[STREET_ADDRESS]" at bounding box center [617, 336] width 307 height 15
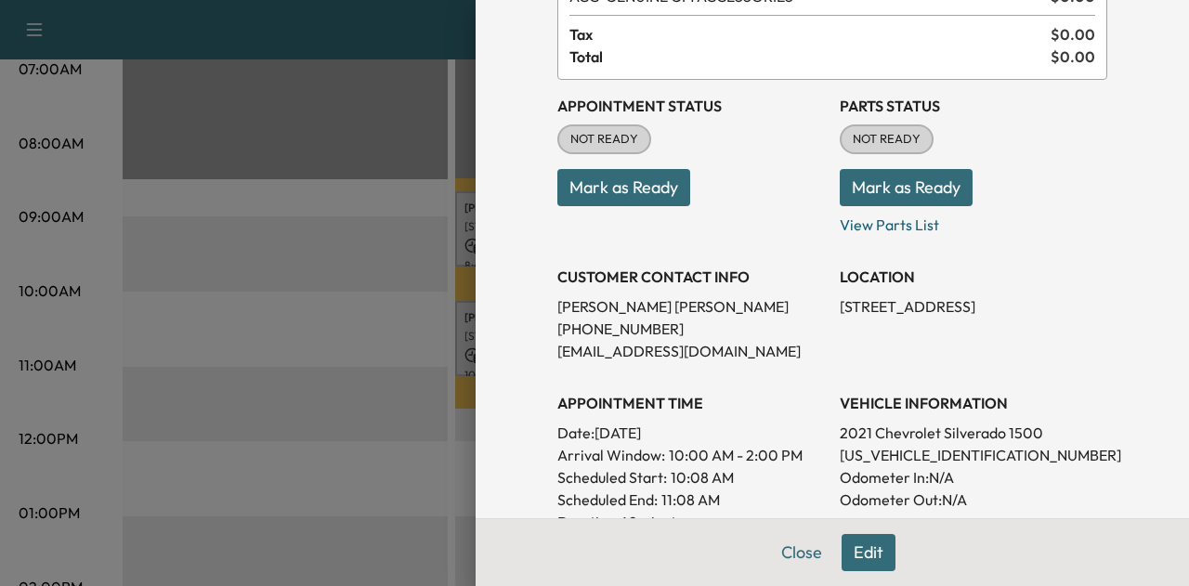
scroll to position [139, 0]
click at [930, 458] on p "[US_VEHICLE_IDENTIFICATION_NUMBER]" at bounding box center [974, 454] width 268 height 22
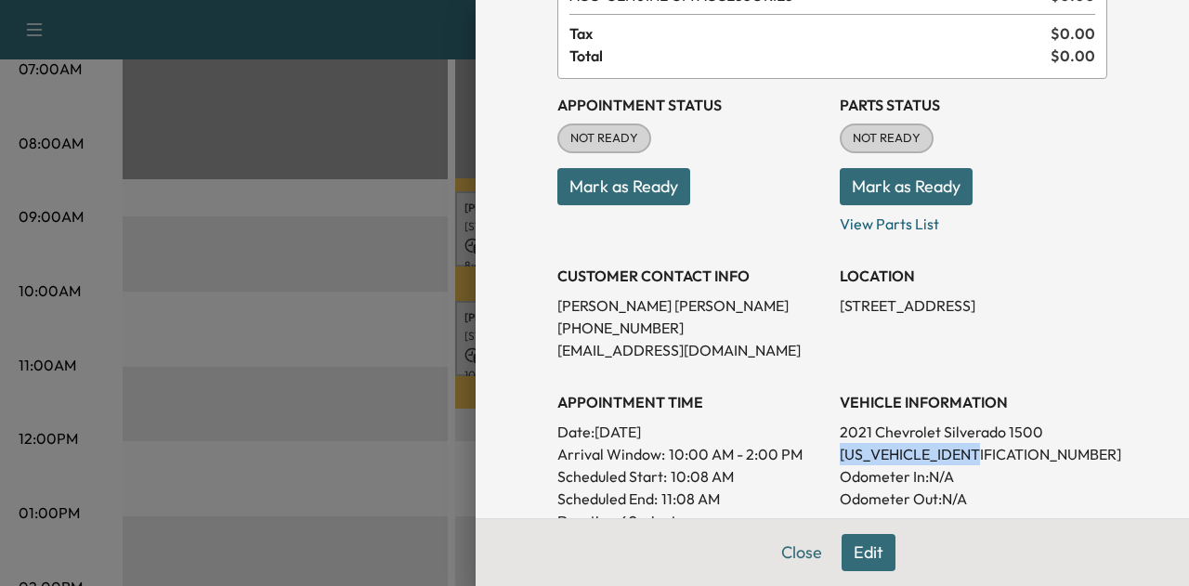
click at [930, 458] on p "[US_VEHICLE_IDENTIFICATION_NUMBER]" at bounding box center [974, 454] width 268 height 22
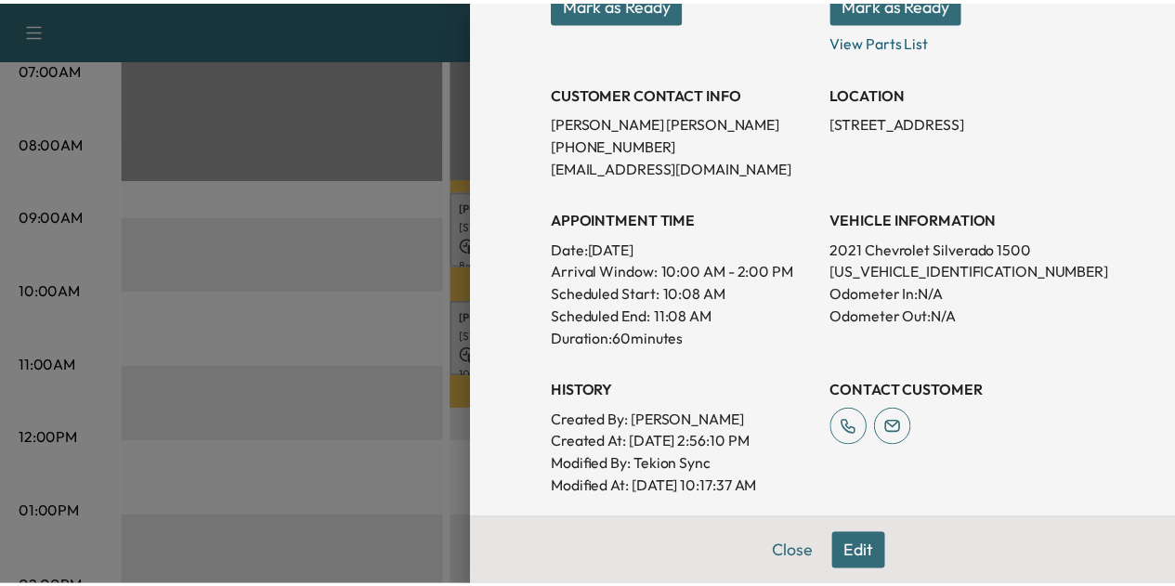
scroll to position [320, 0]
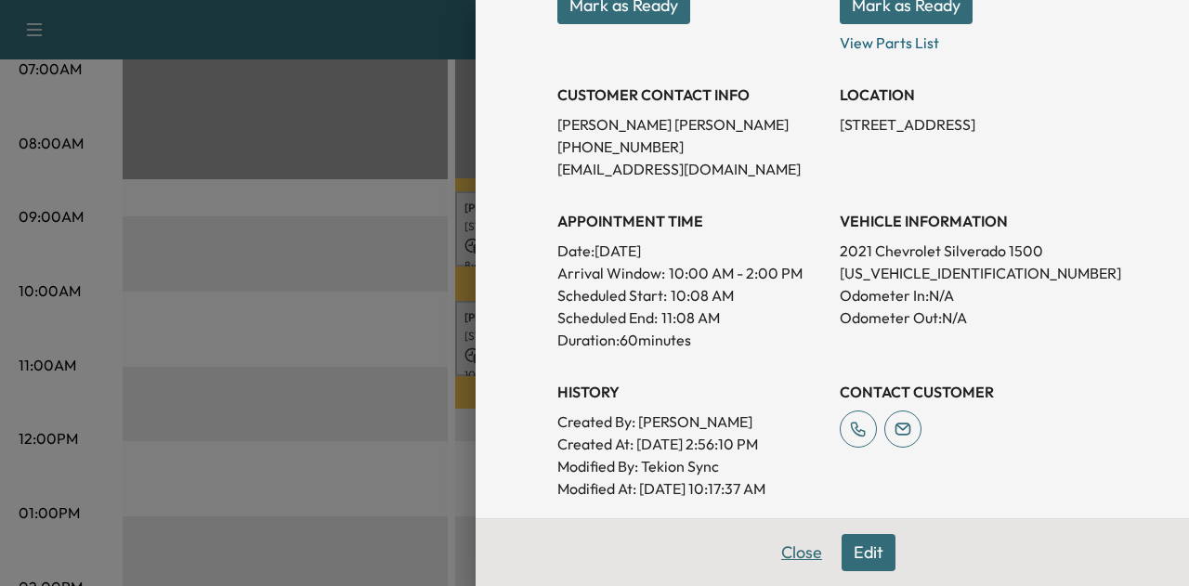
click at [791, 558] on button "Close" at bounding box center [801, 552] width 65 height 37
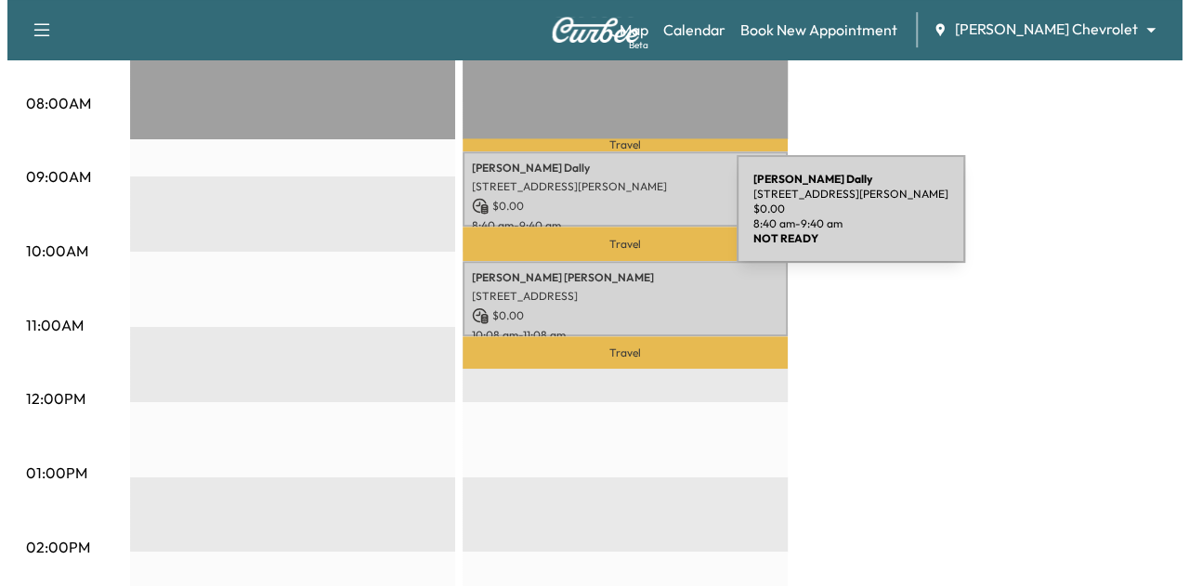
scroll to position [529, 0]
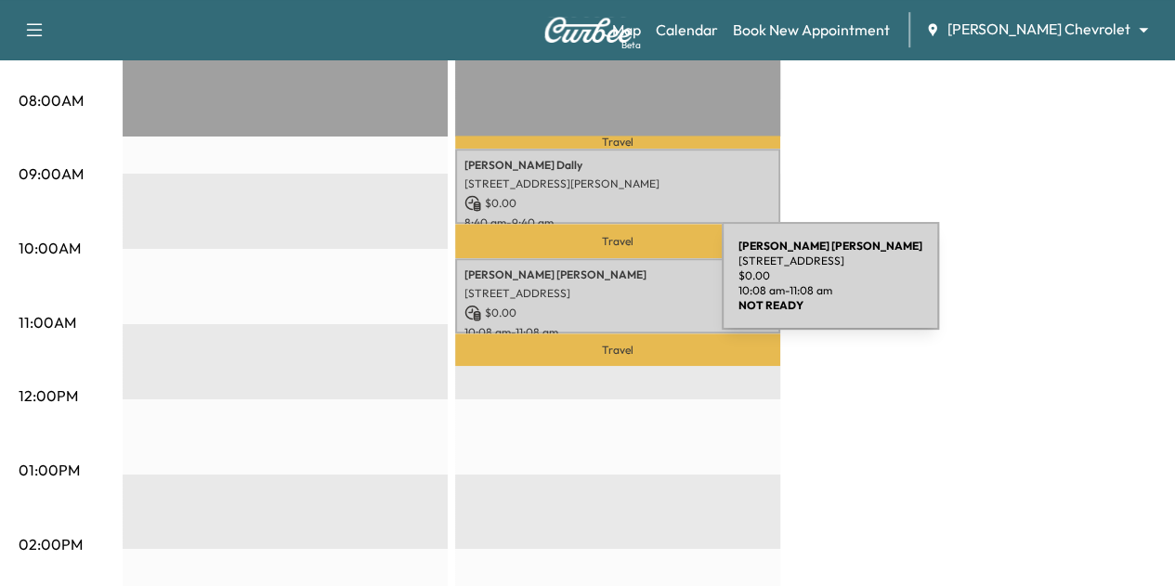
click at [582, 287] on p "[STREET_ADDRESS]" at bounding box center [617, 293] width 307 height 15
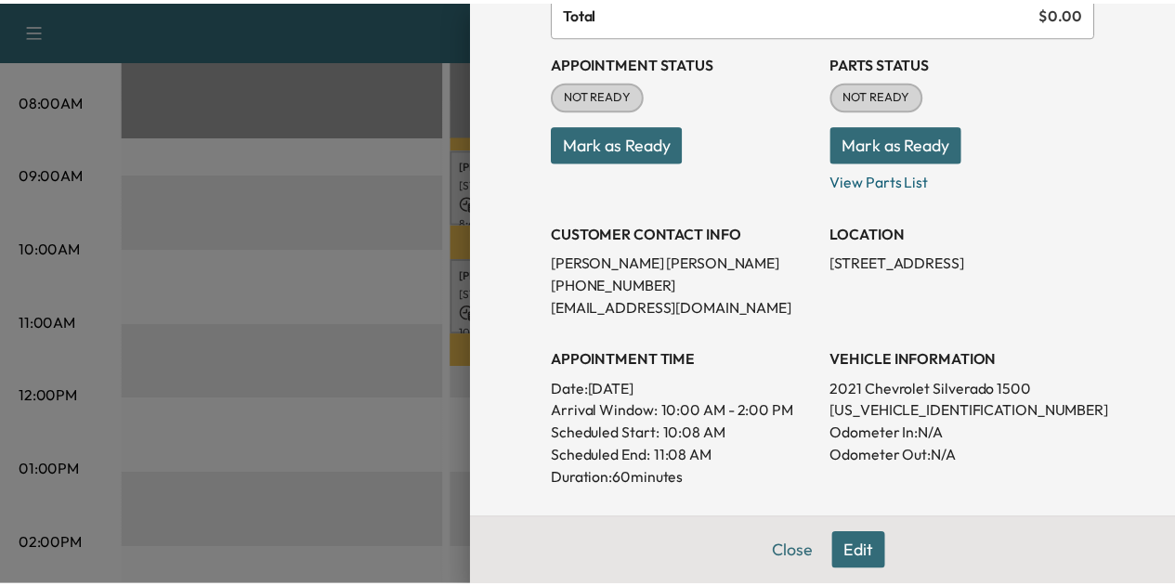
scroll to position [181, 0]
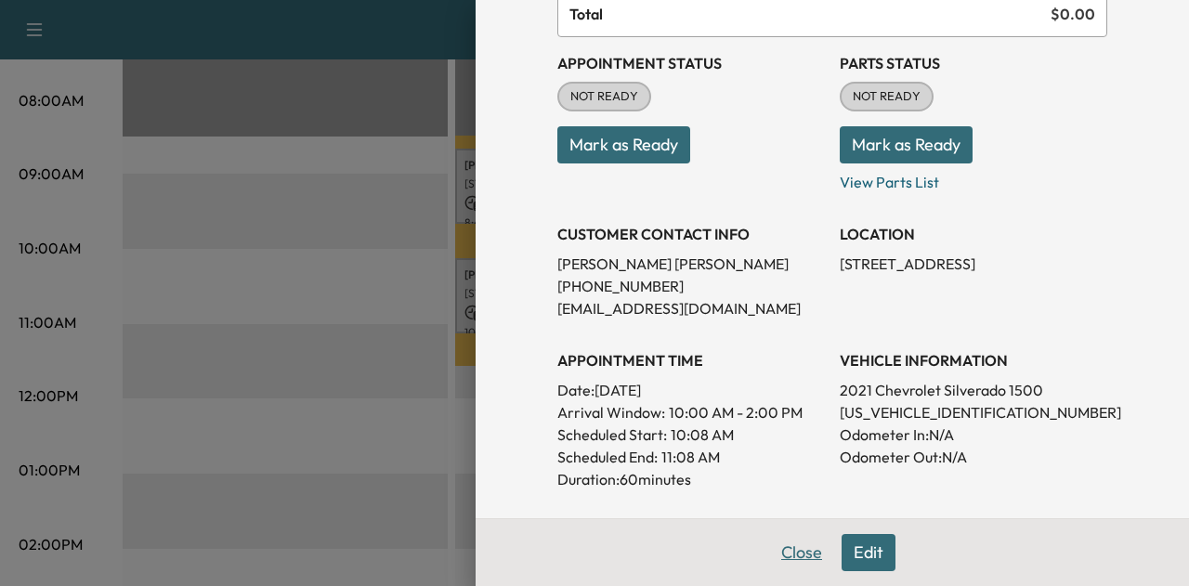
click at [789, 561] on button "Close" at bounding box center [801, 552] width 65 height 37
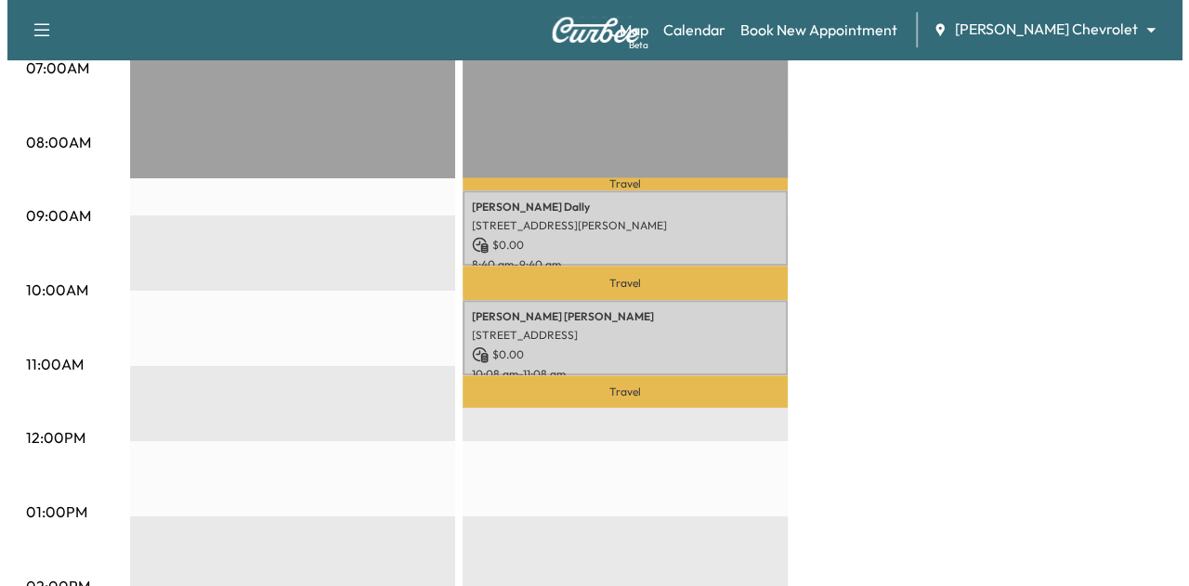
scroll to position [487, 0]
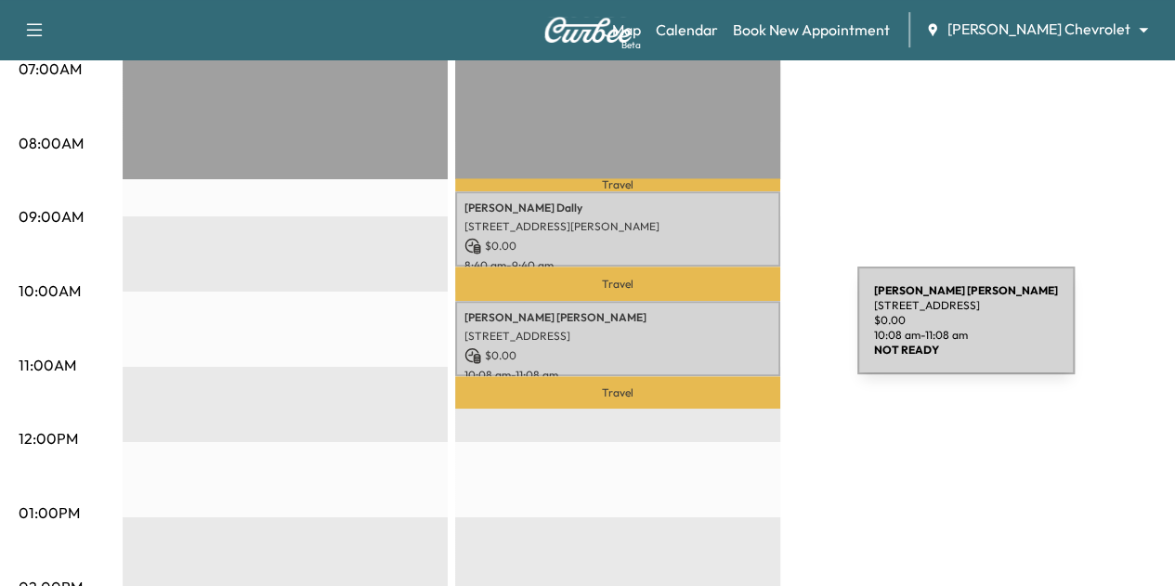
click at [718, 332] on p "[STREET_ADDRESS]" at bounding box center [617, 336] width 307 height 15
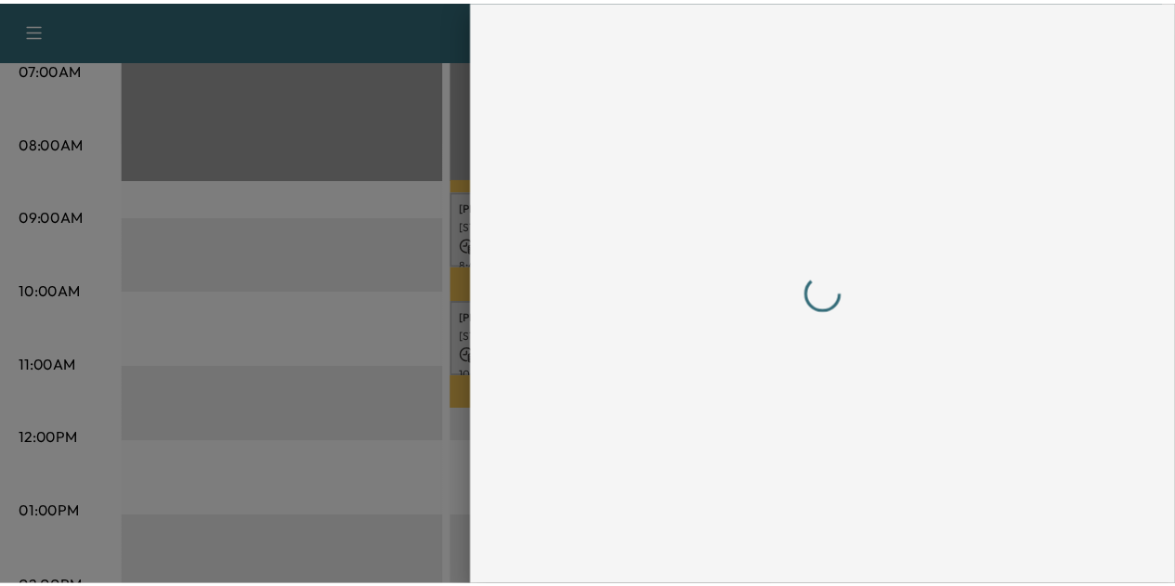
scroll to position [0, 0]
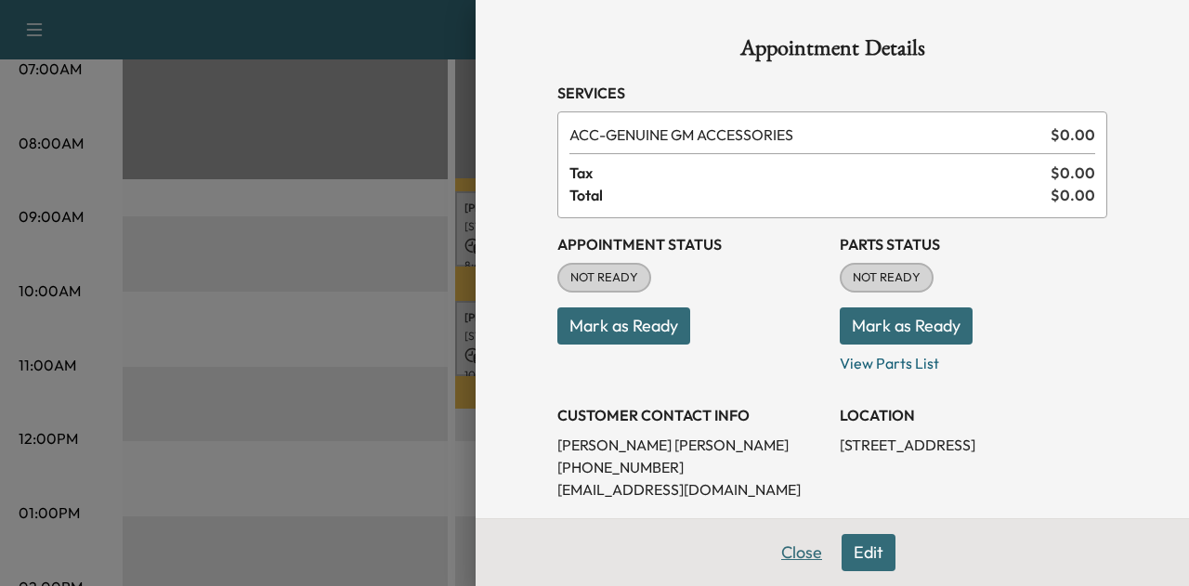
click at [788, 541] on button "Close" at bounding box center [801, 552] width 65 height 37
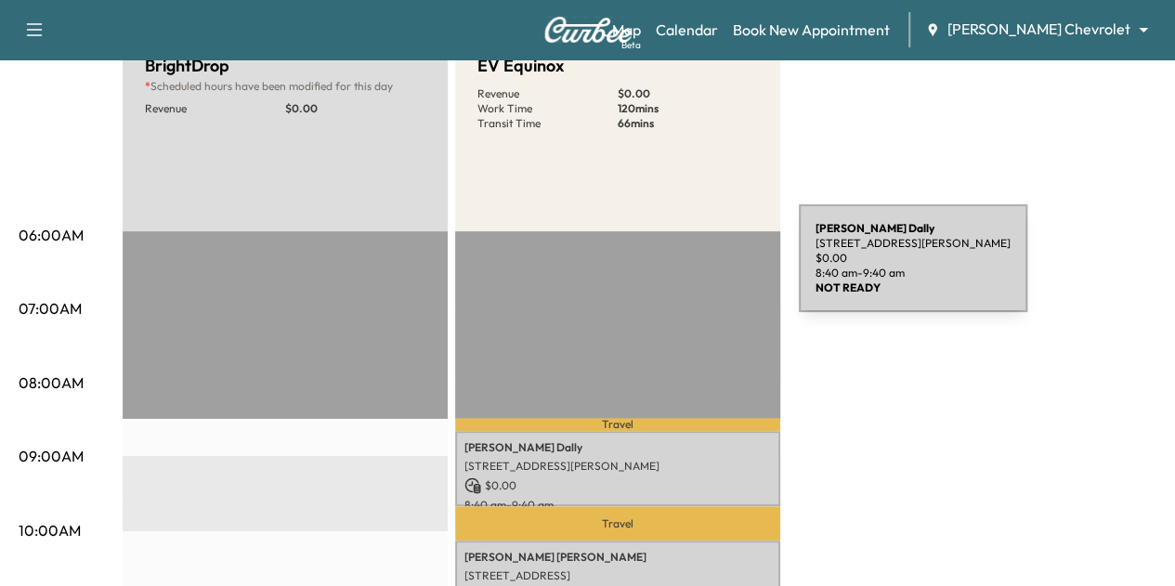
scroll to position [242, 0]
